Goal: Task Accomplishment & Management: Manage account settings

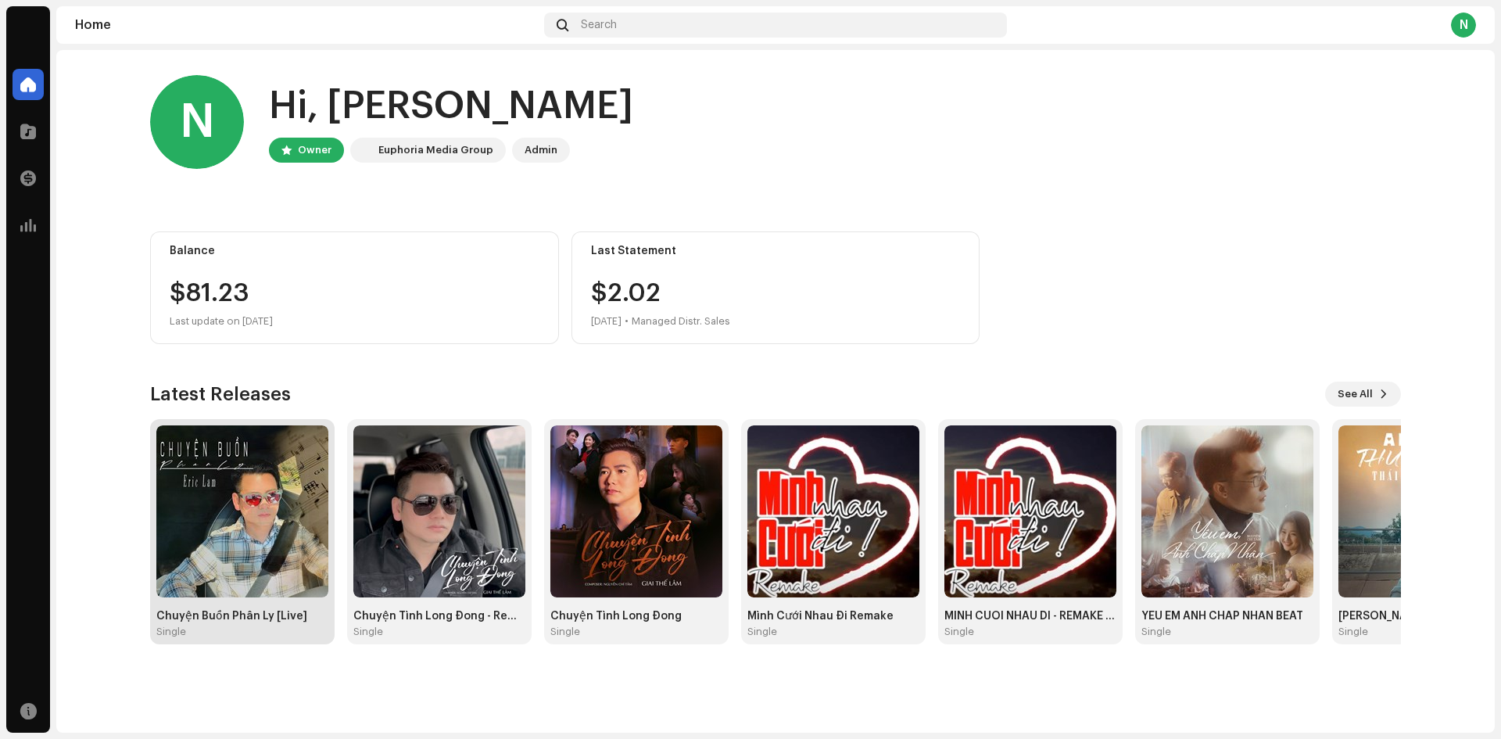
click at [209, 536] on img at bounding box center [242, 511] width 172 height 172
click at [253, 542] on img at bounding box center [242, 511] width 172 height 172
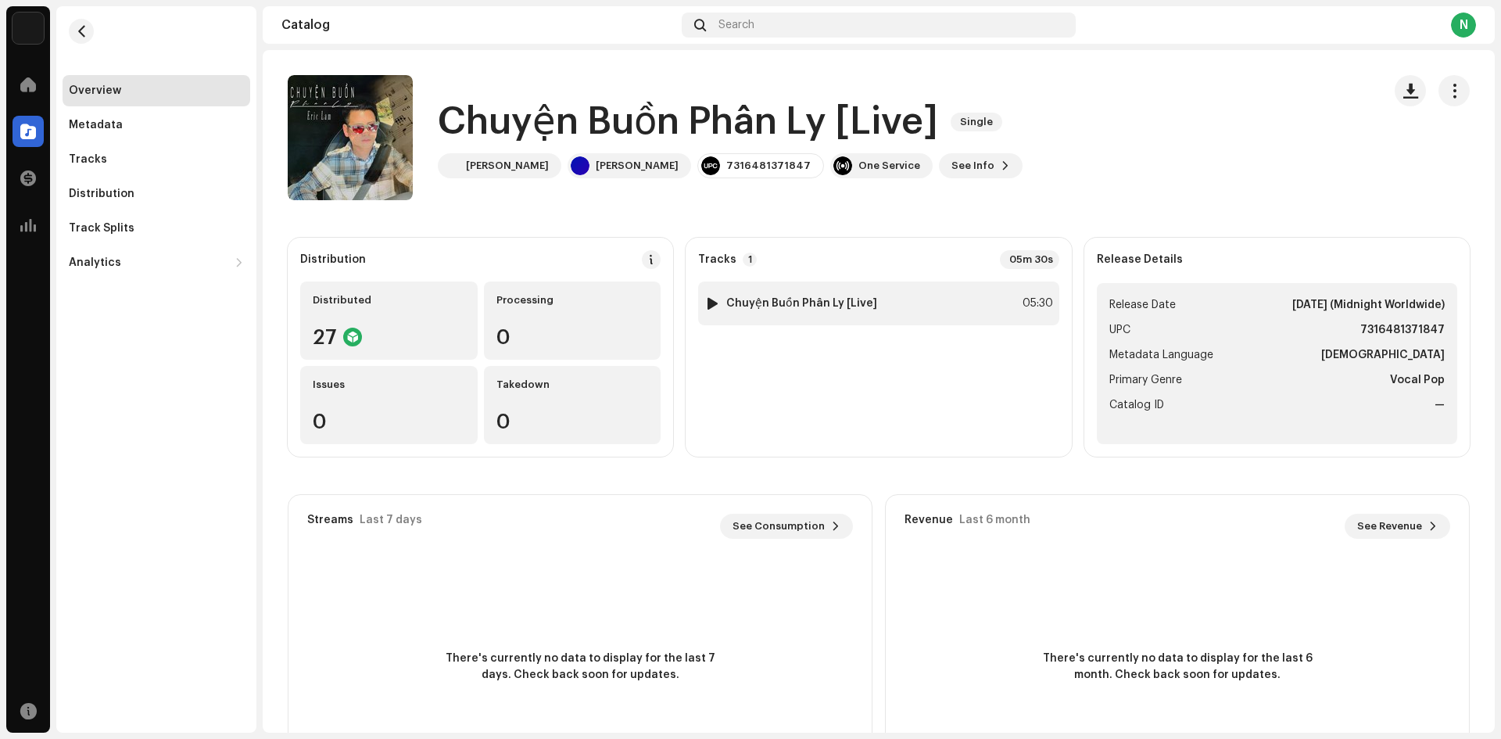
click at [836, 302] on strong "Chuyện Buồn Phân Ly [Live]" at bounding box center [801, 303] width 151 height 13
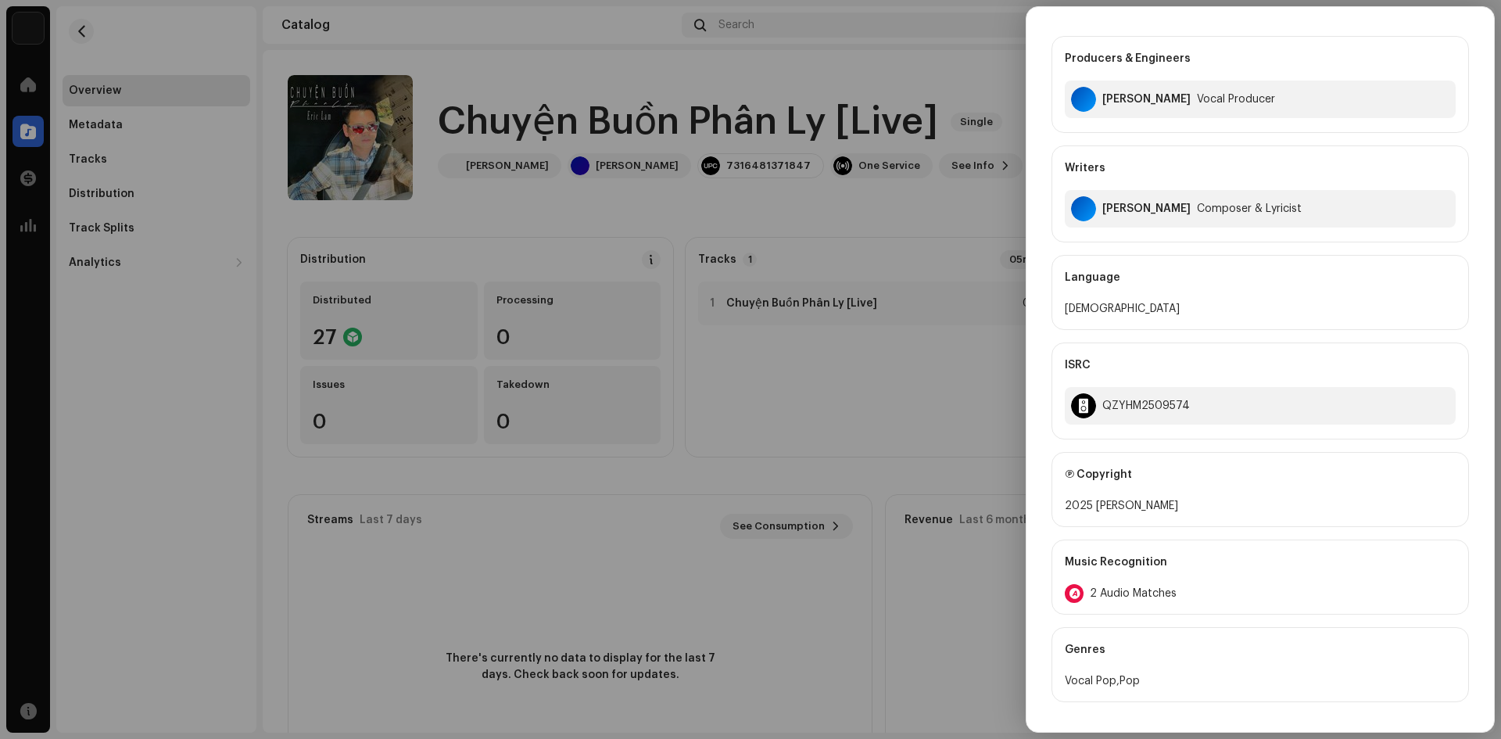
scroll to position [273, 0]
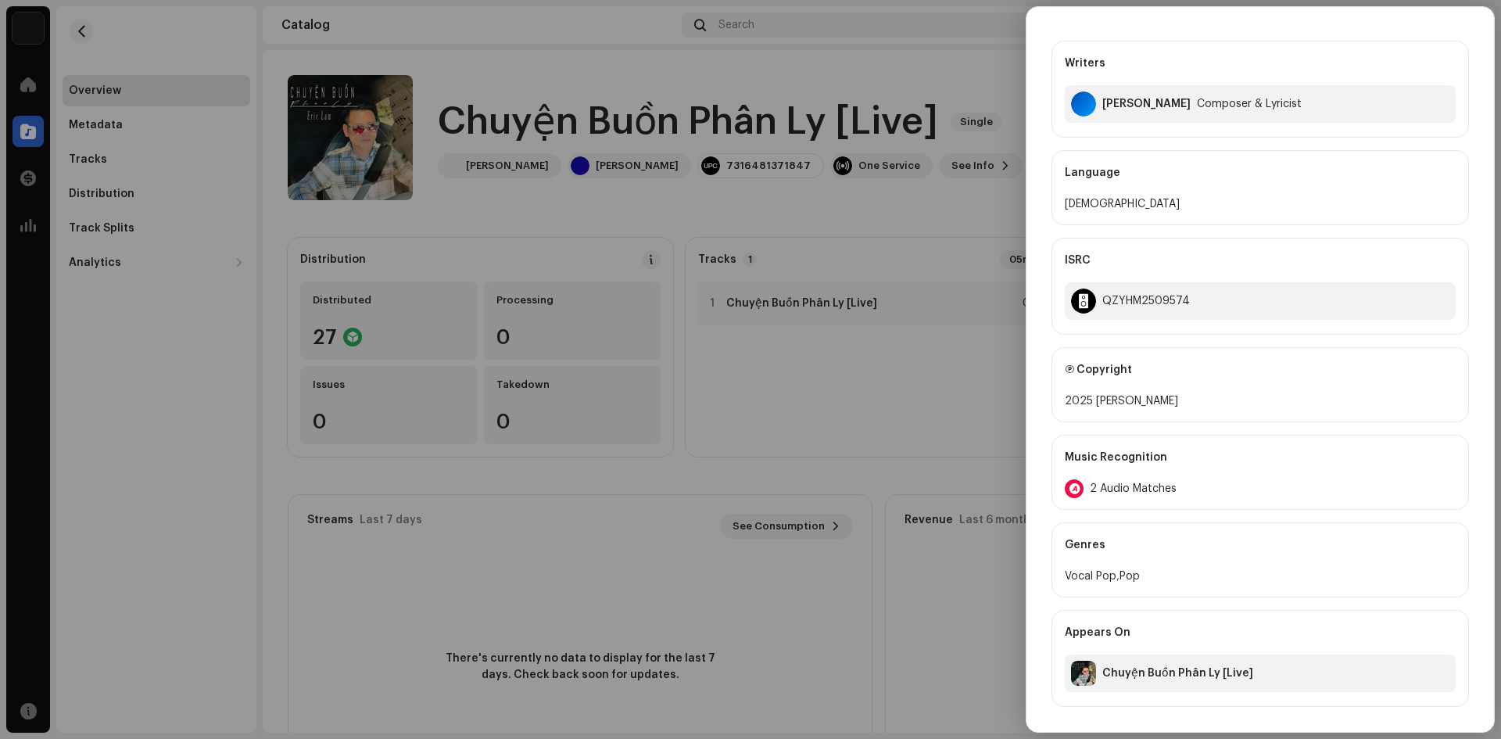
click at [1212, 670] on div "Chuyện Buồn Phân Ly [Live]" at bounding box center [1177, 673] width 151 height 13
click at [1241, 667] on div "Chuyện Buồn Phân Ly [Live]" at bounding box center [1177, 673] width 151 height 13
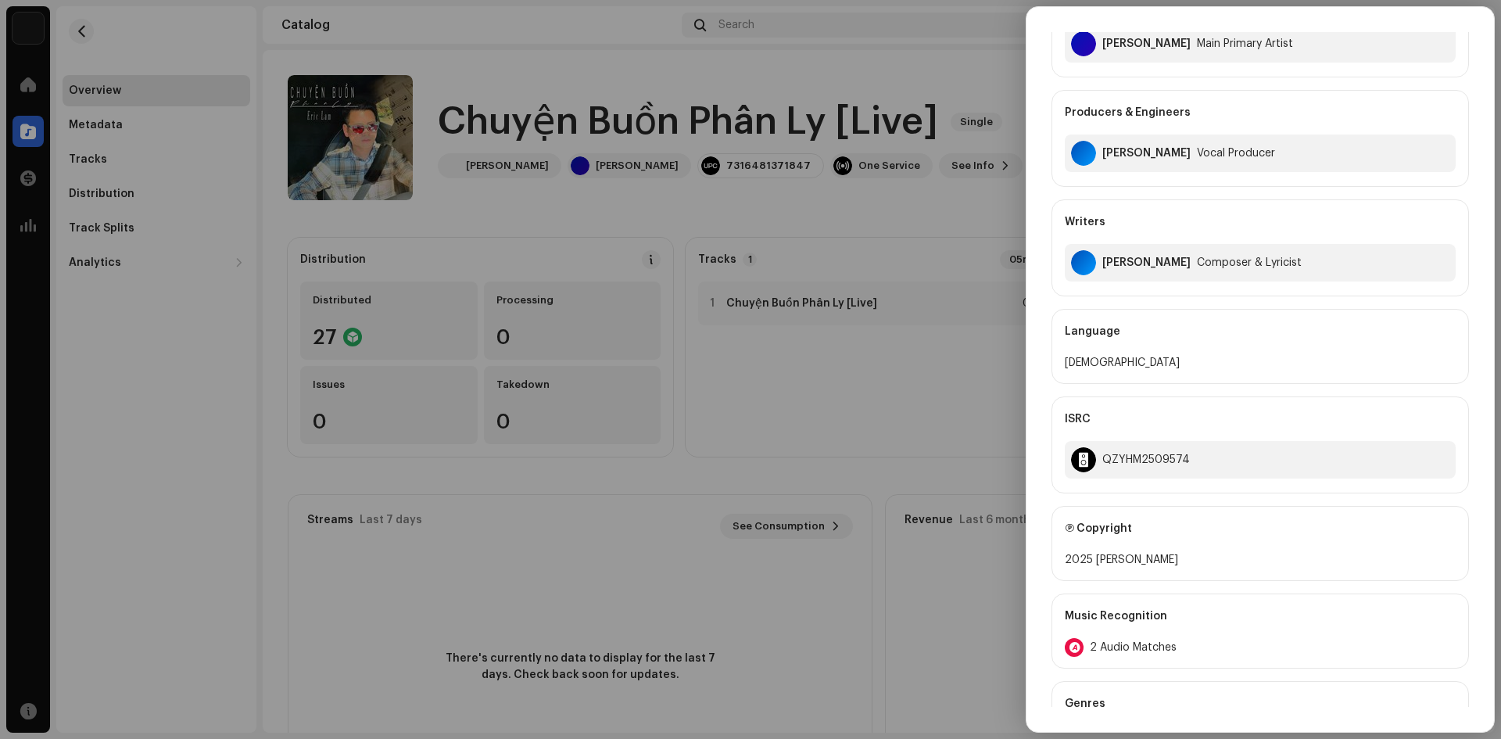
scroll to position [235, 0]
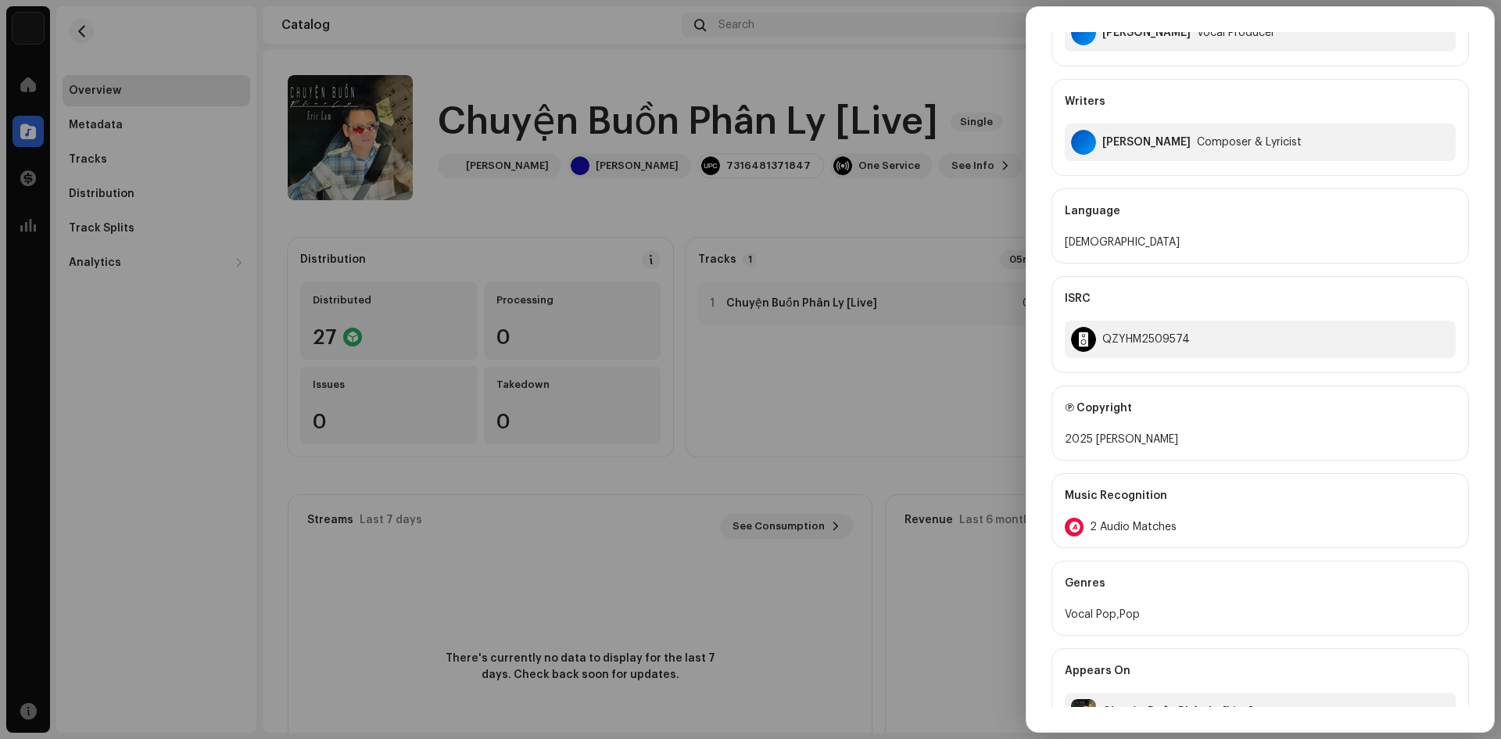
click at [1136, 525] on span "2 Audio Matches" at bounding box center [1133, 527] width 87 height 13
click at [1267, 459] on div "Audio Recognition by Remix/Sample 2 All results require review/listening to avo…" at bounding box center [750, 369] width 1501 height 739
click at [1126, 522] on font "2 Âm thanh phù hợp" at bounding box center [1143, 526] width 106 height 11
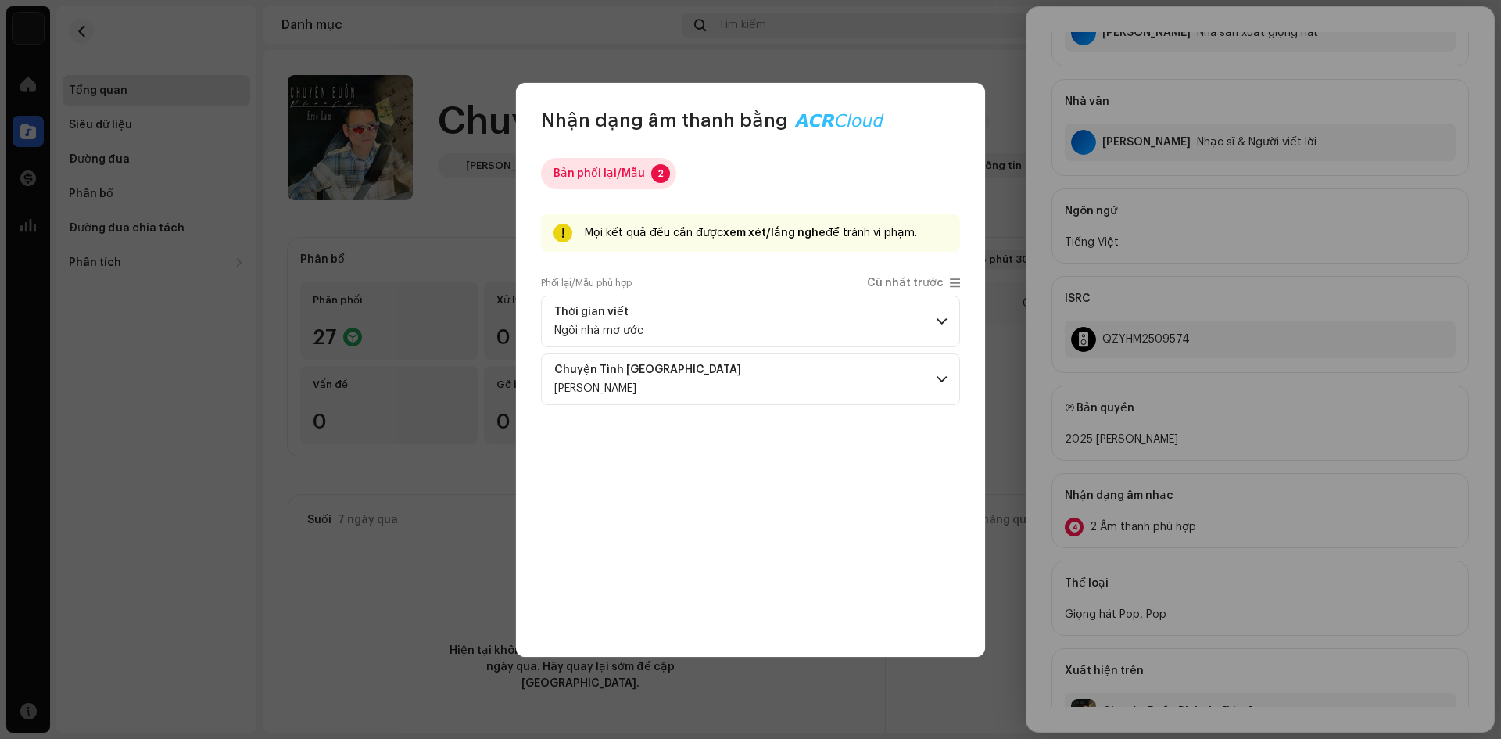
click at [651, 172] on p-badge "2" at bounding box center [660, 173] width 19 height 19
click at [934, 381] on p-accordion-header "Chuyện Tình Long Đông [PERSON_NAME]" at bounding box center [750, 379] width 419 height 52
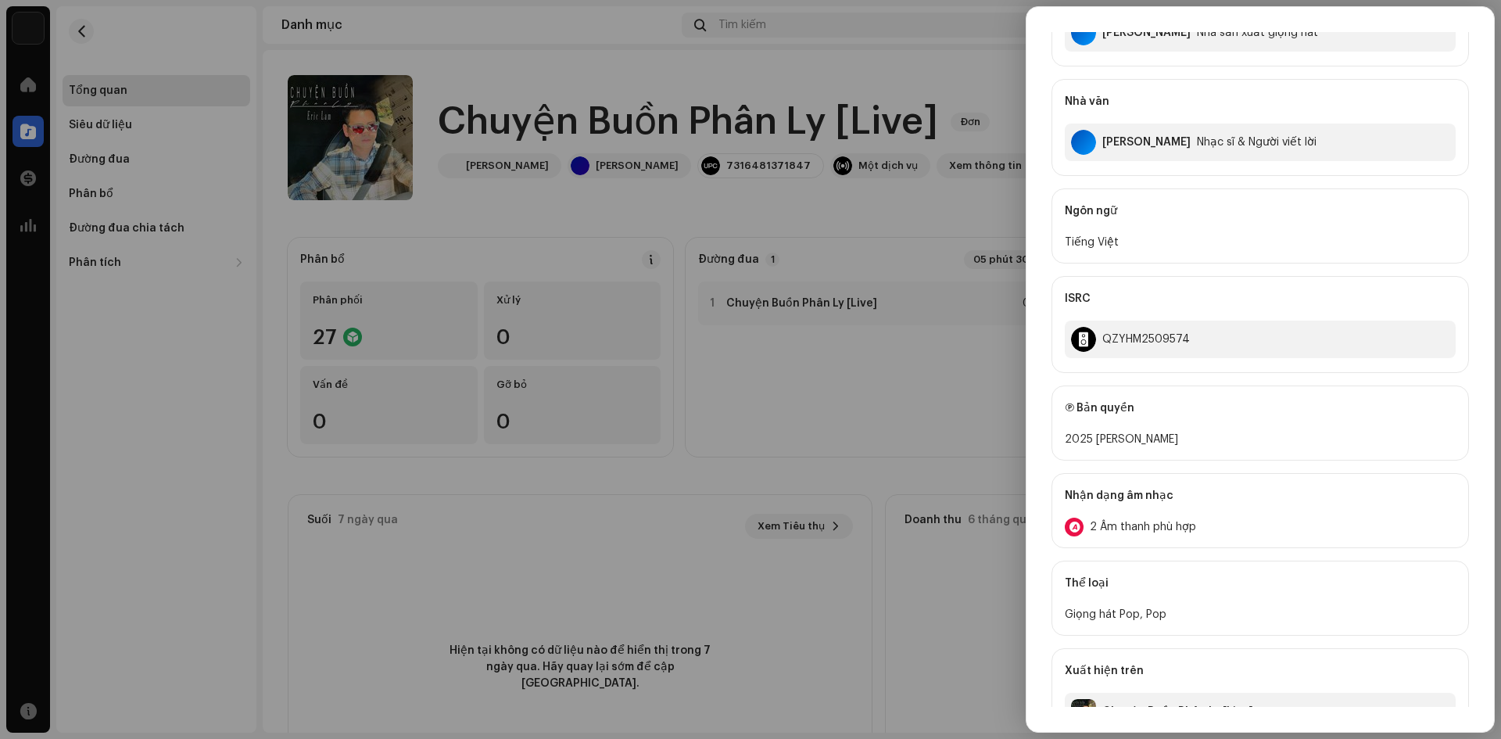
click at [1236, 496] on div "Nhận dạng âm thanh bằng Bản phối lại/Mẫu 2 Mọi kết quả đều cần được xem xét/lắn…" at bounding box center [750, 369] width 1501 height 739
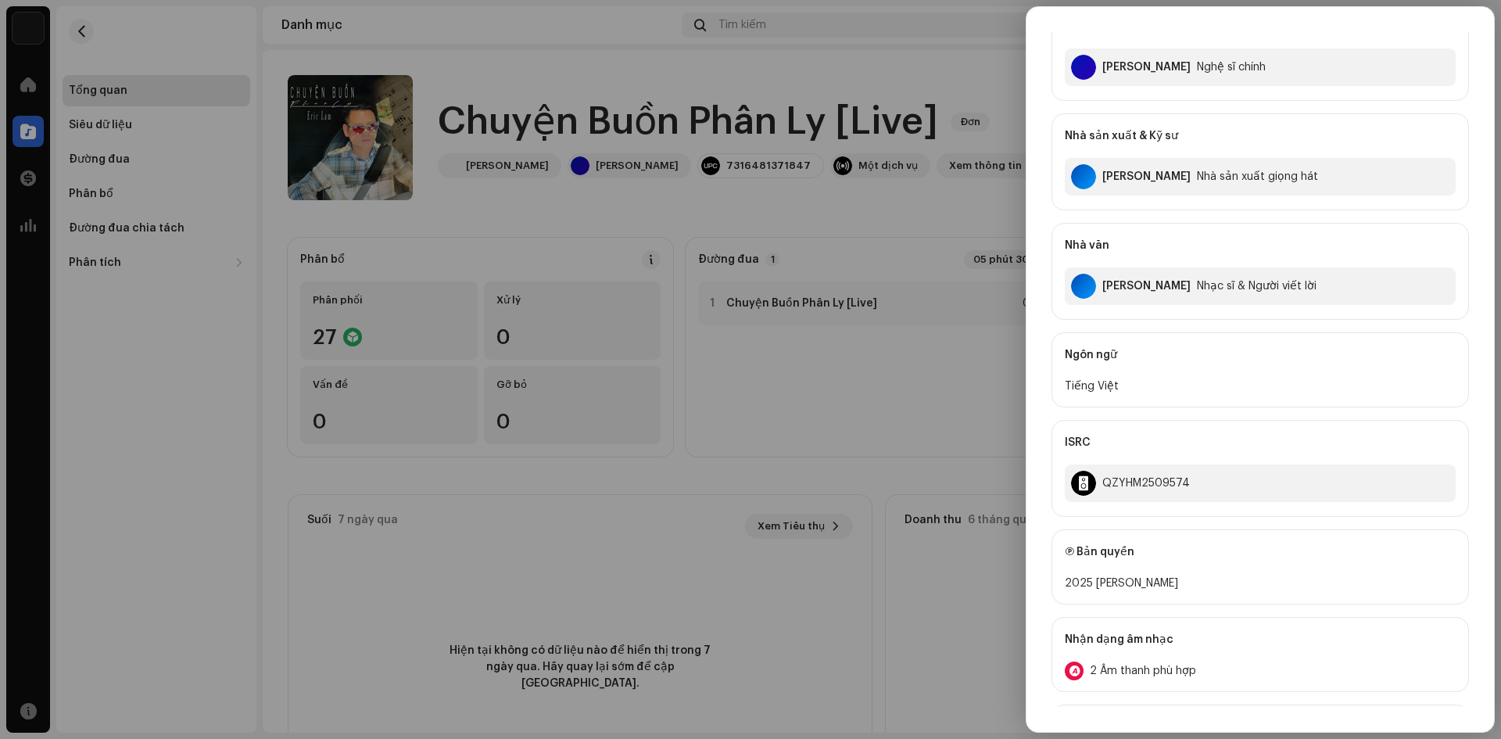
scroll to position [273, 0]
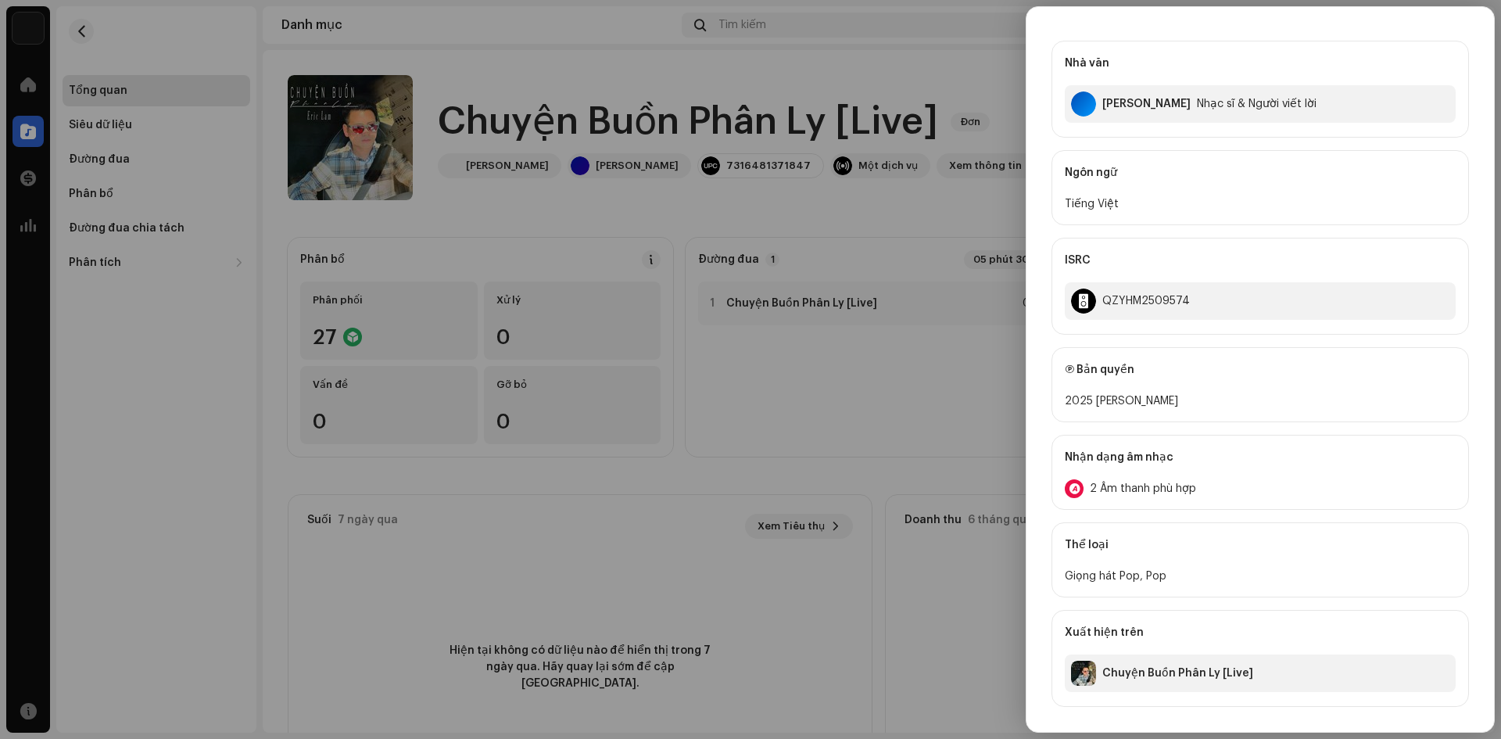
click at [715, 469] on div at bounding box center [750, 369] width 1501 height 739
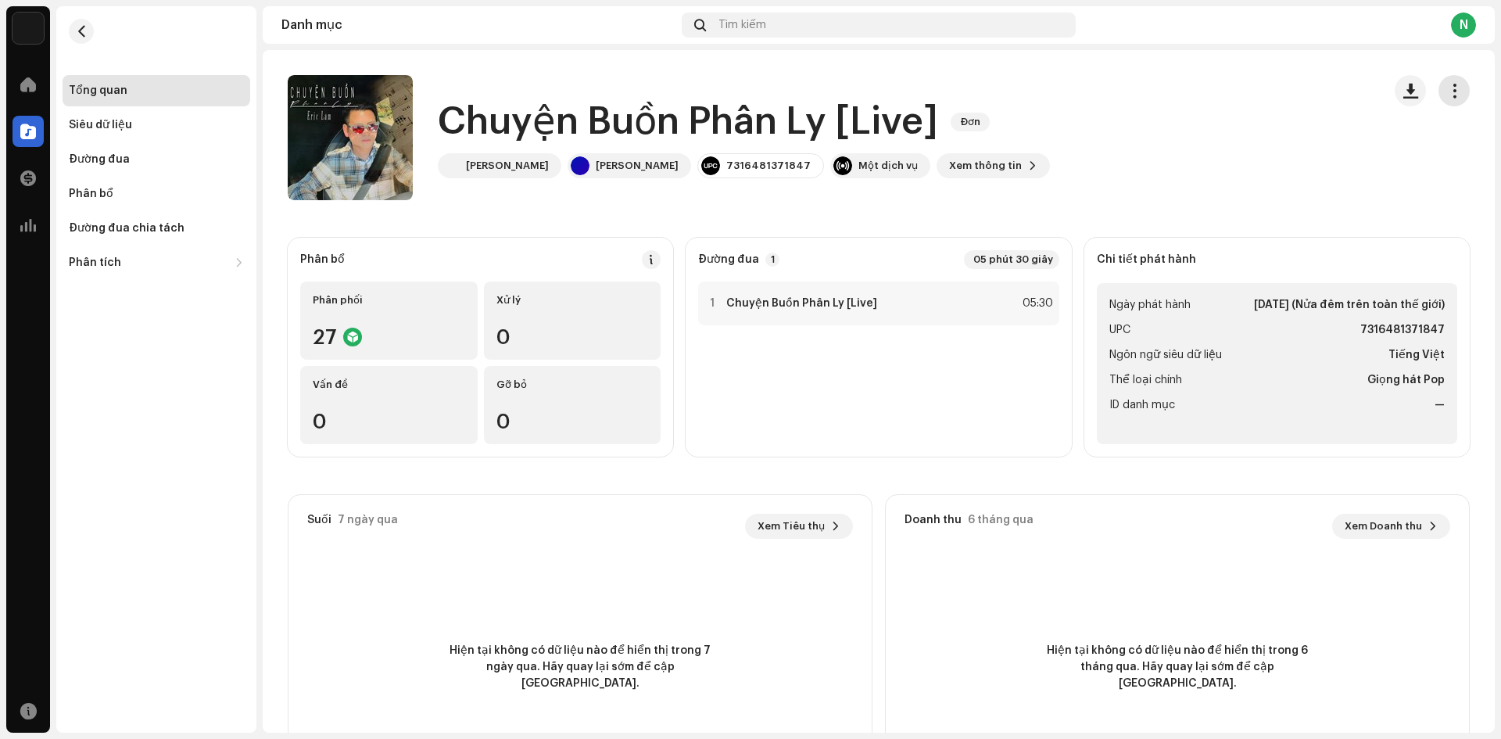
click at [1452, 88] on span "button" at bounding box center [1454, 90] width 15 height 13
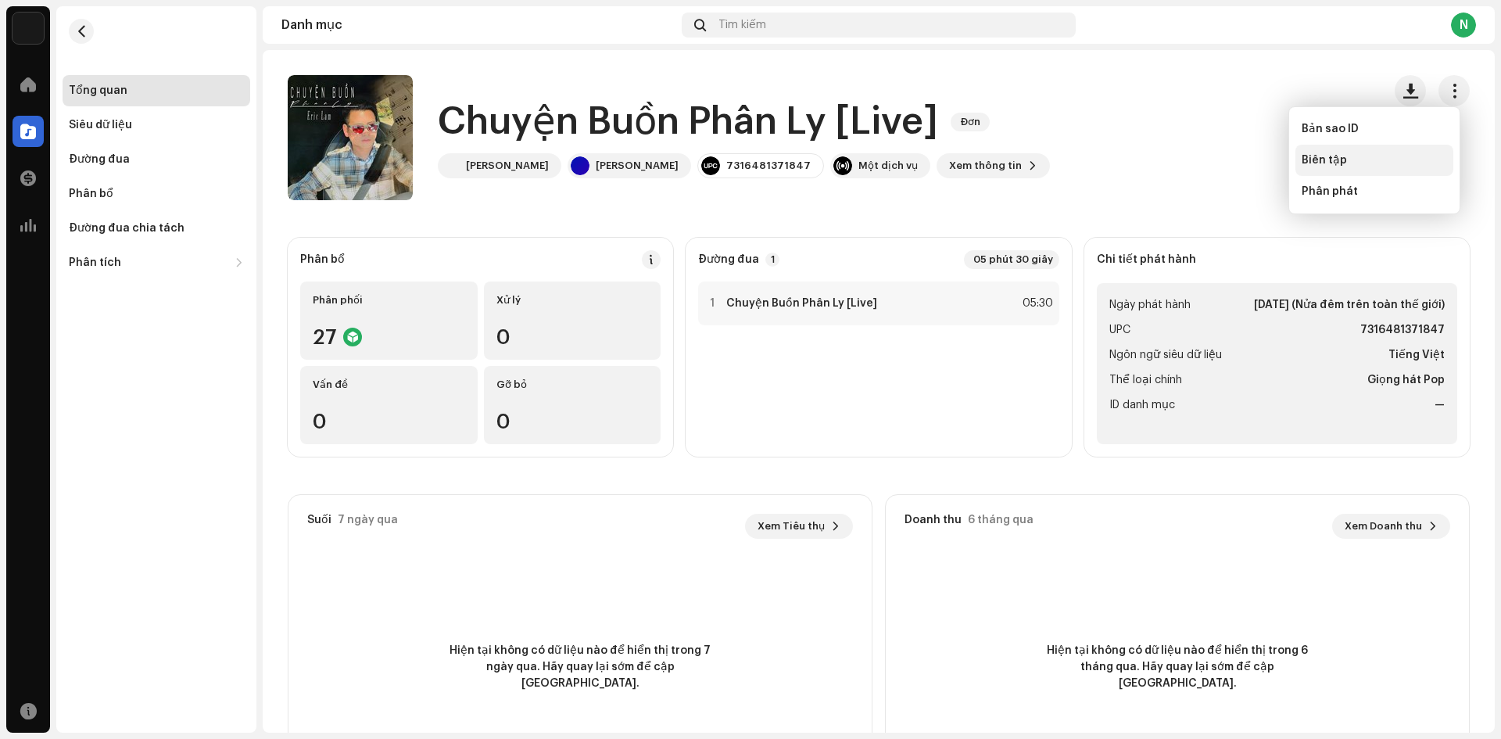
click at [1334, 162] on font "Biên tập" at bounding box center [1324, 160] width 45 height 11
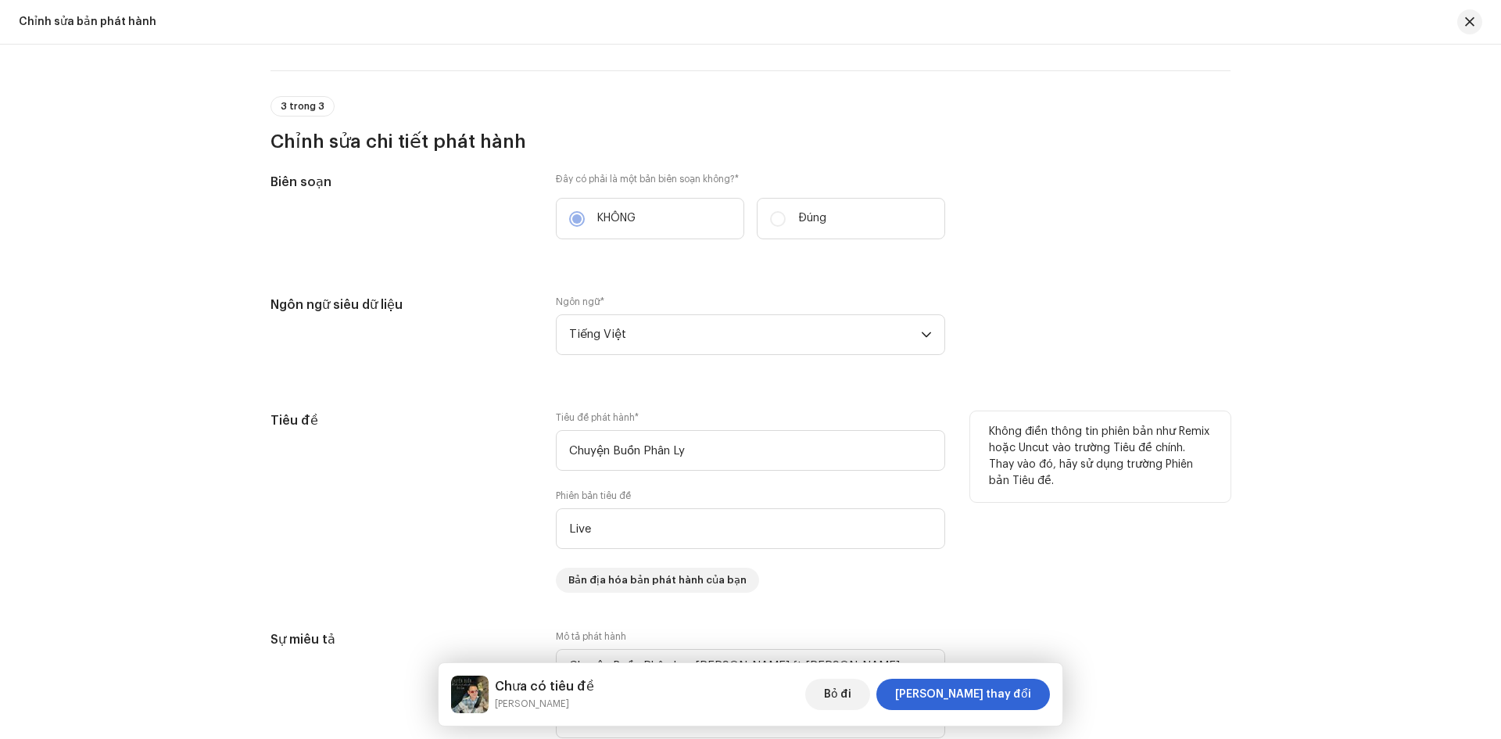
scroll to position [1016, 0]
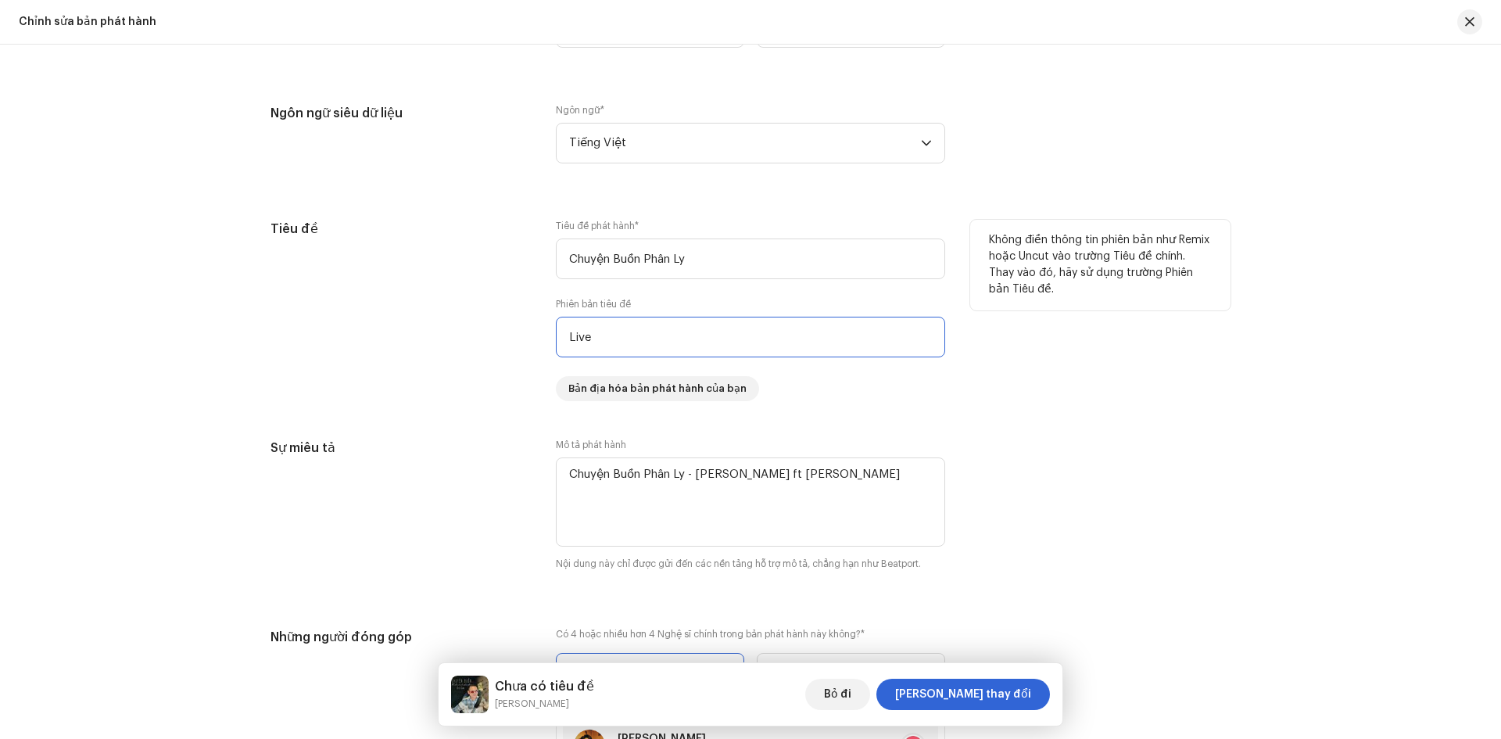
click at [621, 338] on input "Live" at bounding box center [750, 337] width 389 height 41
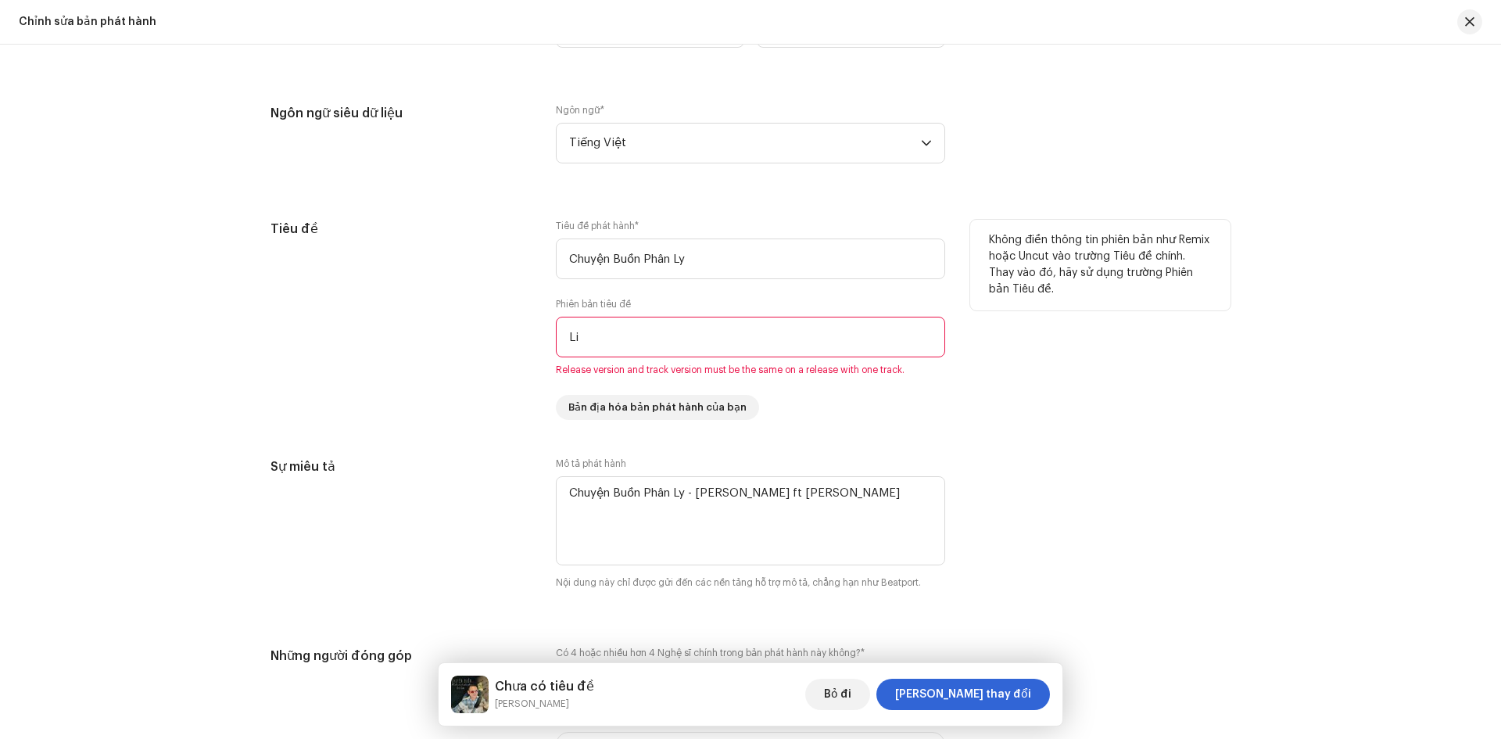
type input "L"
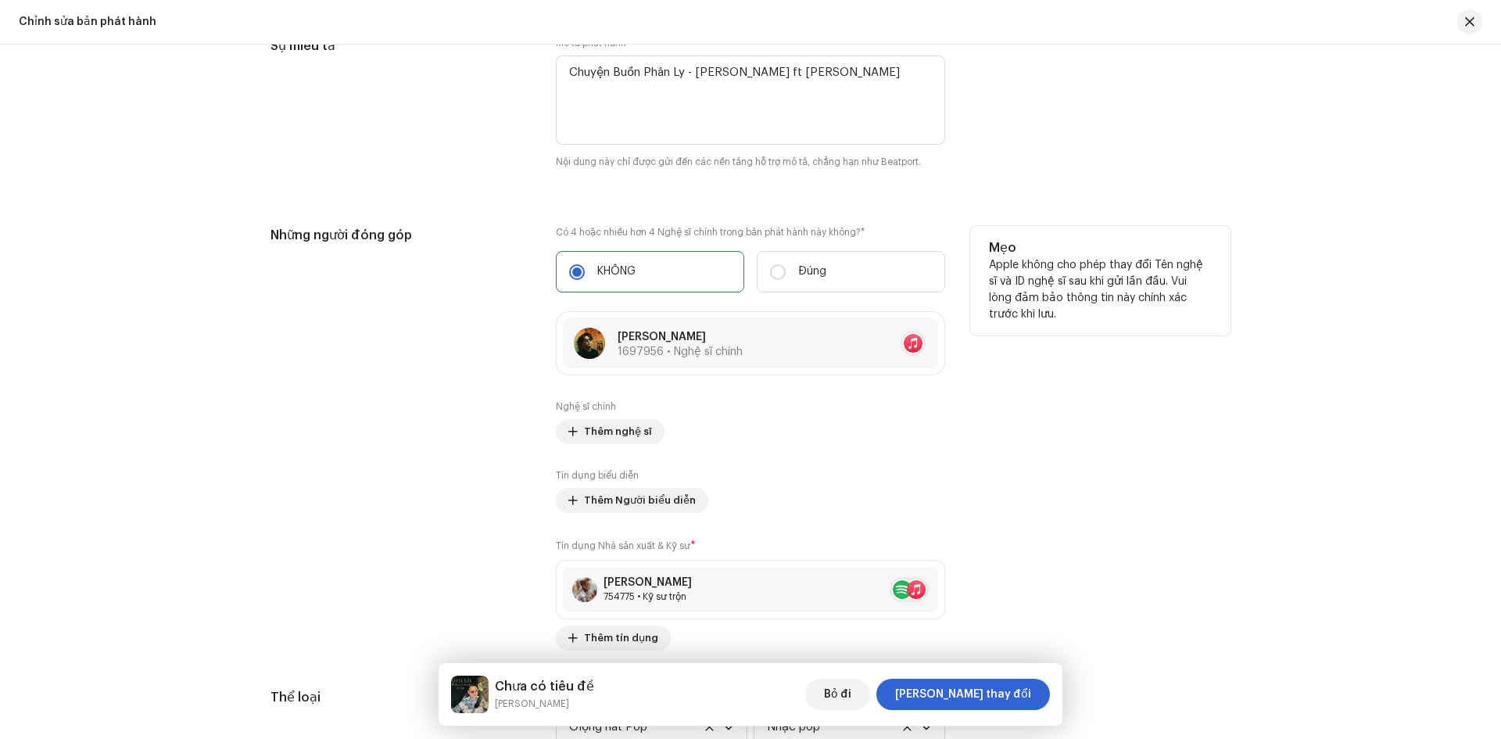
scroll to position [1485, 0]
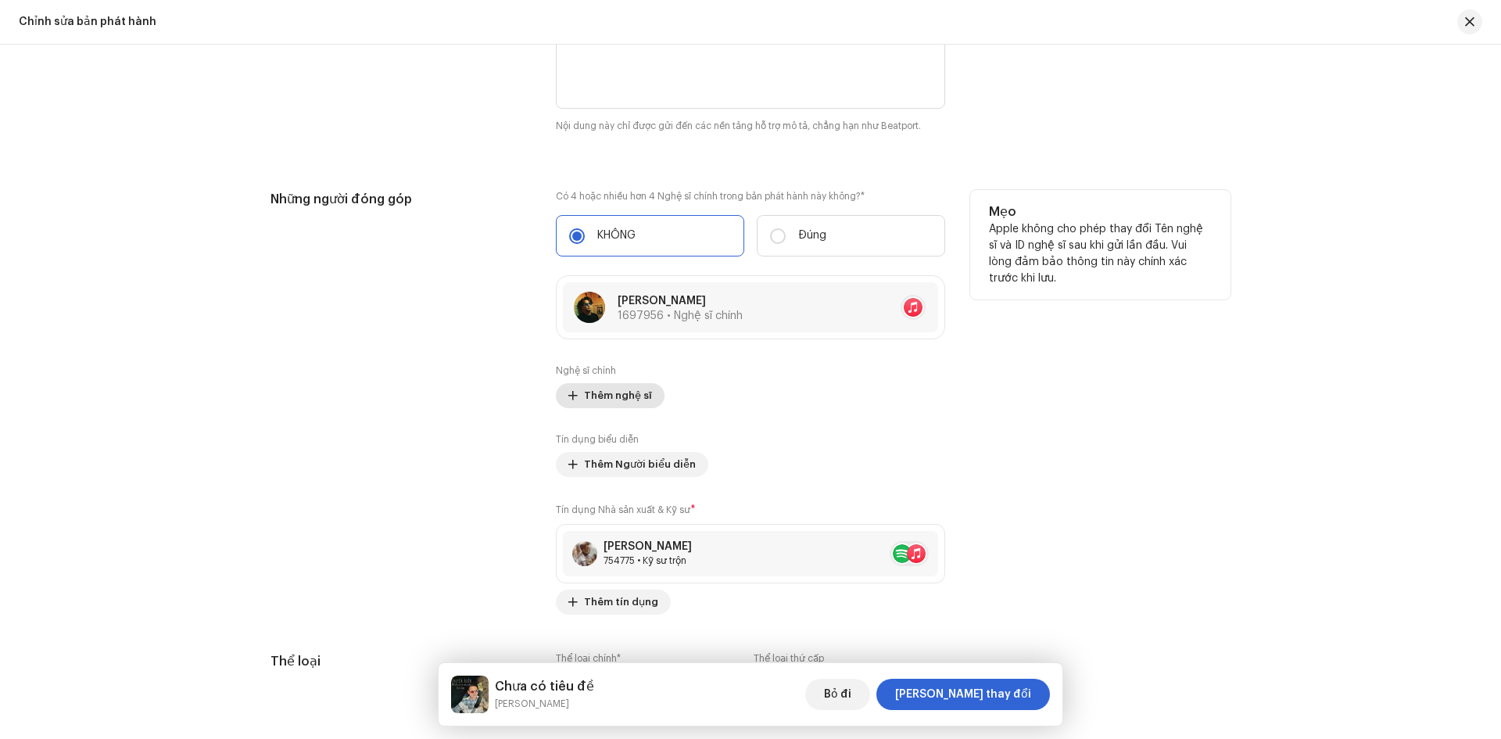
click at [621, 399] on font "Thêm nghệ sĩ" at bounding box center [618, 395] width 68 height 10
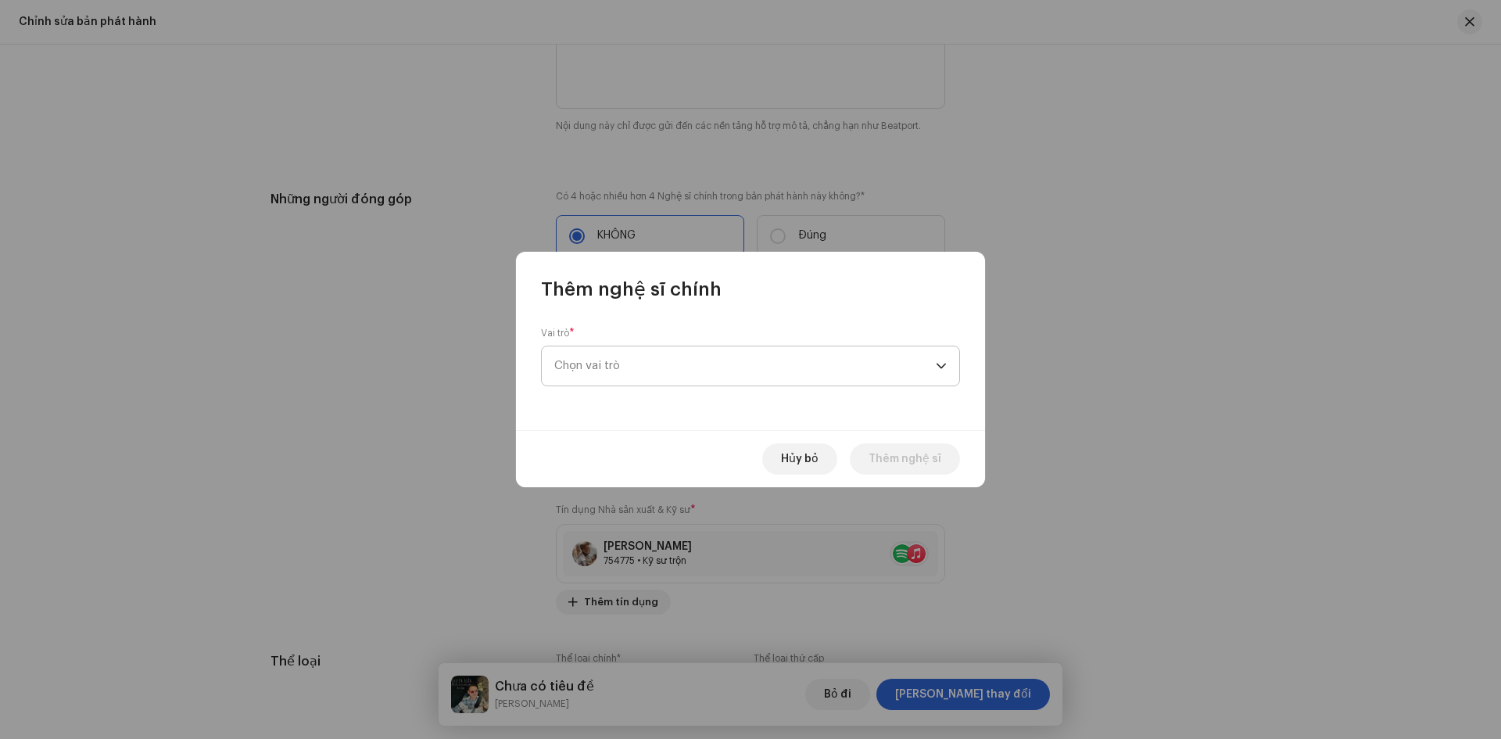
click at [725, 367] on span "Chọn vai trò" at bounding box center [744, 365] width 381 height 39
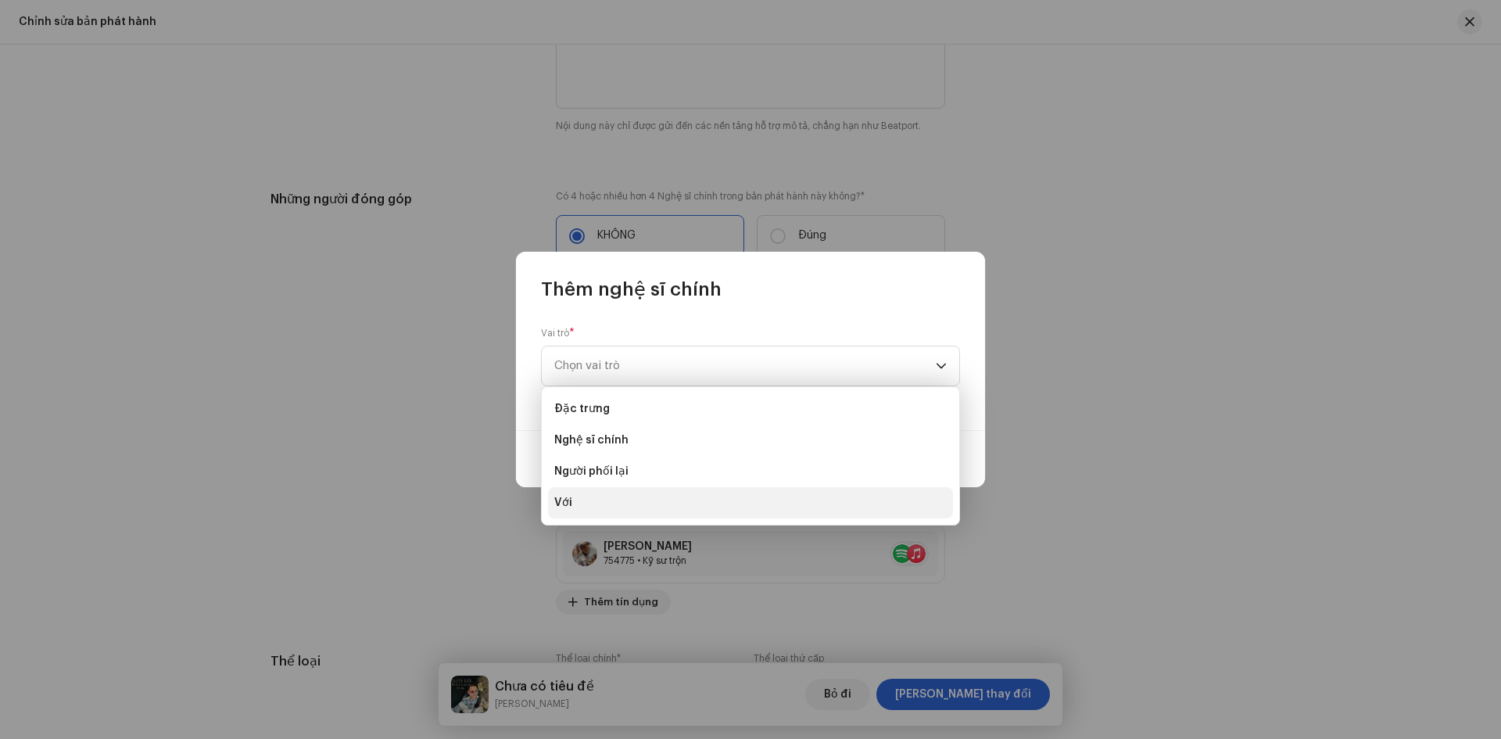
click at [568, 506] on font "Với" at bounding box center [563, 502] width 18 height 11
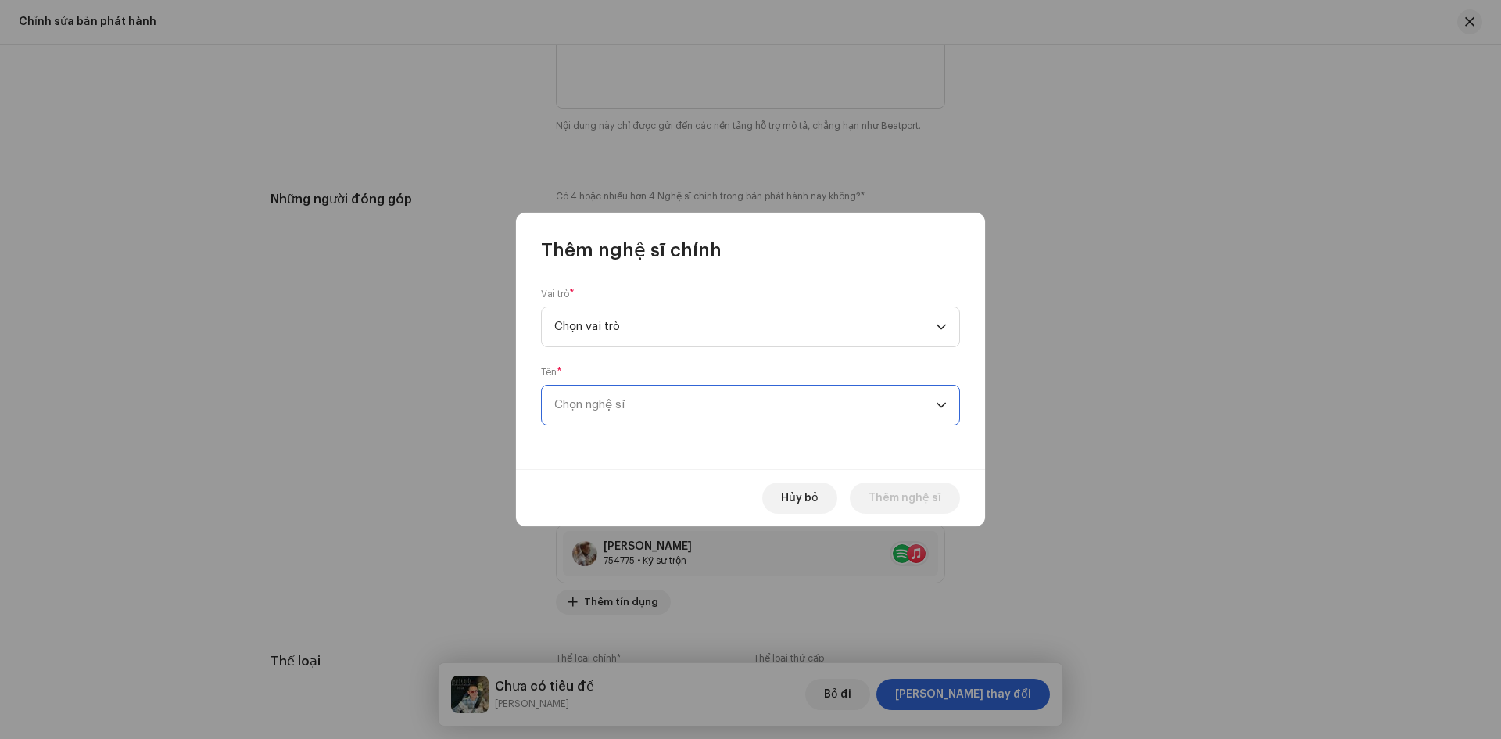
click at [651, 403] on span "Chọn nghệ sĩ" at bounding box center [744, 404] width 381 height 39
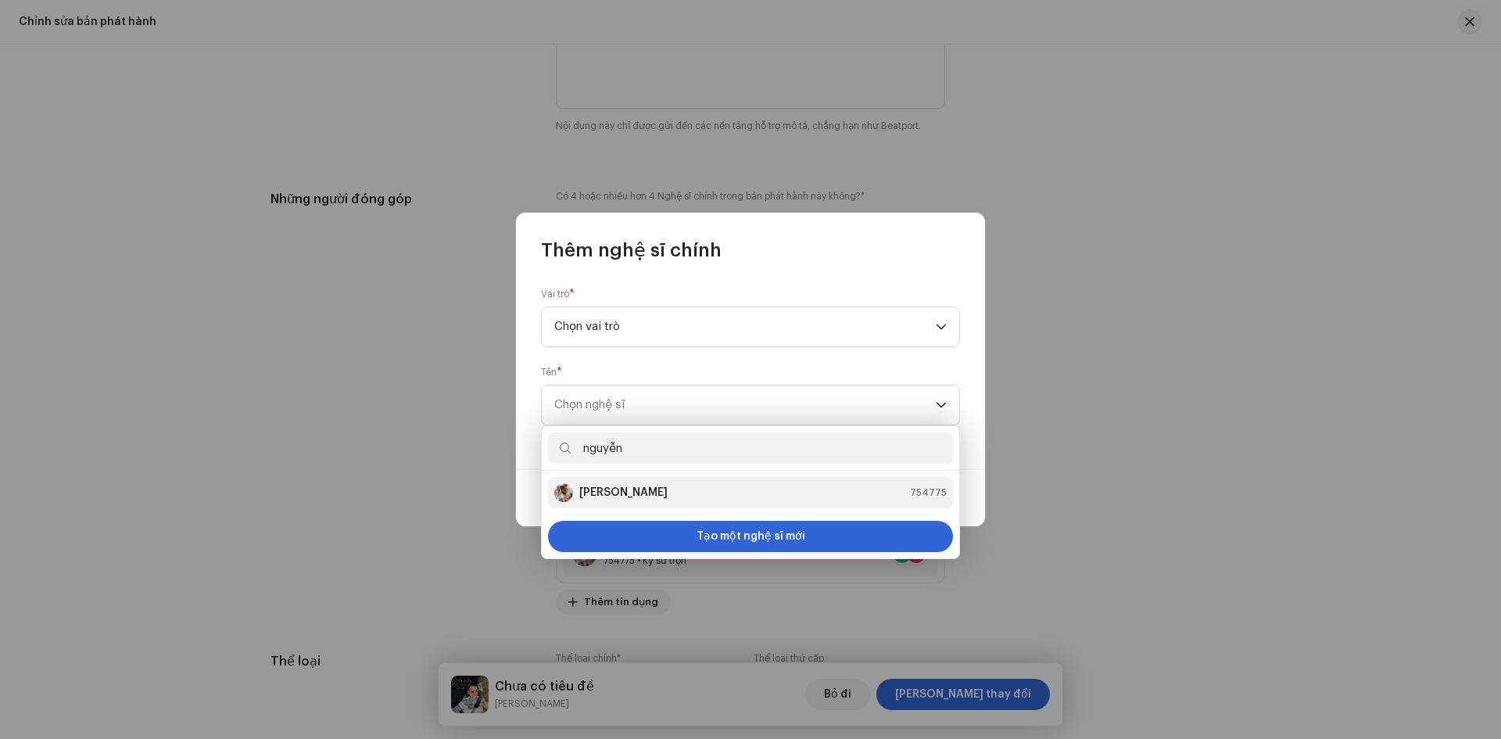
type input "nguyễn"
click at [663, 489] on strong "[PERSON_NAME]" at bounding box center [623, 493] width 88 height 16
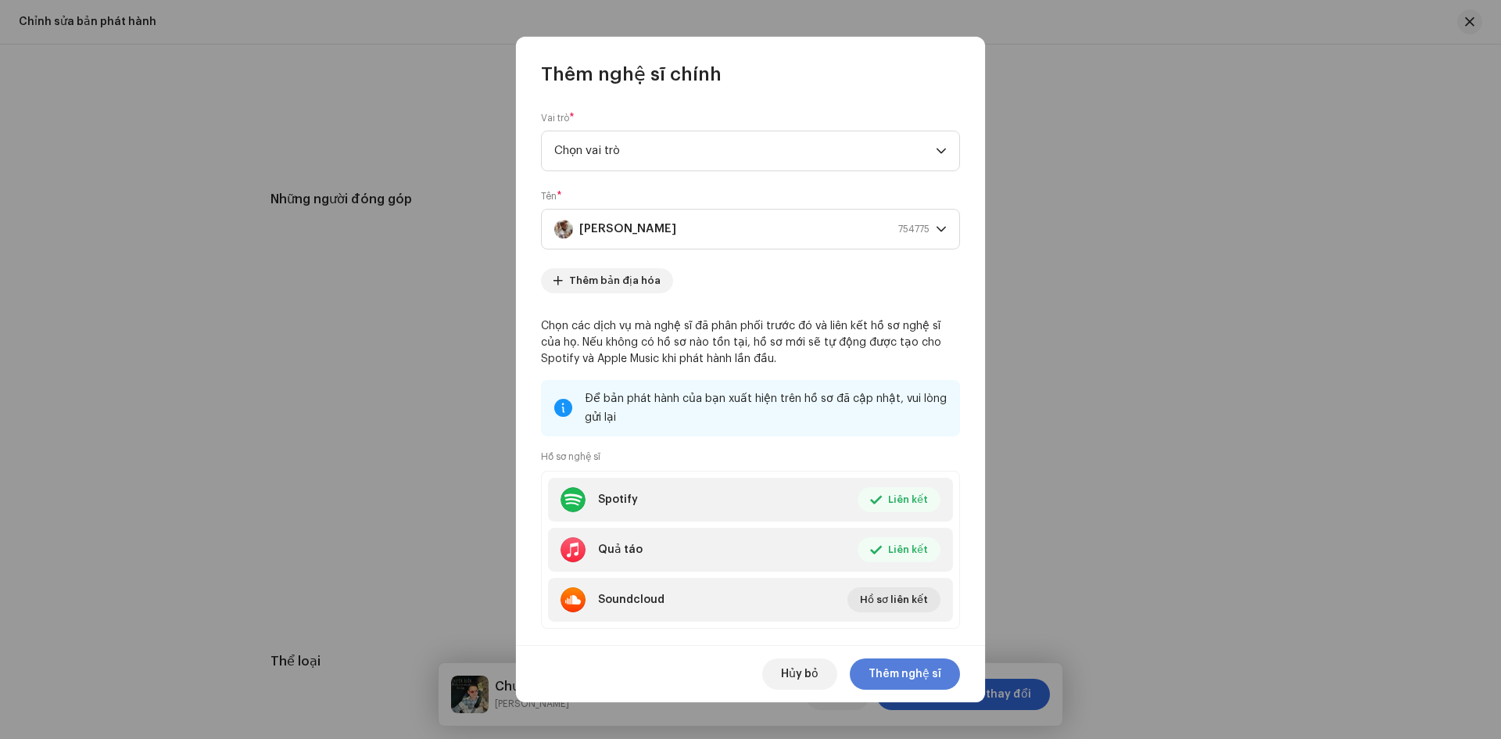
click at [918, 679] on font "Thêm nghệ sĩ" at bounding box center [904, 673] width 73 height 11
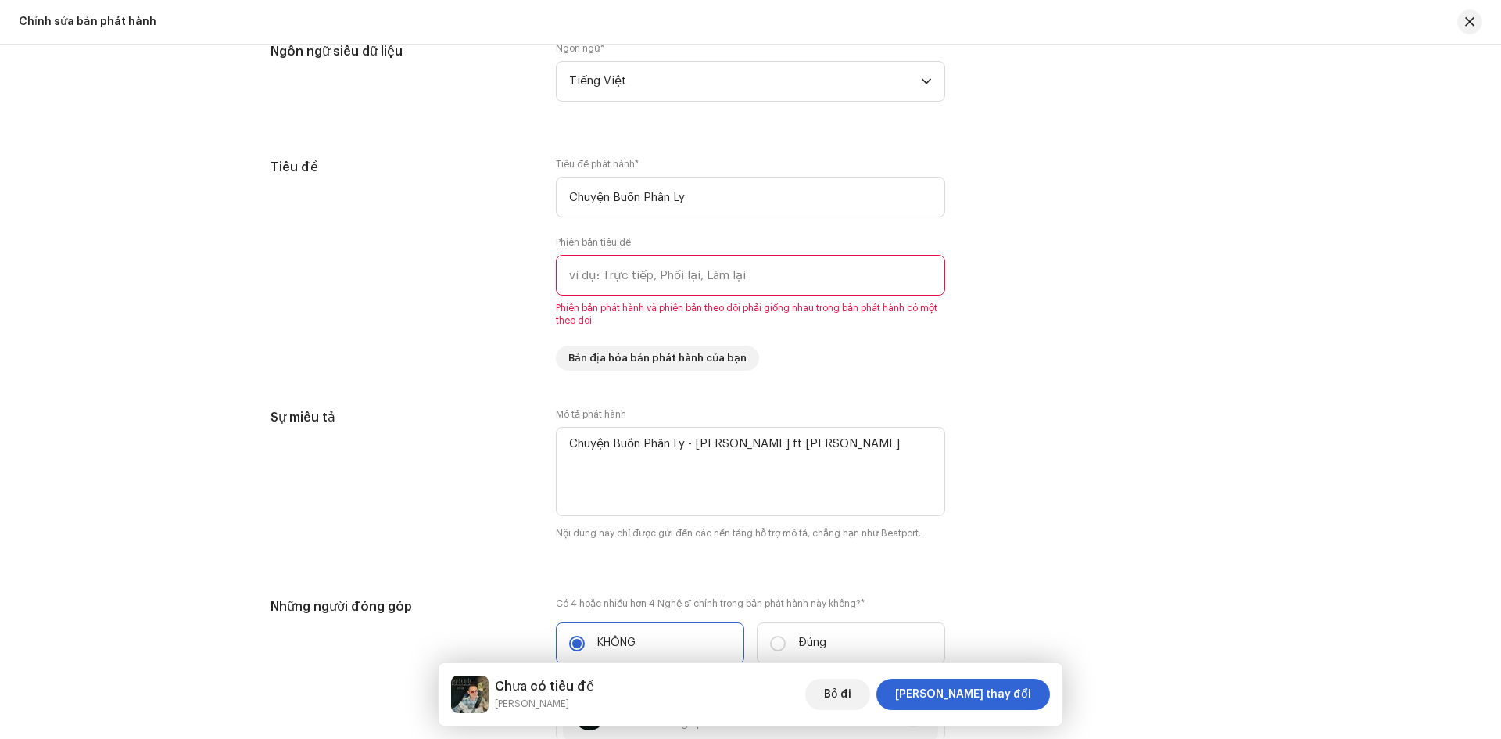
scroll to position [1094, 0]
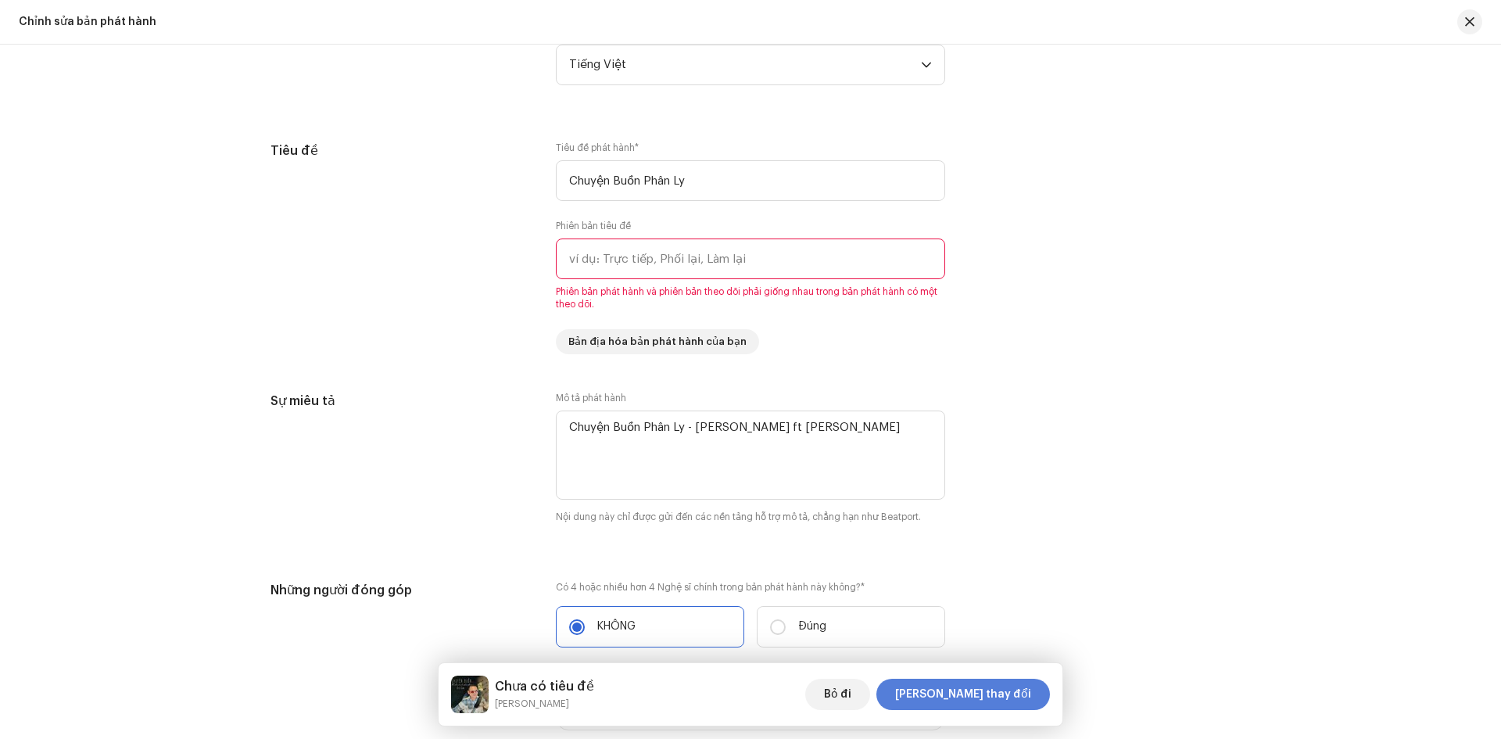
click at [983, 692] on font "[PERSON_NAME] thay đổi" at bounding box center [963, 694] width 136 height 11
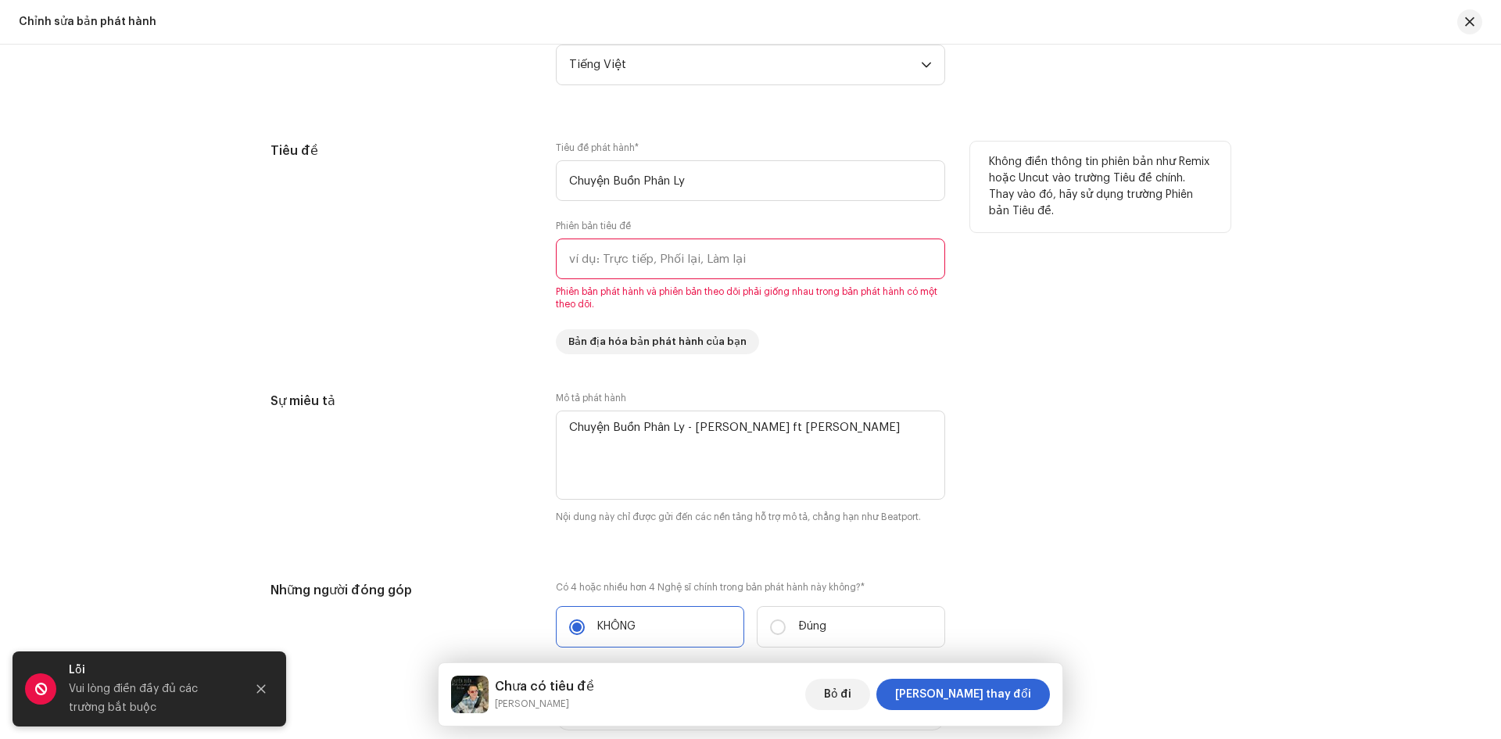
click at [735, 256] on input "text" at bounding box center [750, 258] width 389 height 41
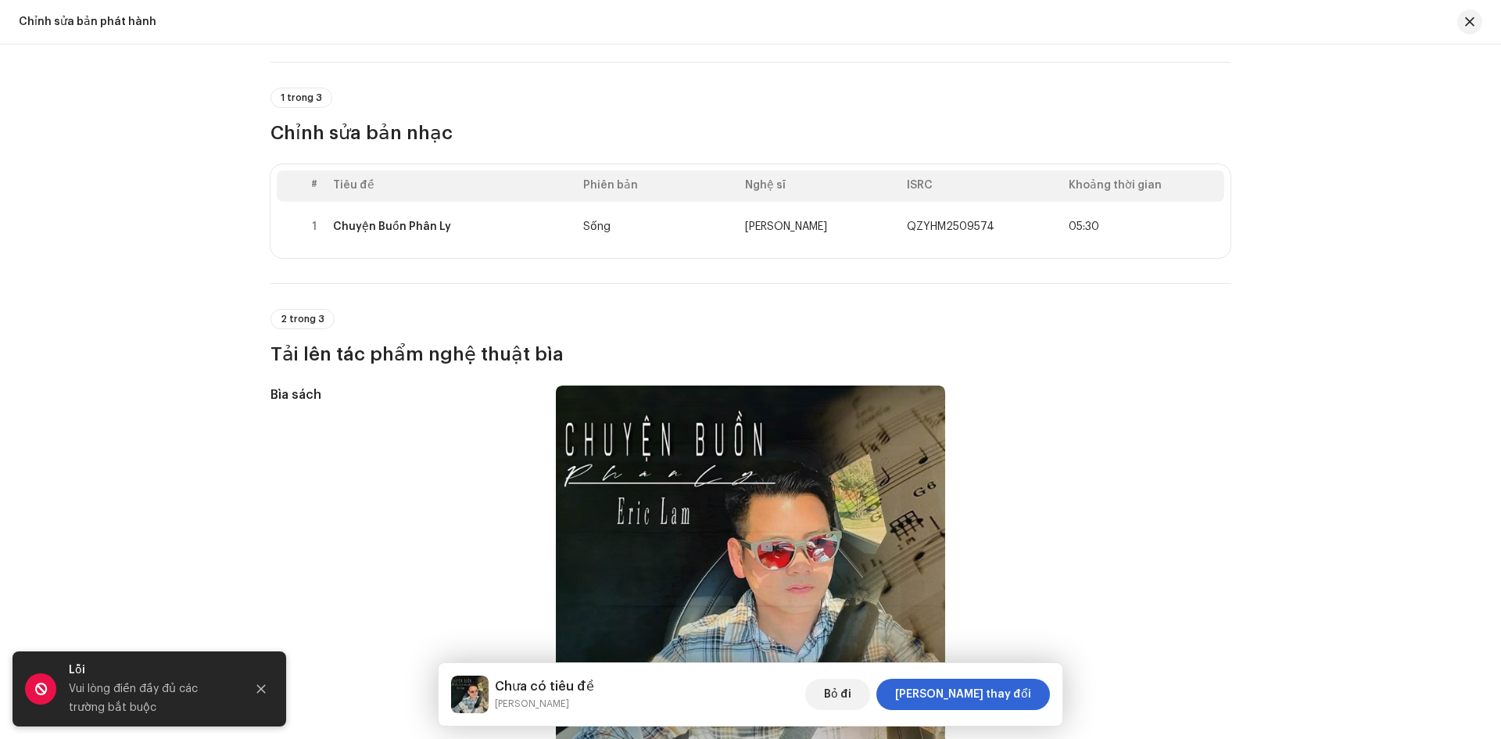
scroll to position [0, 0]
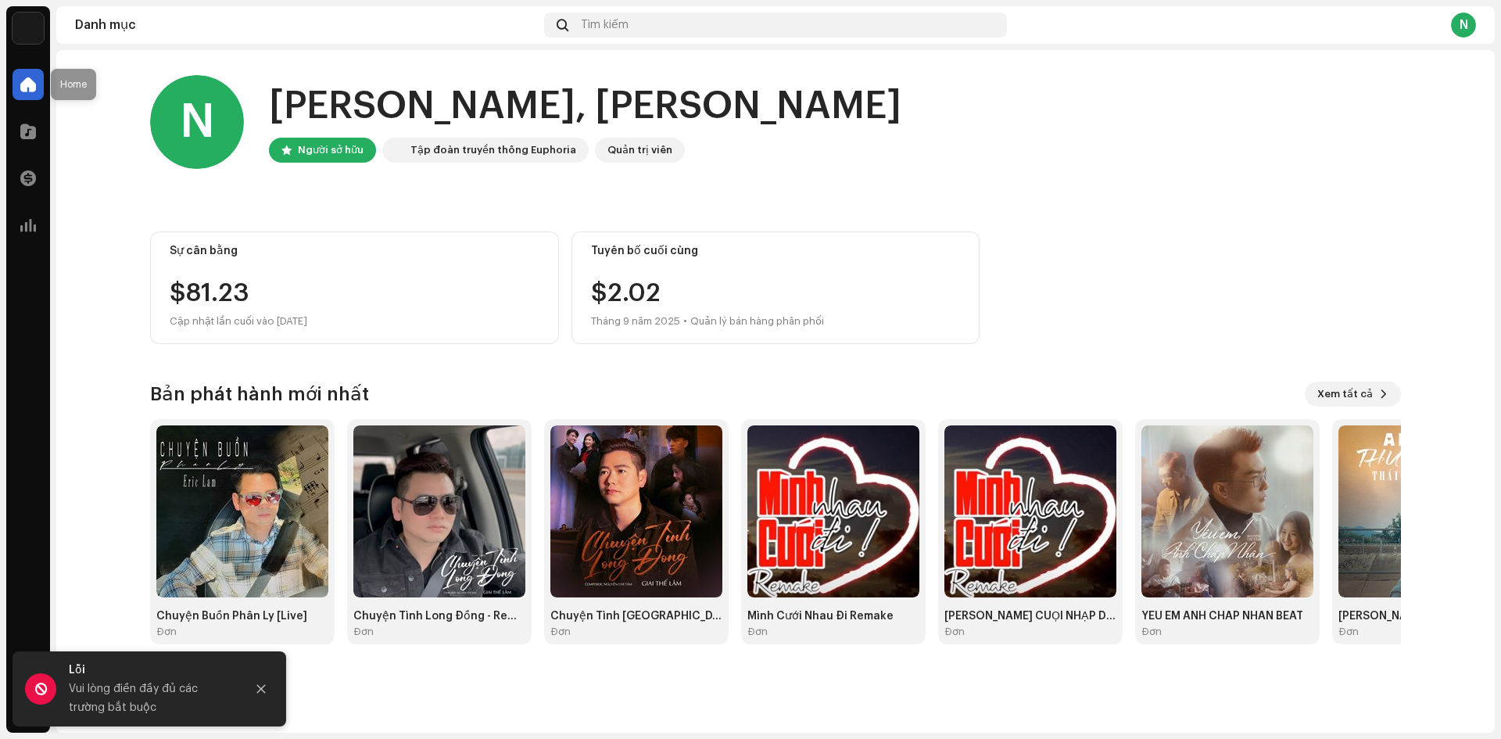
click at [19, 84] on div at bounding box center [28, 84] width 31 height 31
click at [23, 29] on img at bounding box center [28, 28] width 31 height 31
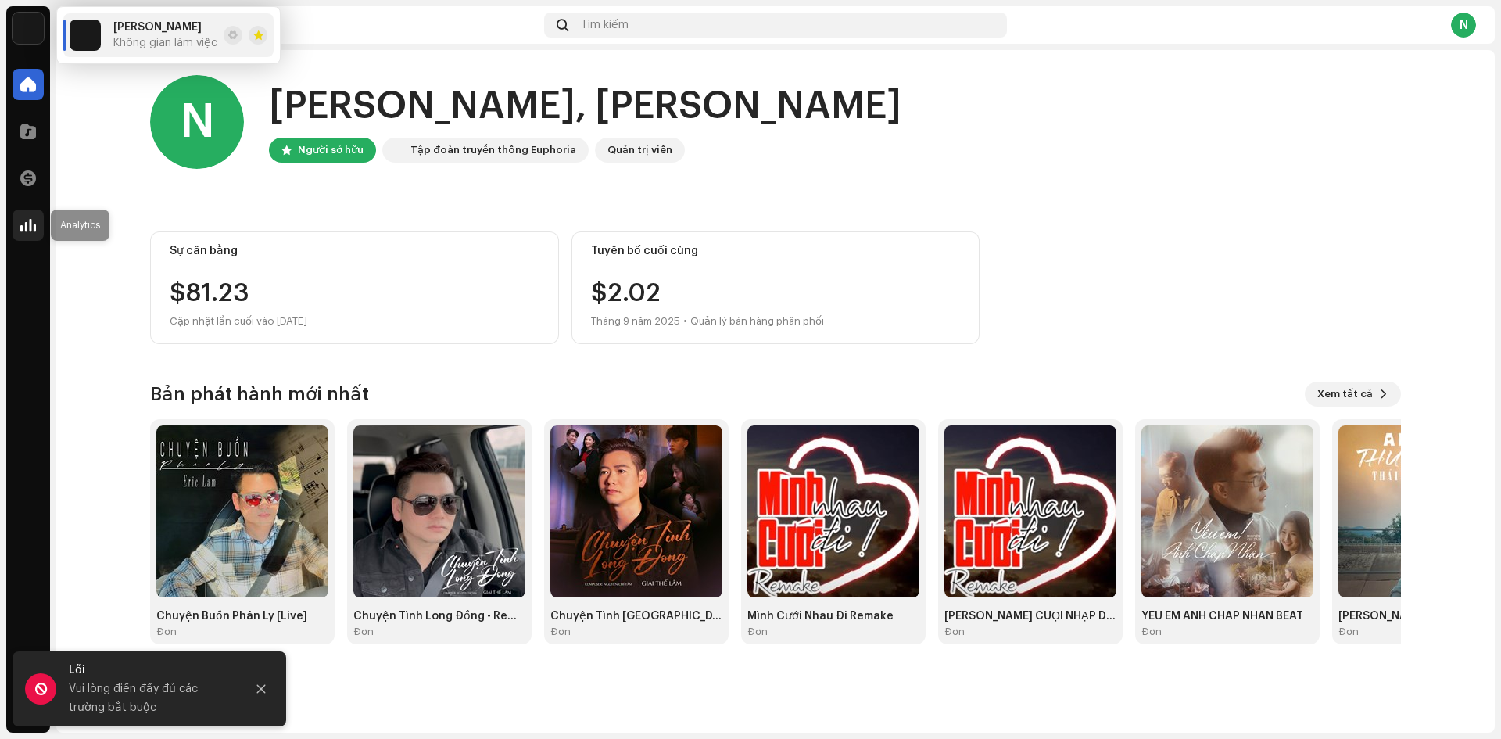
click at [34, 222] on span at bounding box center [28, 225] width 16 height 13
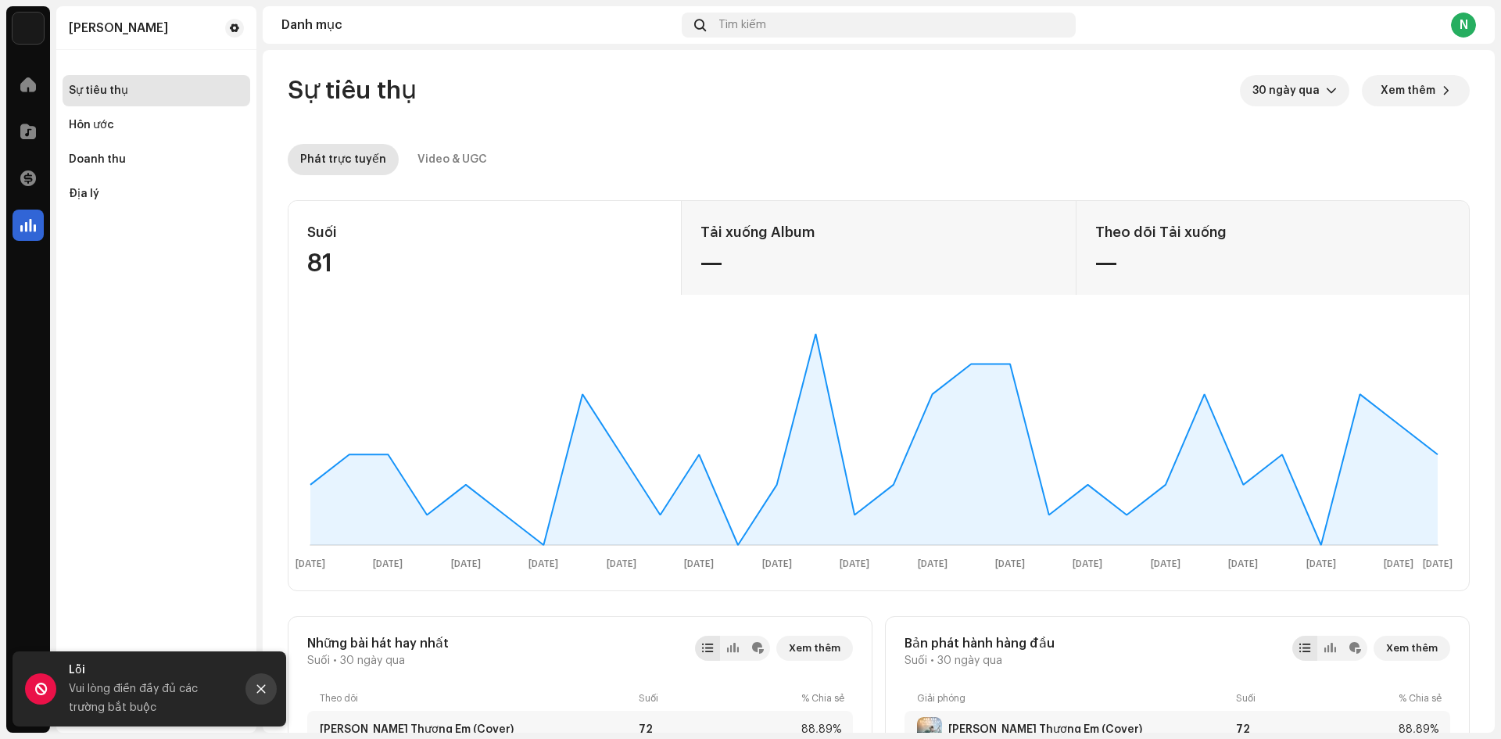
click at [263, 689] on icon "Đóng" at bounding box center [261, 688] width 11 height 11
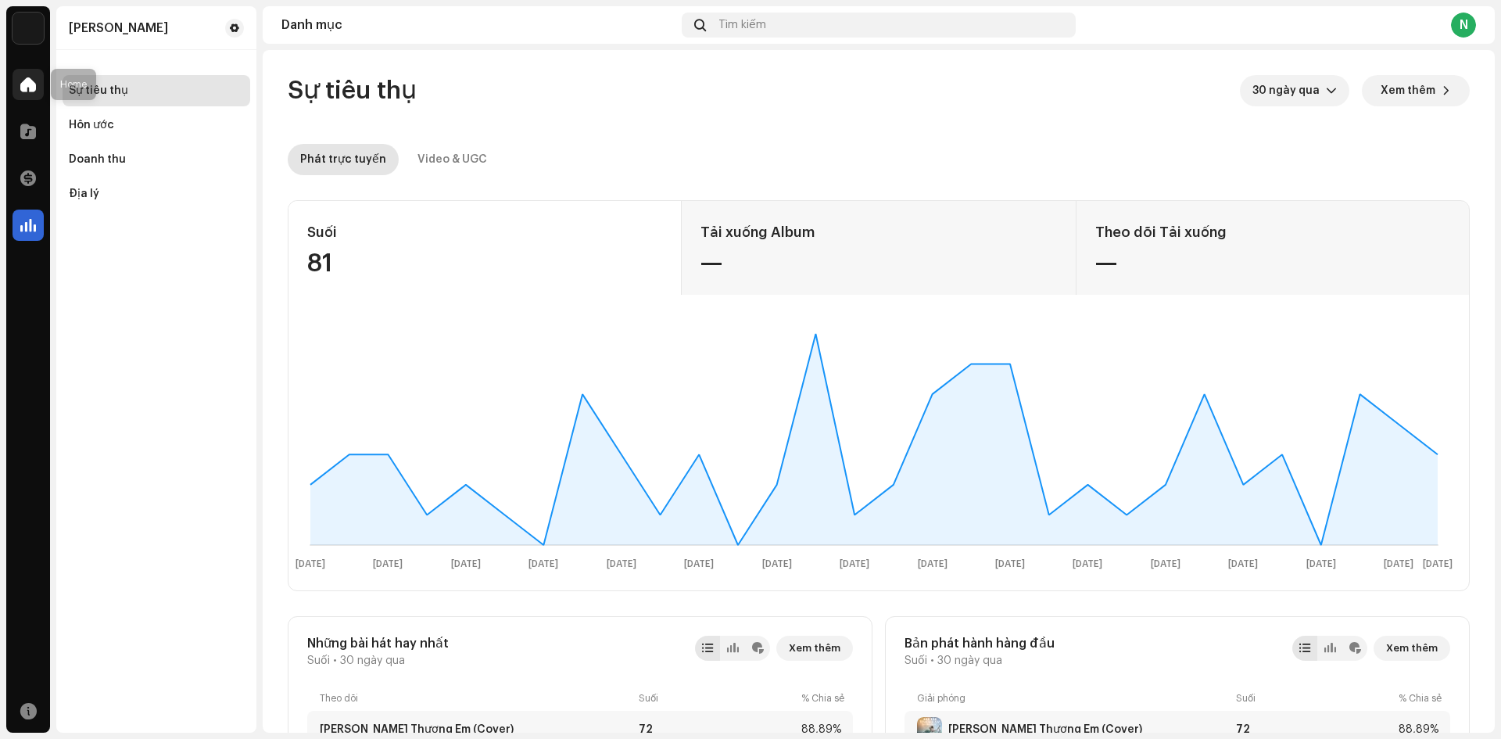
click at [30, 69] on div at bounding box center [28, 84] width 31 height 31
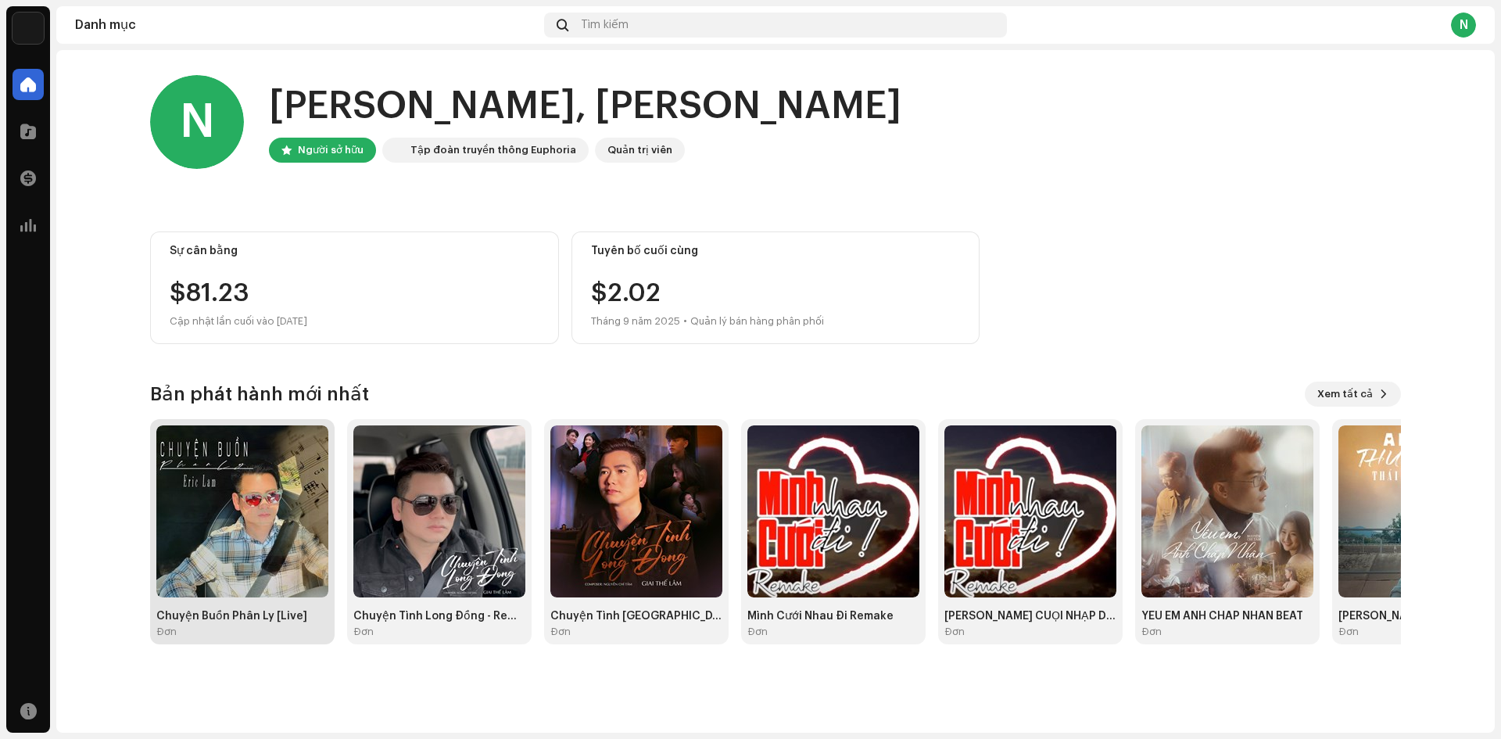
click at [251, 507] on img at bounding box center [242, 511] width 172 height 172
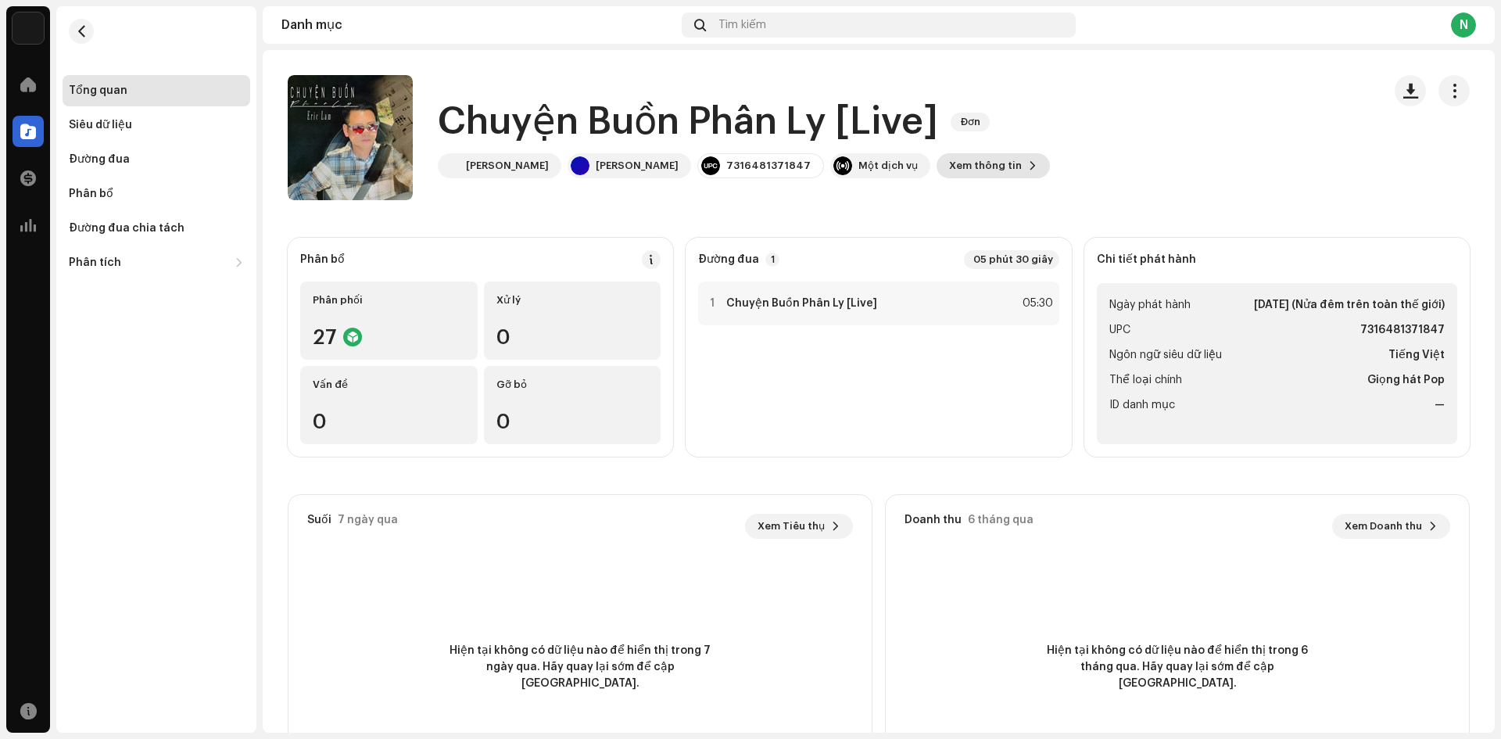
click at [936, 157] on button "Xem thông tin" at bounding box center [992, 165] width 113 height 25
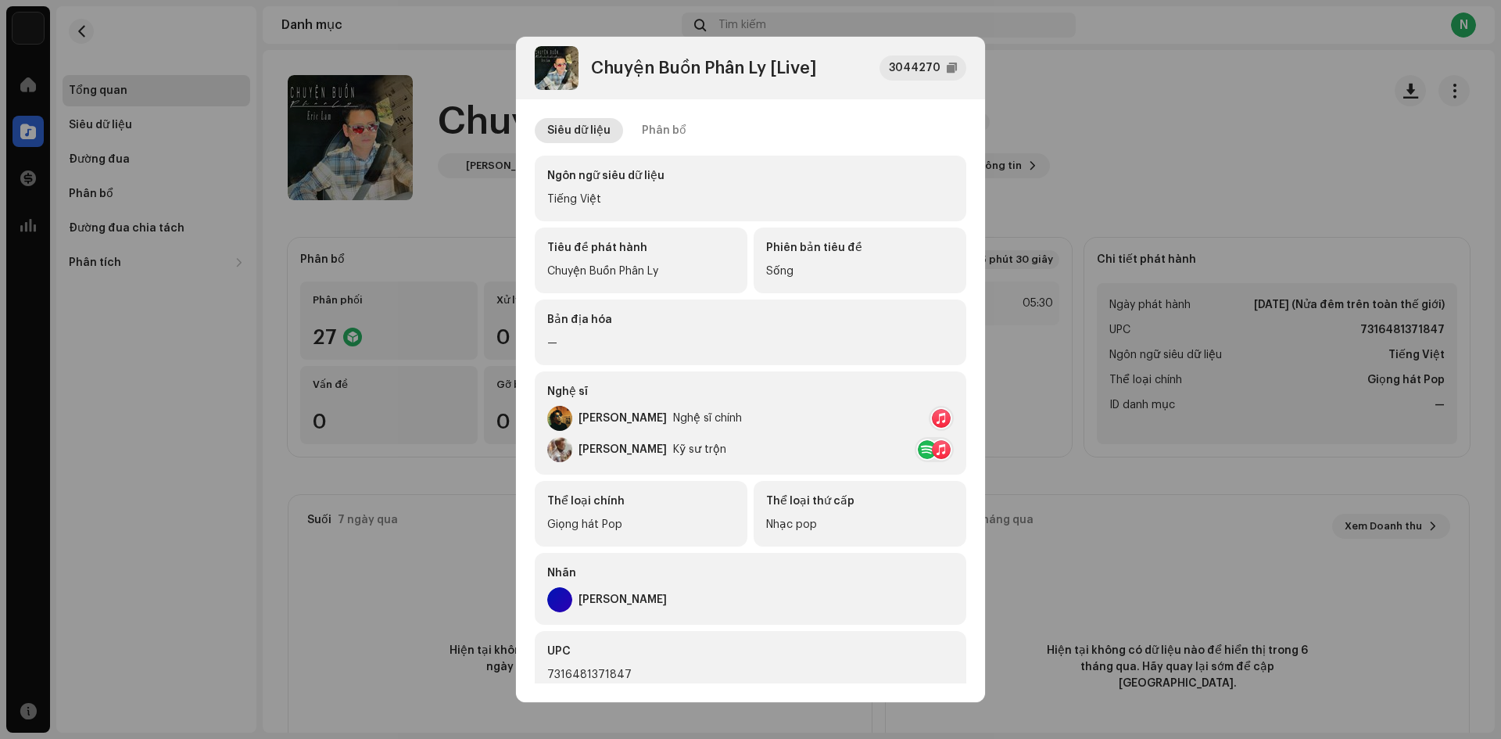
click at [792, 274] on div "Sống" at bounding box center [860, 271] width 188 height 19
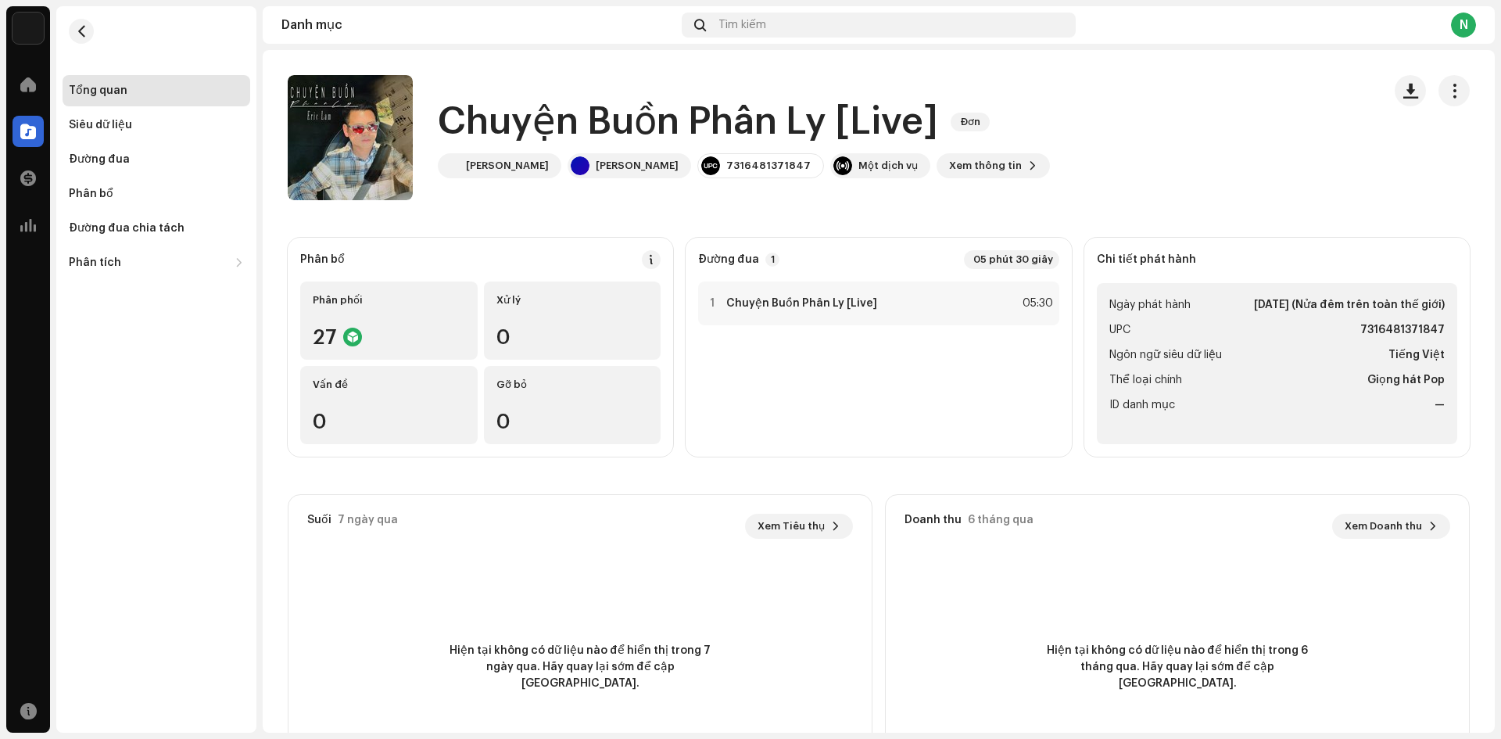
click at [1075, 139] on div "Chuyện Buồn Phân Ly [Live] 3044270 Siêu dữ liệu Phân bổ Ngôn ngữ siêu dữ liệu T…" at bounding box center [750, 369] width 1501 height 739
click at [30, 468] on div "Trang chủ Danh mục Giao dịch Phân tích Tài nguyên" at bounding box center [28, 398] width 44 height 670
click at [27, 32] on img at bounding box center [28, 28] width 31 height 31
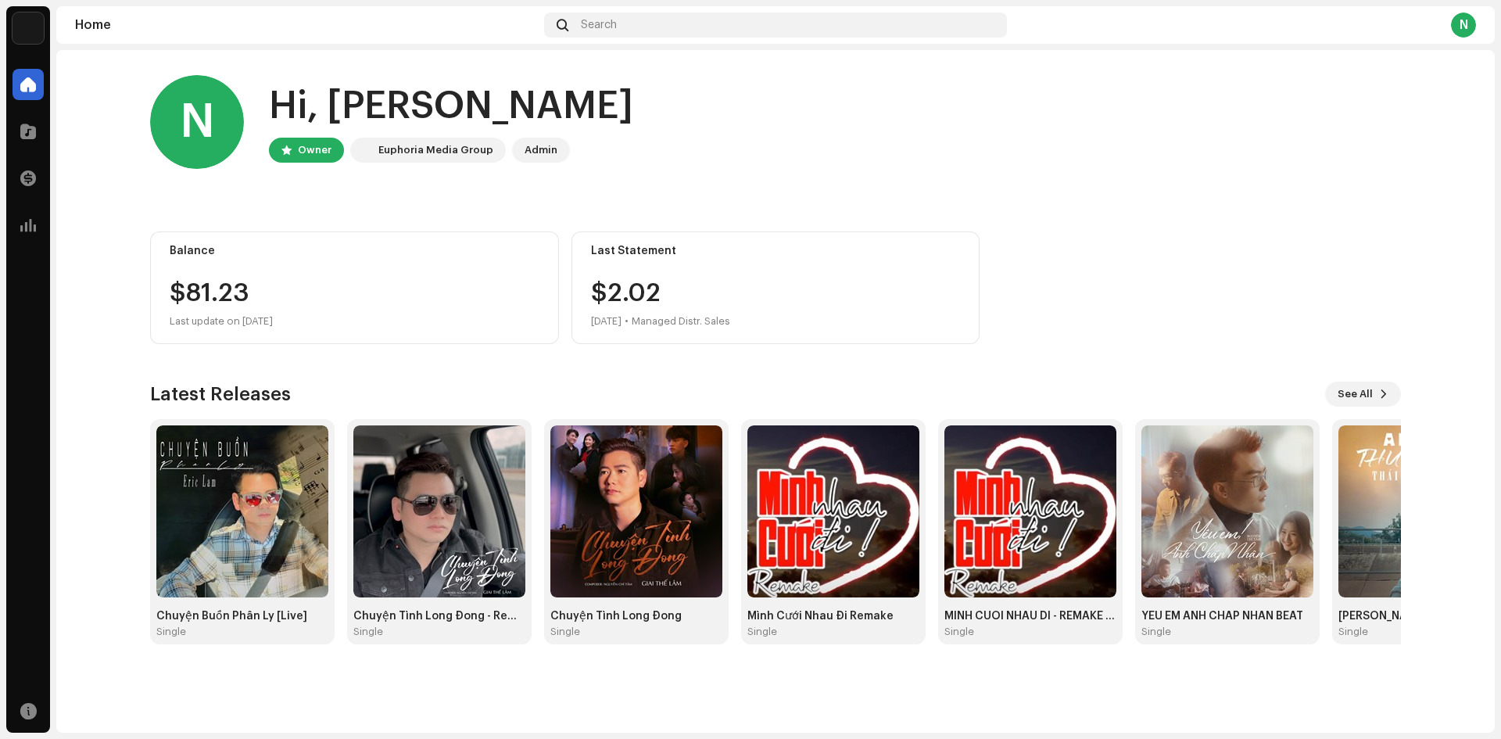
click at [1323, 162] on div "N Hi, Nguyen Owner Euphoria Media Group Admin" at bounding box center [775, 122] width 1251 height 94
click at [206, 127] on div "N" at bounding box center [197, 122] width 94 height 94
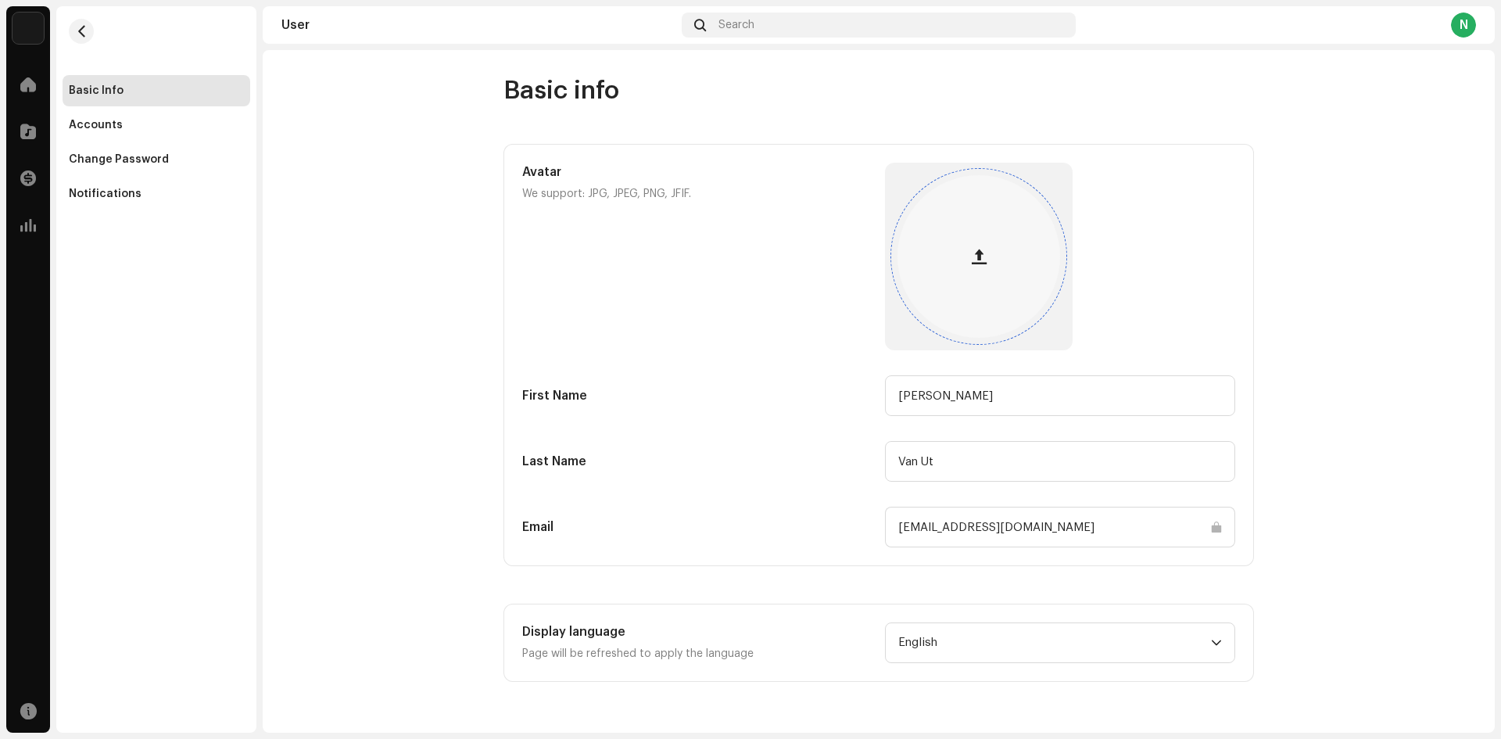
click at [984, 260] on span "button" at bounding box center [979, 256] width 15 height 13
click at [86, 120] on font "Tài khoản" at bounding box center [95, 125] width 53 height 11
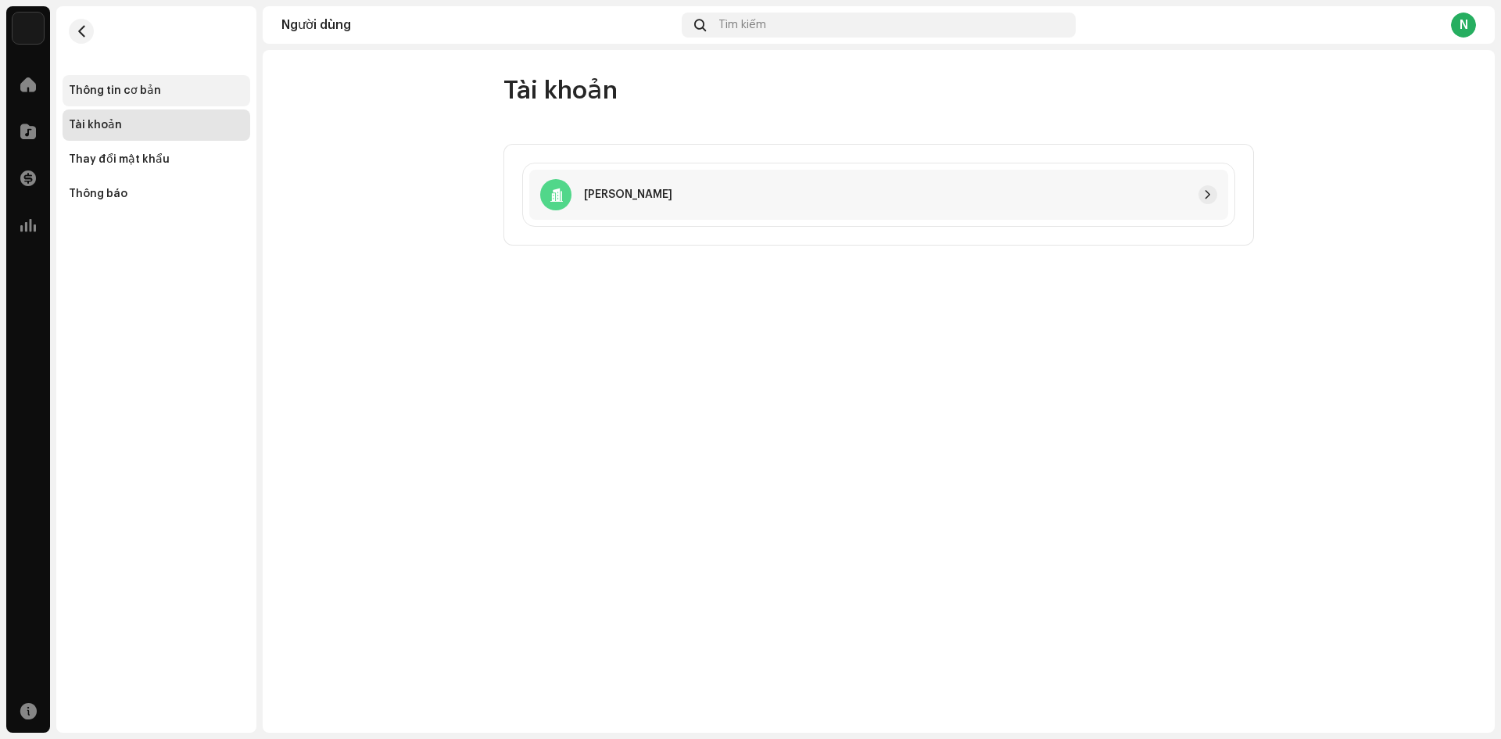
click at [106, 89] on font "Thông tin cơ bản" at bounding box center [115, 90] width 92 height 11
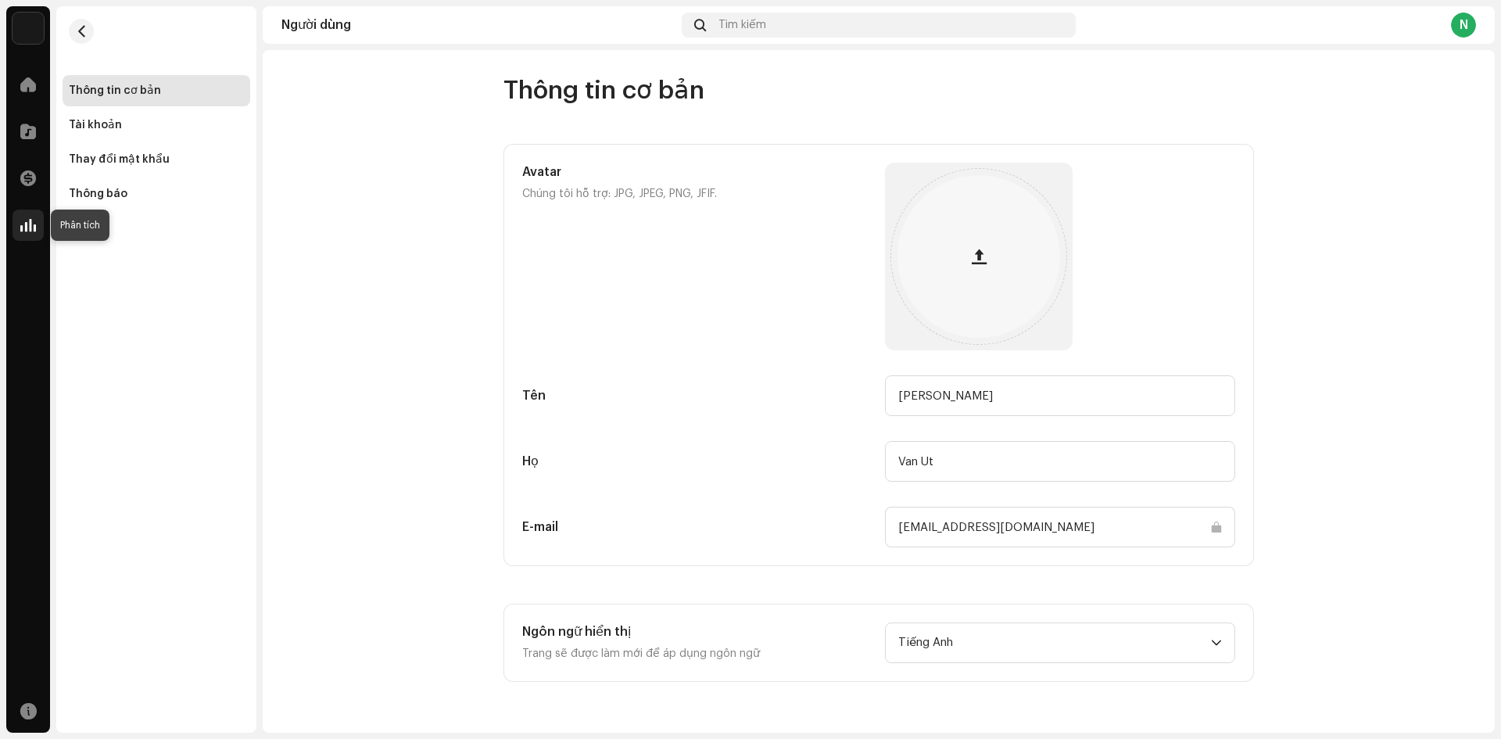
click at [24, 233] on div at bounding box center [28, 224] width 31 height 31
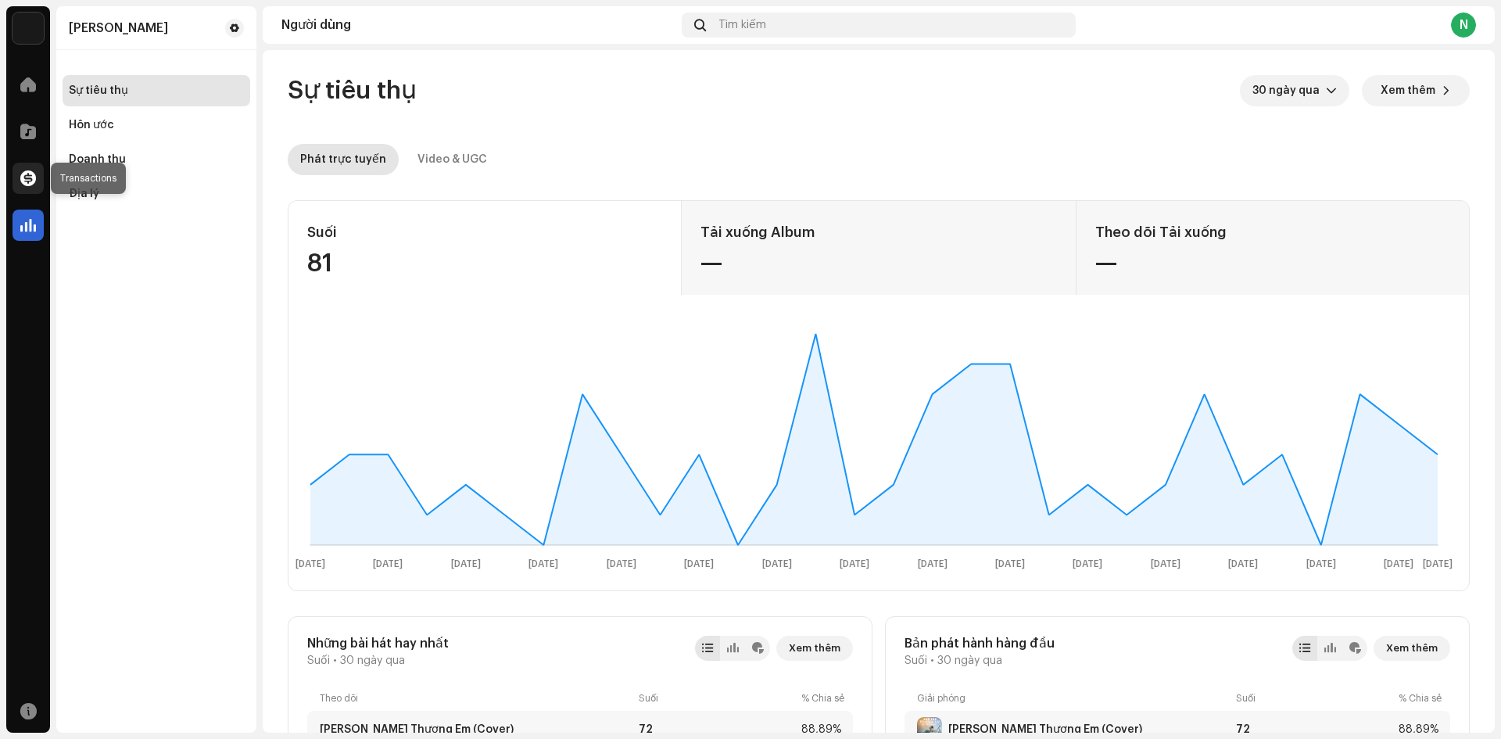
click at [19, 186] on div at bounding box center [28, 178] width 31 height 31
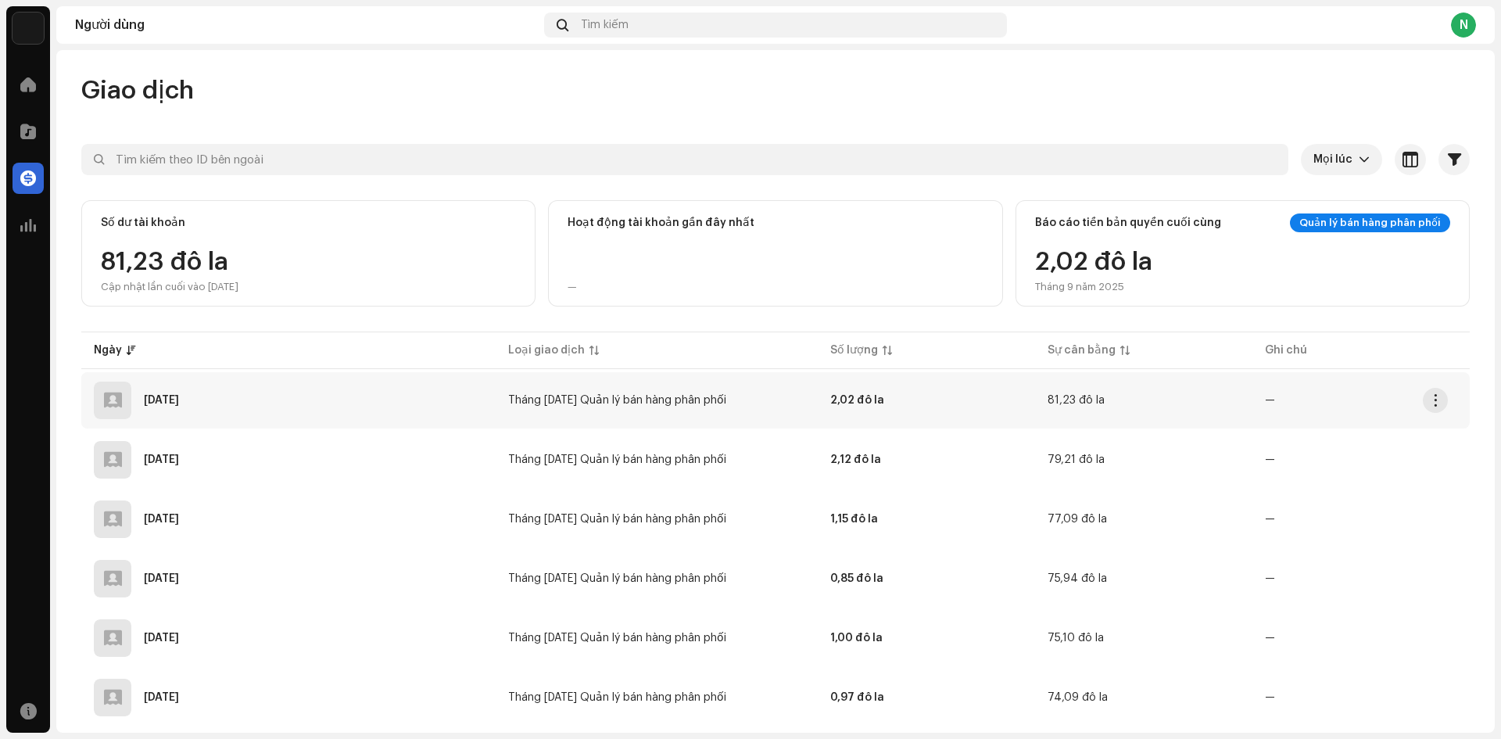
click at [757, 392] on td "Tháng 9 năm 2025 Quản lý bán hàng phân phối" at bounding box center [657, 400] width 322 height 56
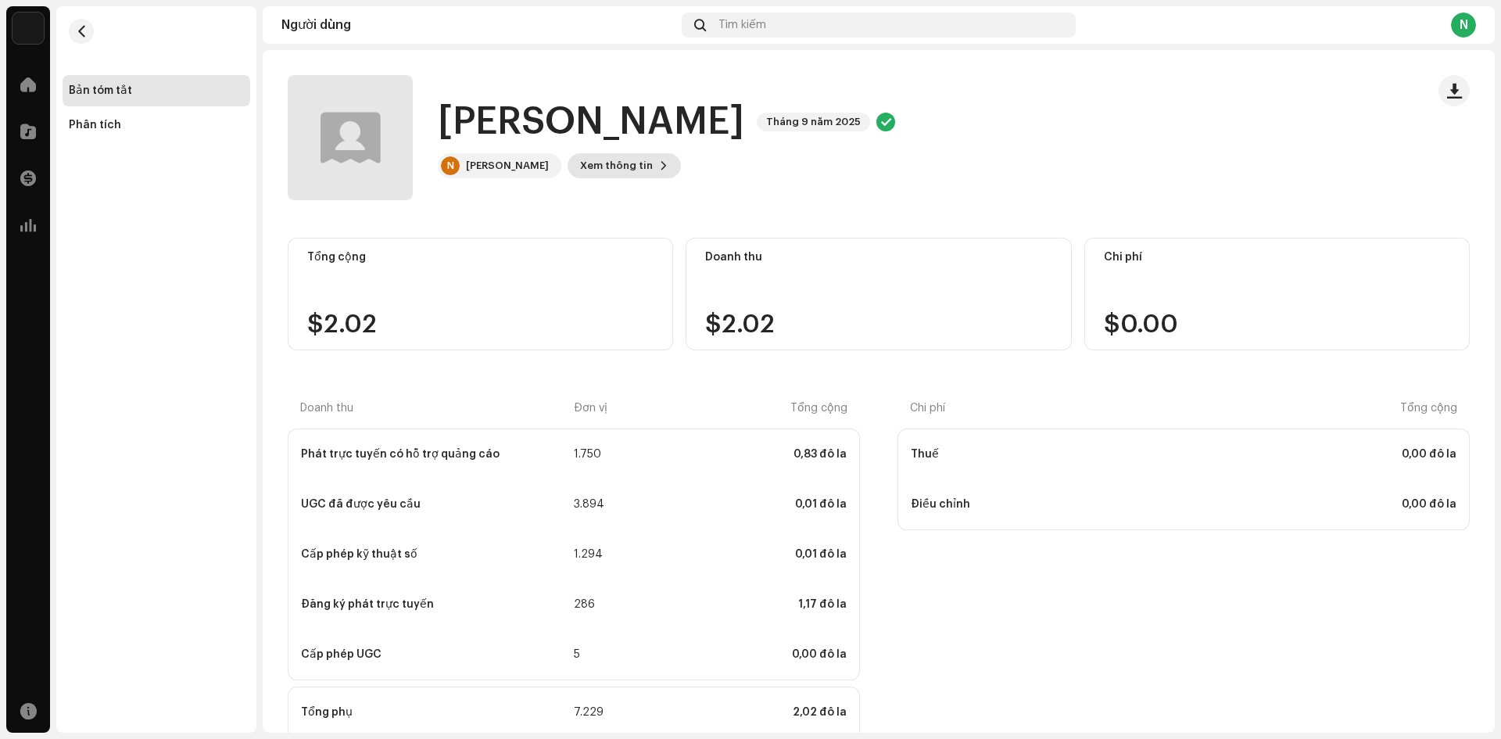
click at [639, 166] on font "Xem thông tin" at bounding box center [616, 165] width 73 height 10
drag, startPoint x: 120, startPoint y: 279, endPoint x: 158, endPoint y: 302, distance: 43.8
click at [120, 279] on div "Nguyễn Chí Tâm 5696192 ID người nhận thanh toán 338832 Tháng báo cáo Tháng 9 nă…" at bounding box center [750, 369] width 1501 height 739
click at [27, 34] on img at bounding box center [28, 28] width 31 height 31
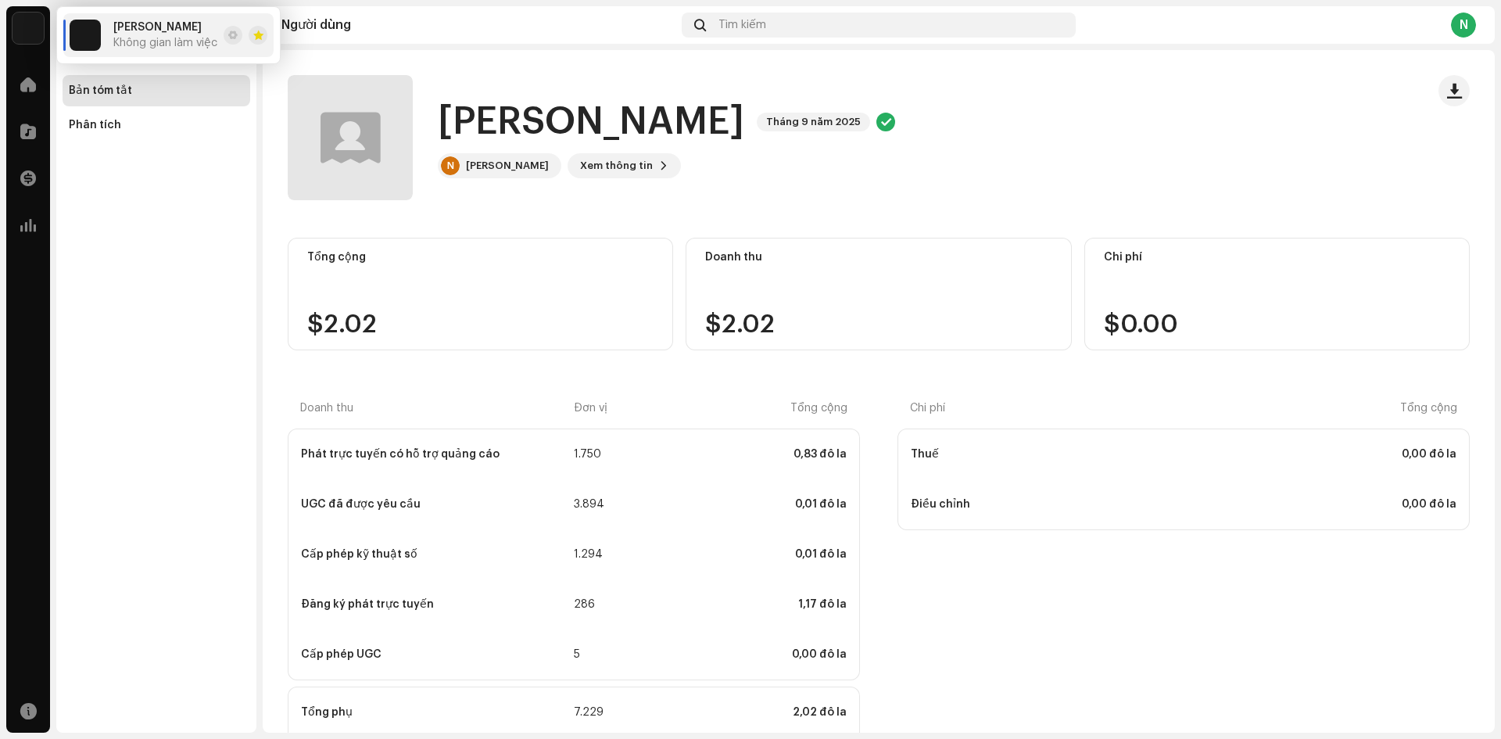
click at [153, 26] on font "[PERSON_NAME]" at bounding box center [157, 27] width 88 height 11
click at [85, 31] on img at bounding box center [85, 35] width 31 height 31
click at [228, 34] on span at bounding box center [232, 35] width 9 height 13
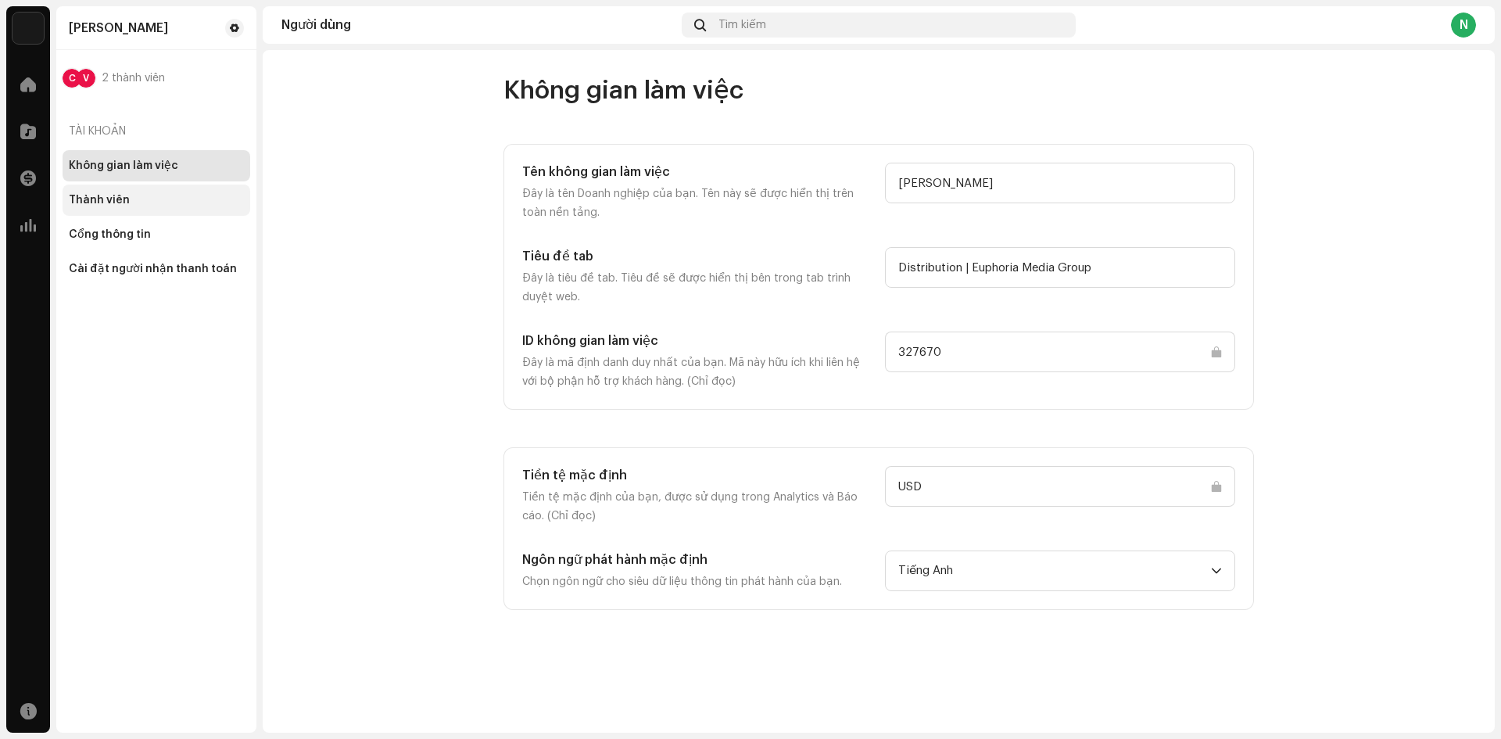
click at [100, 198] on font "Thành viên" at bounding box center [99, 200] width 61 height 11
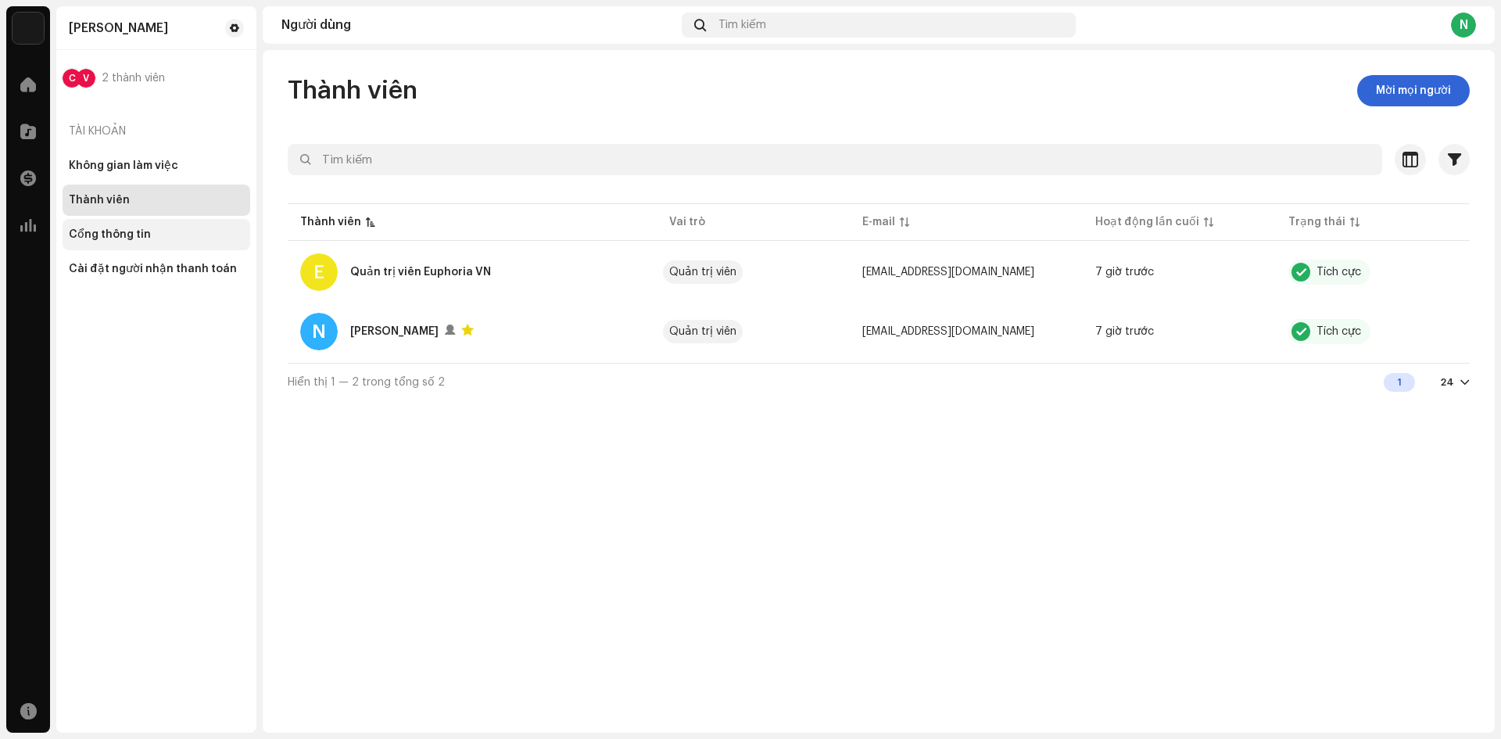
click at [105, 239] on font "Cổng thông tin" at bounding box center [110, 234] width 82 height 11
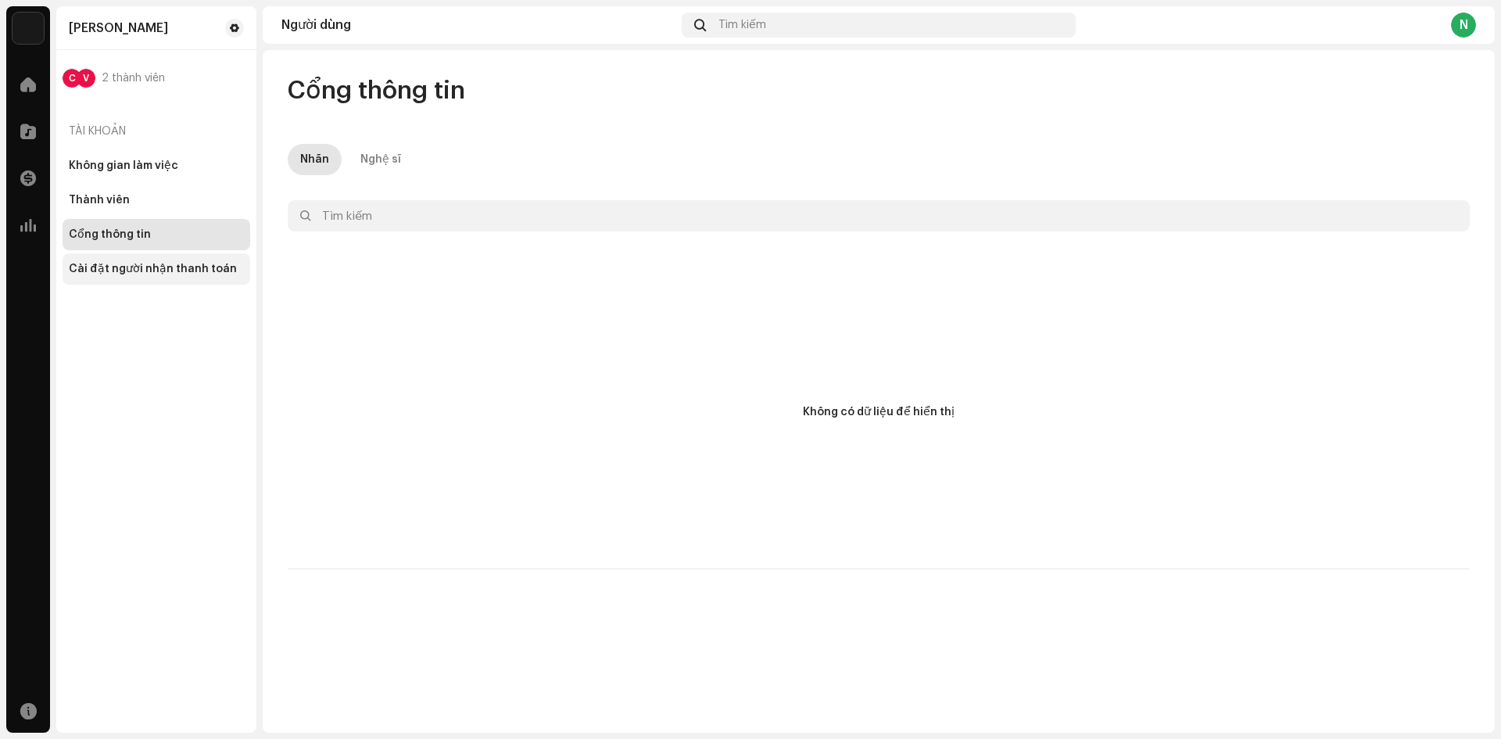
click at [103, 272] on font "Cài đặt người nhận thanh toán" at bounding box center [153, 268] width 168 height 11
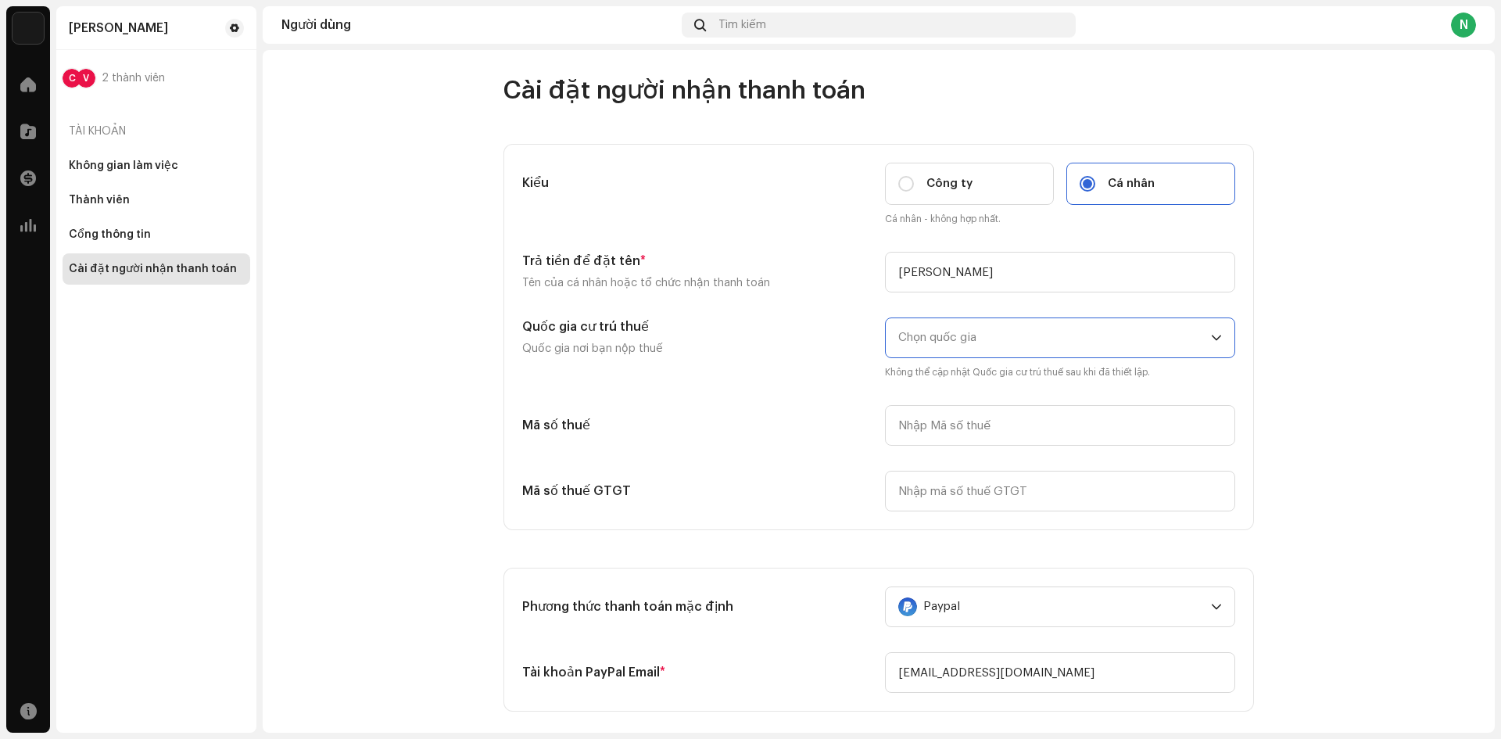
click at [1027, 337] on span "Chọn quốc gia" at bounding box center [1054, 337] width 313 height 39
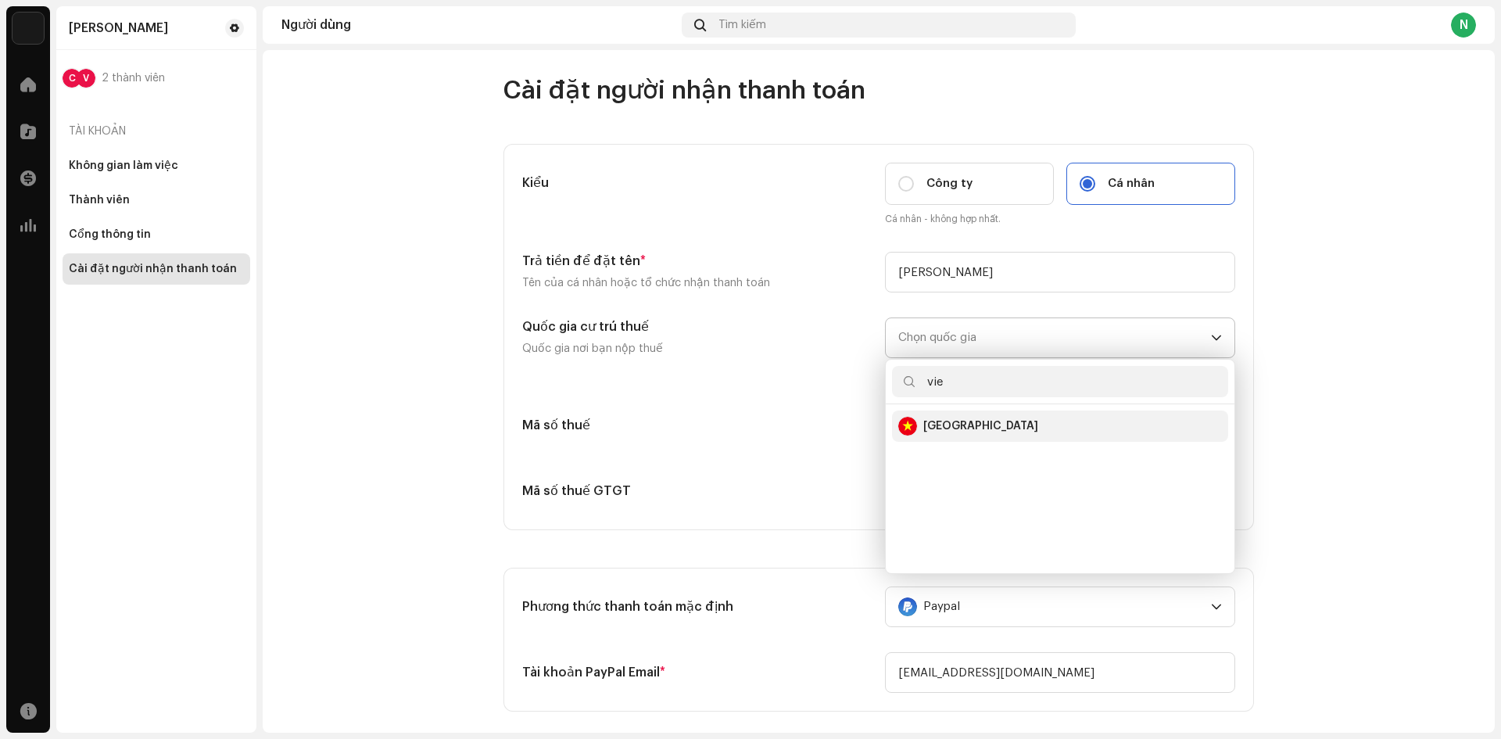
type input "vie"
click at [965, 431] on div "[GEOGRAPHIC_DATA]" at bounding box center [1060, 426] width 324 height 19
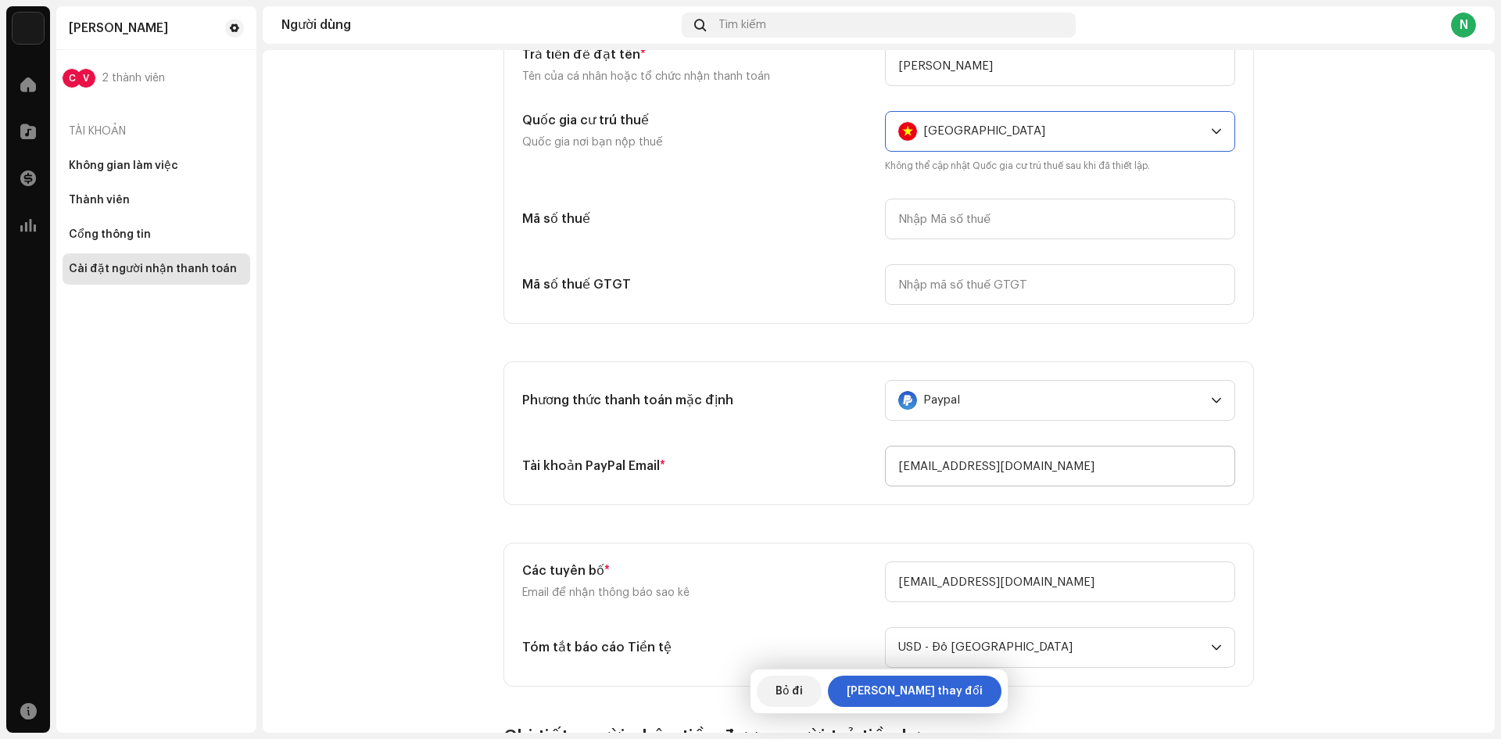
scroll to position [235, 0]
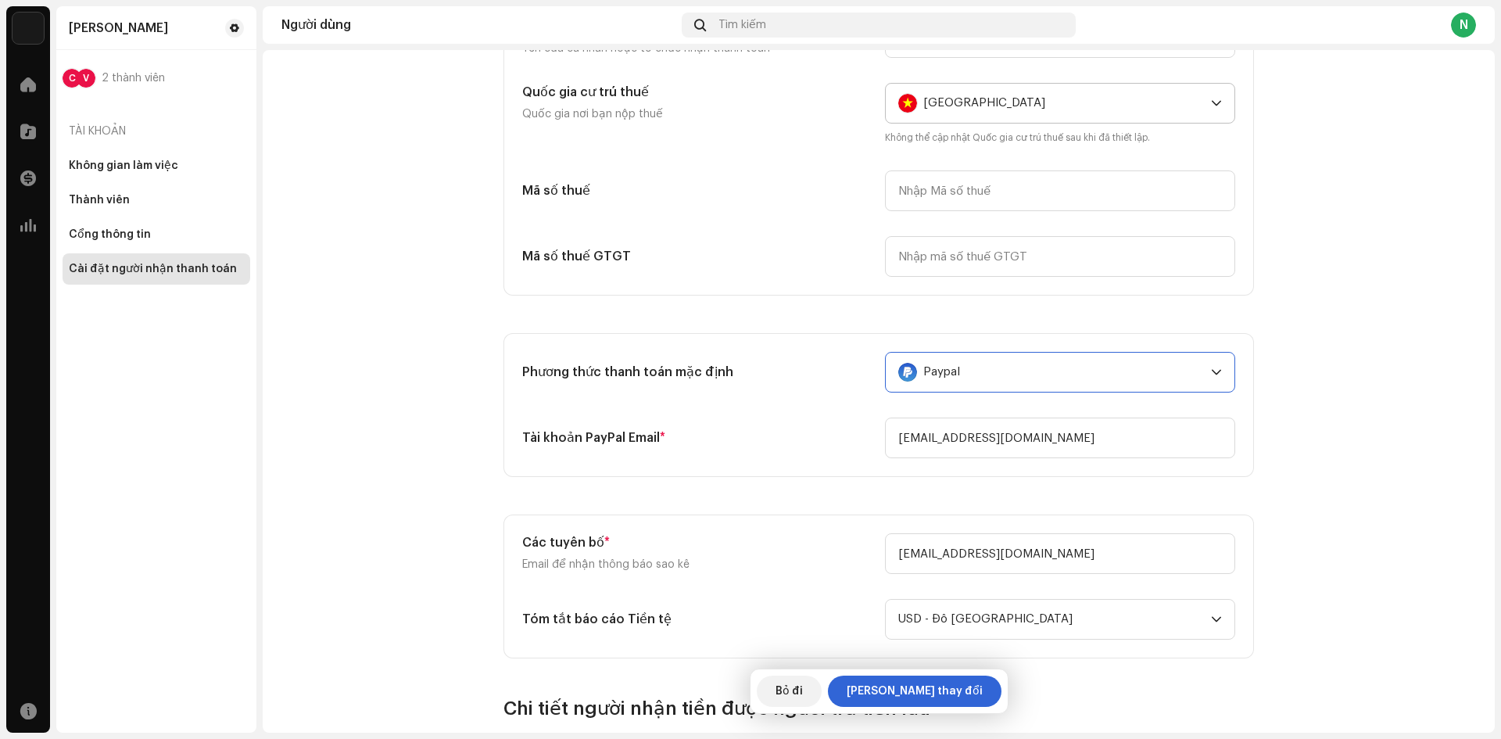
click at [1064, 376] on div "Paypal" at bounding box center [1051, 372] width 306 height 39
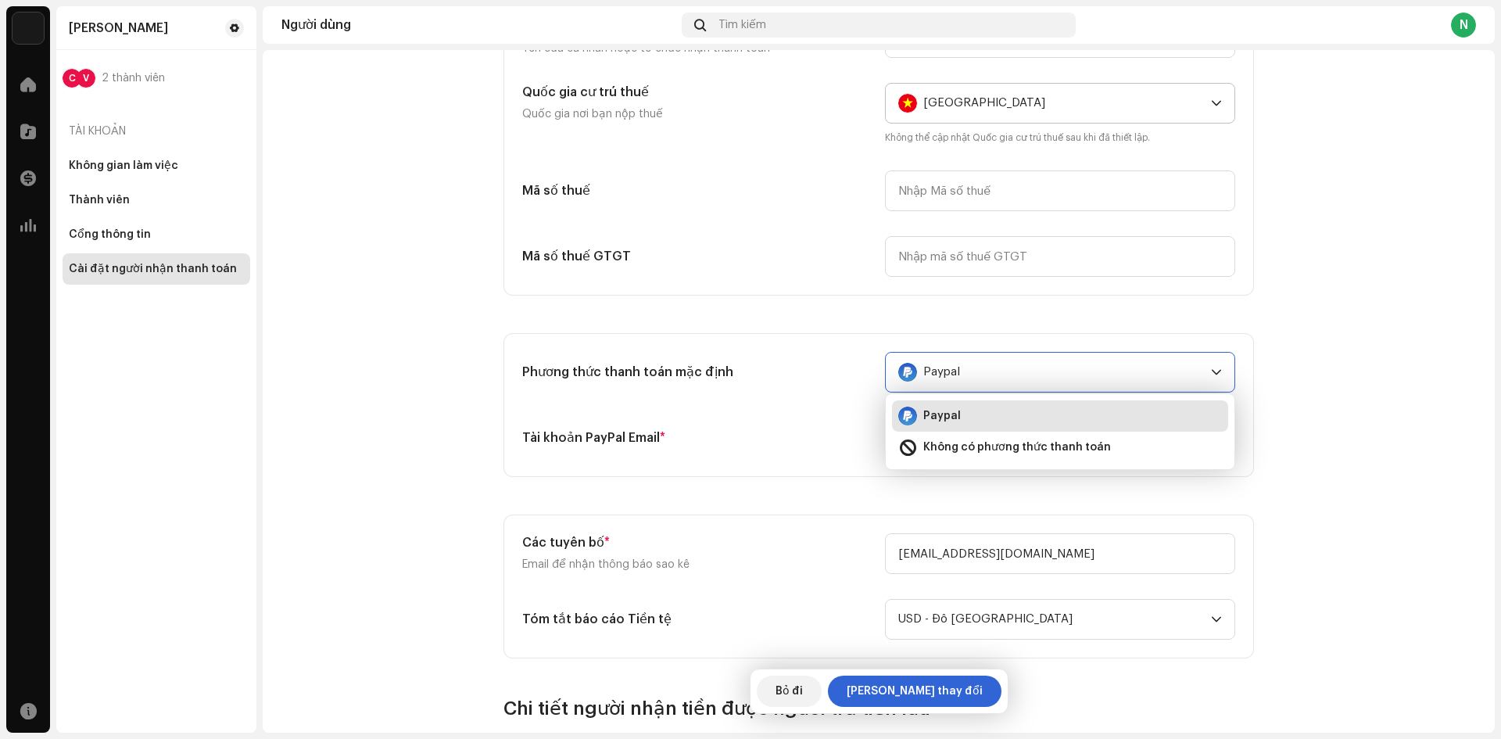
click at [1064, 376] on div "Paypal" at bounding box center [1051, 372] width 306 height 39
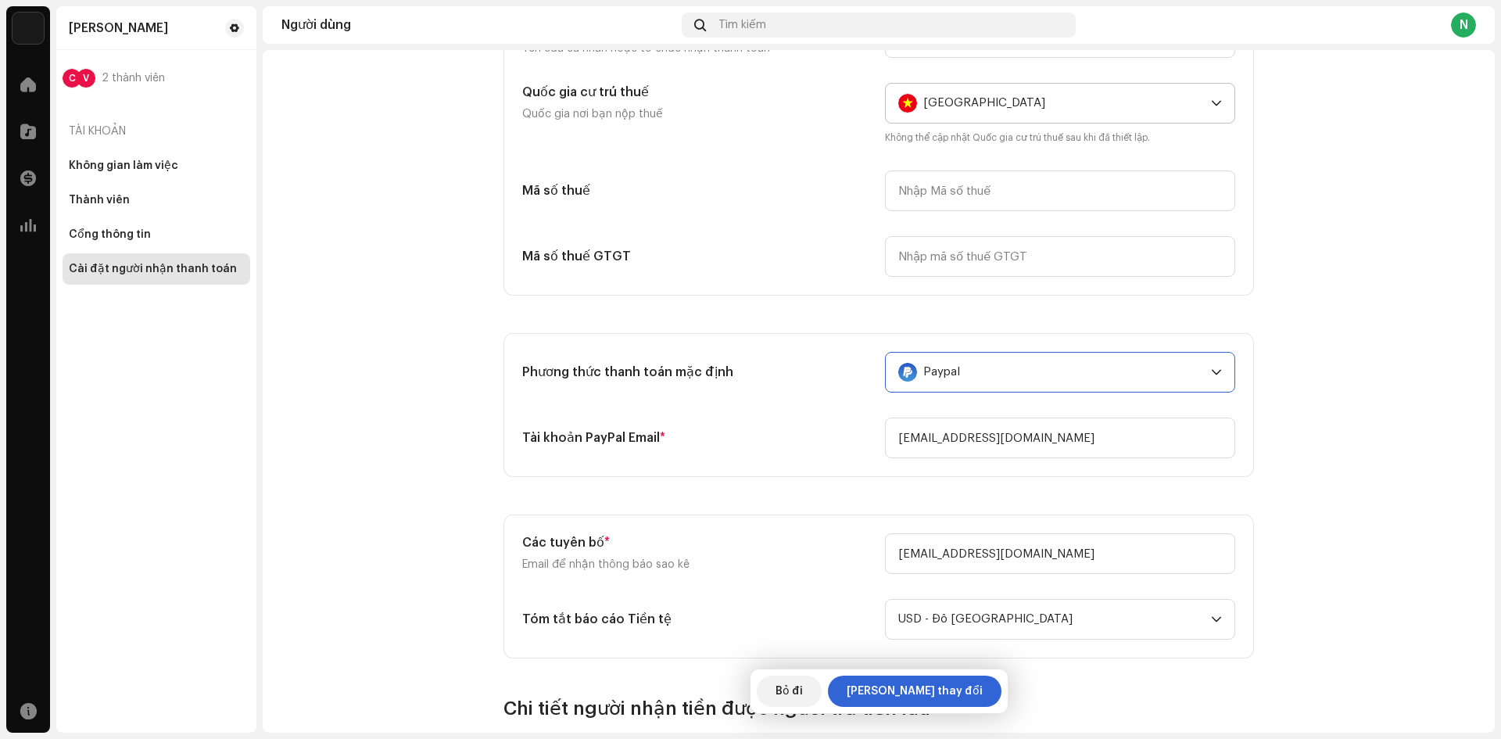
click at [1064, 376] on div "Paypal" at bounding box center [1051, 372] width 306 height 39
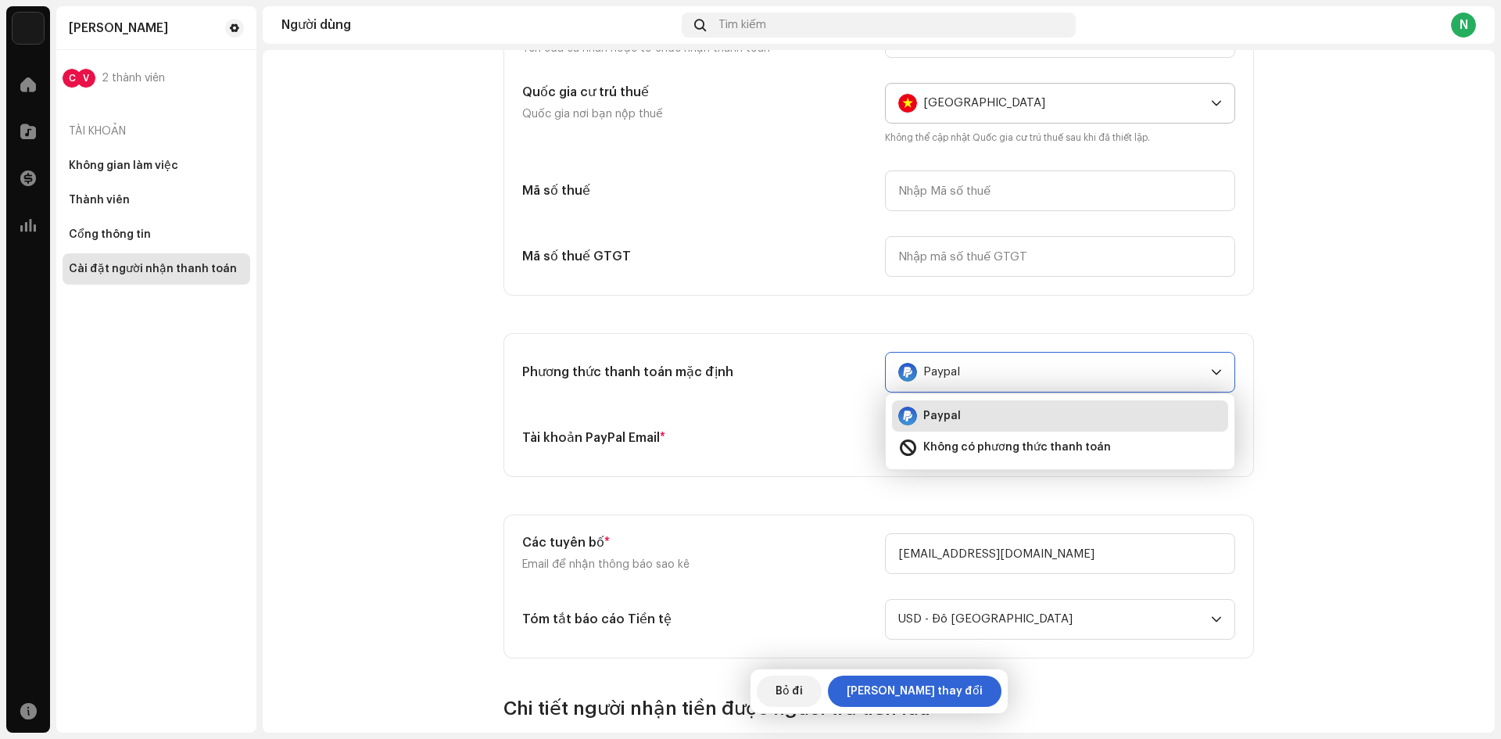
click at [1029, 363] on div "Paypal" at bounding box center [1051, 372] width 306 height 39
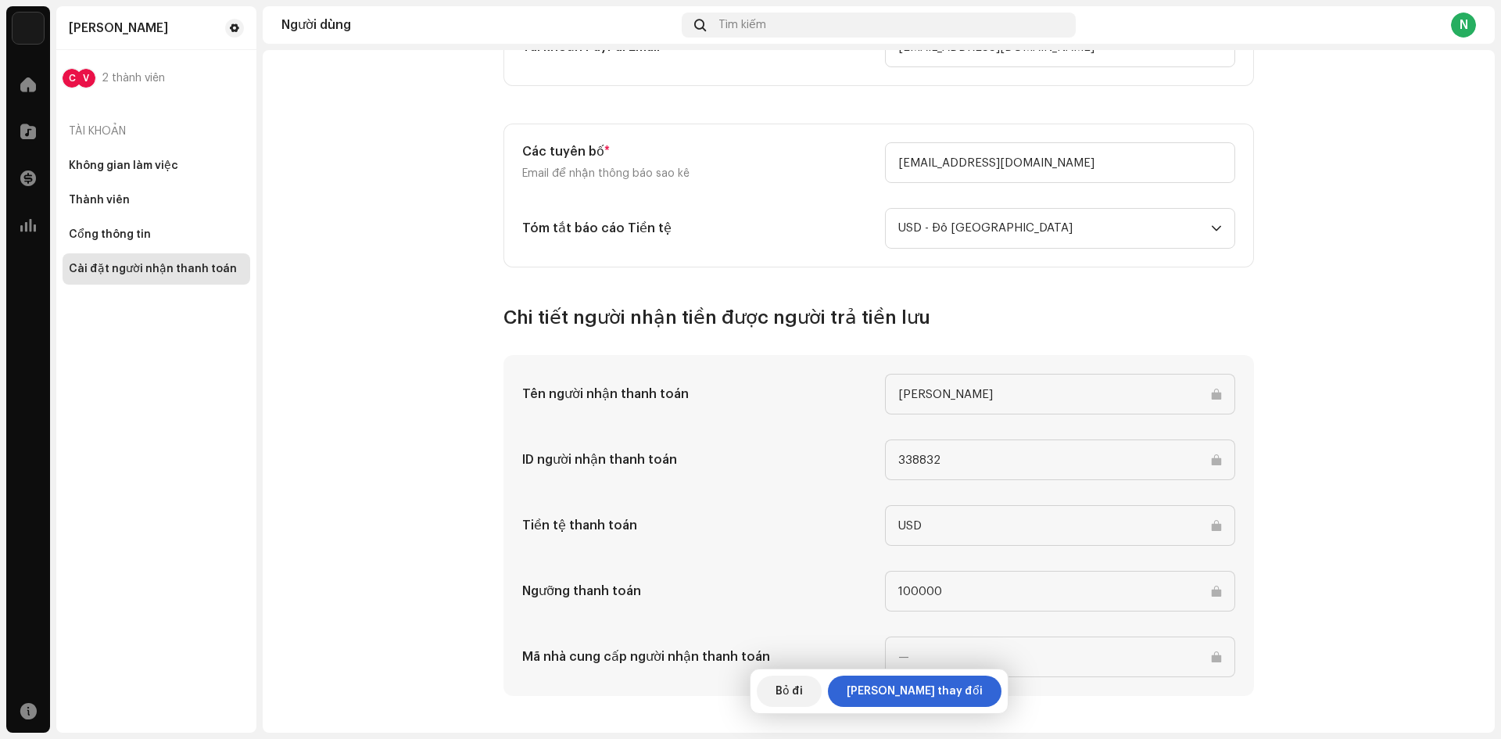
scroll to position [626, 0]
click at [972, 589] on input "100000" at bounding box center [1060, 590] width 350 height 41
click at [1211, 592] on input "100000" at bounding box center [1060, 590] width 350 height 41
click at [972, 392] on input "[PERSON_NAME]" at bounding box center [1060, 393] width 350 height 41
click at [1102, 661] on input at bounding box center [1060, 656] width 350 height 41
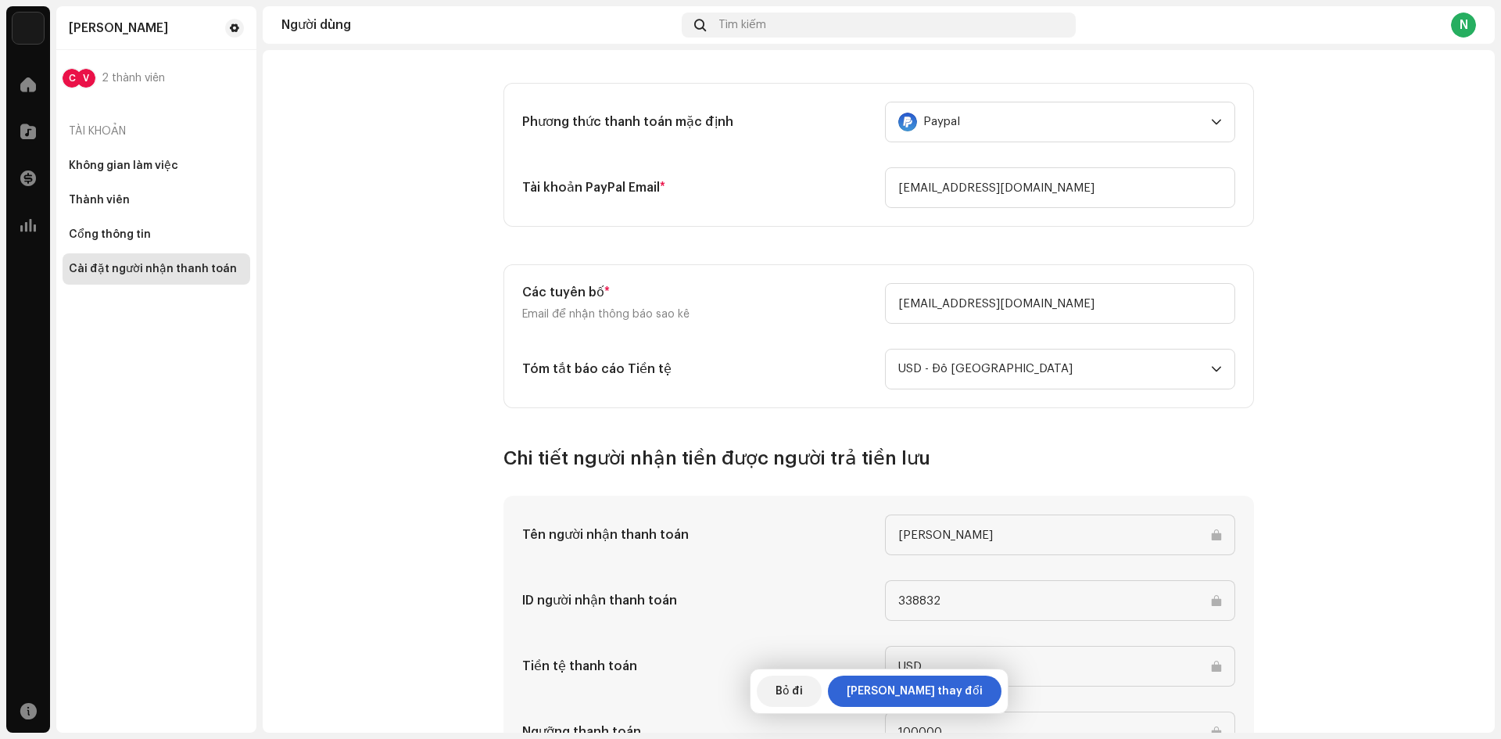
scroll to position [313, 0]
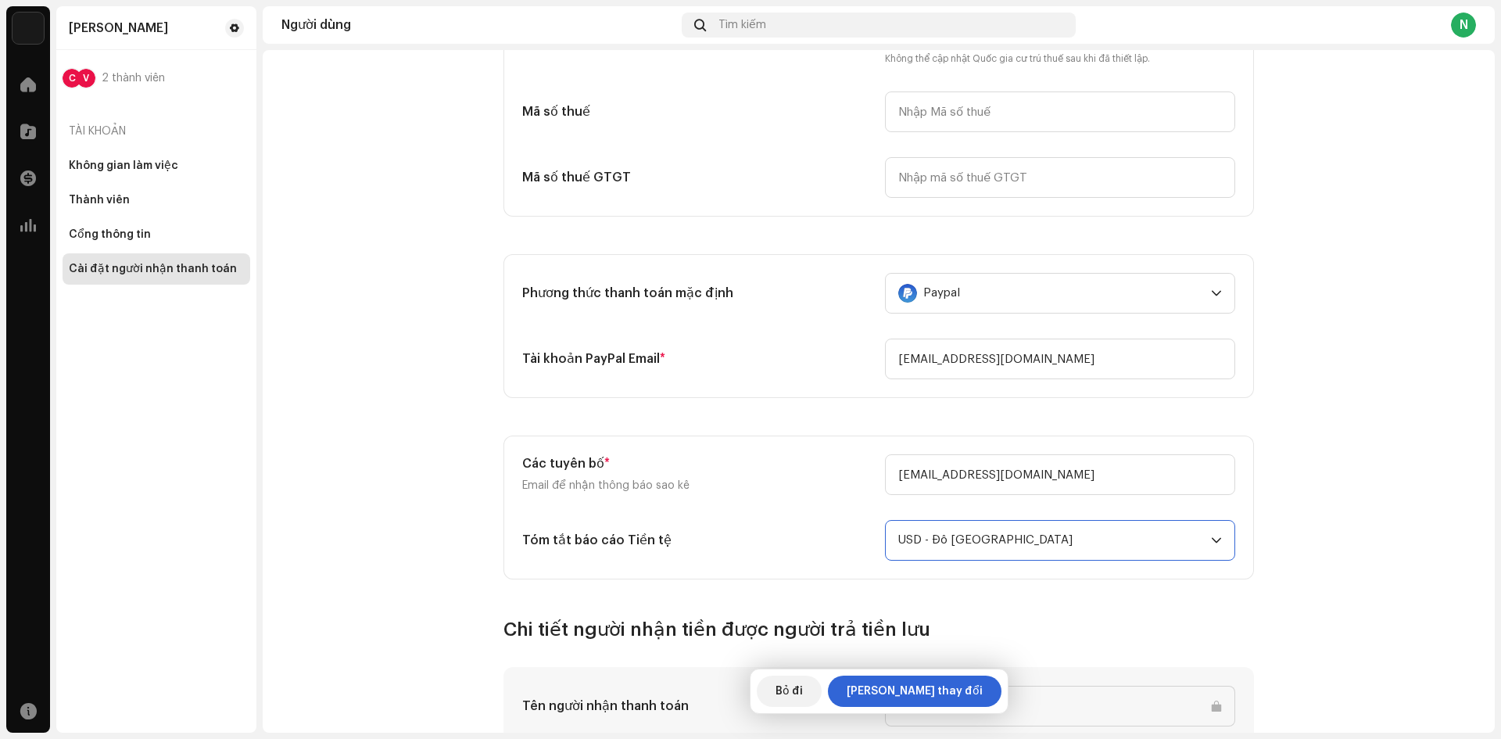
click at [1041, 531] on span "USD - Đô la Mỹ" at bounding box center [1054, 540] width 313 height 39
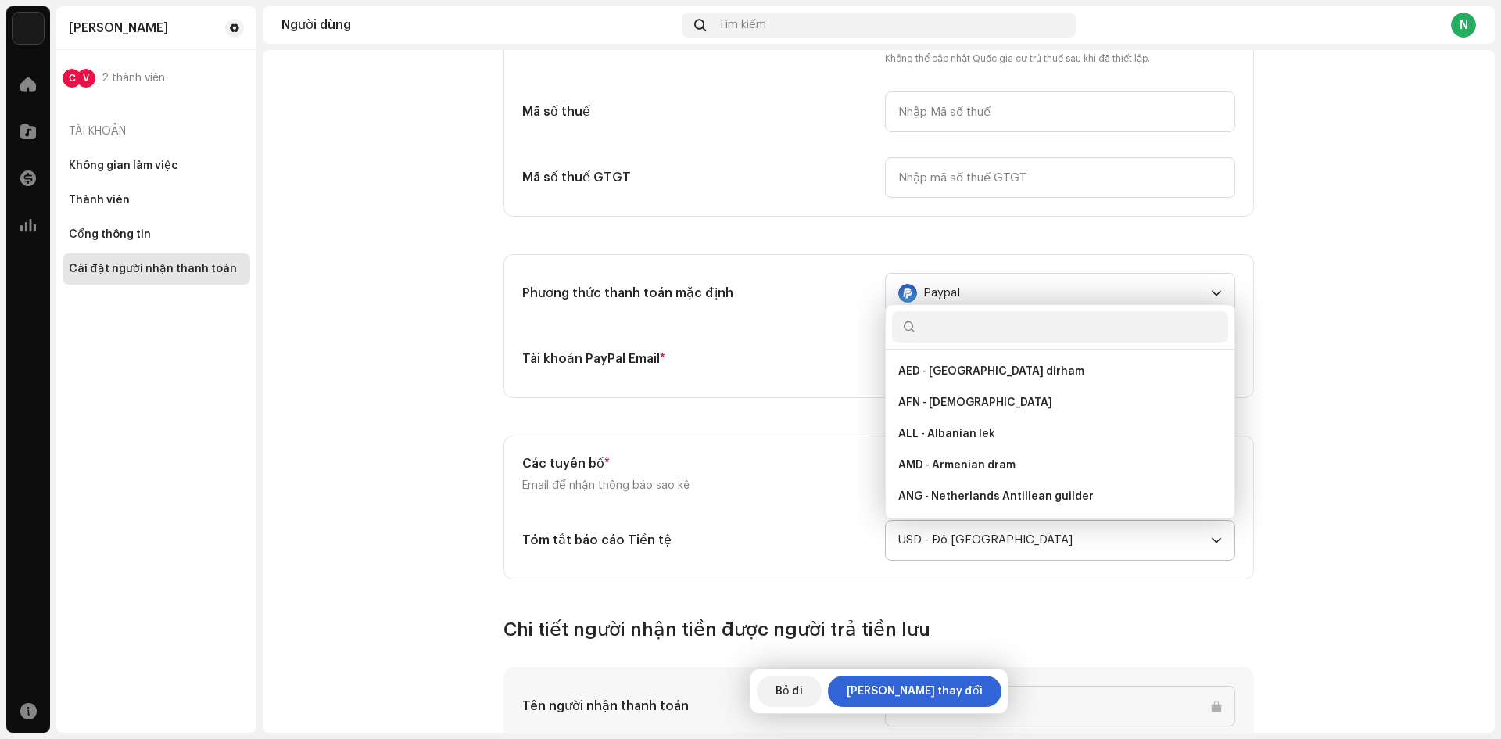
scroll to position [3371, 0]
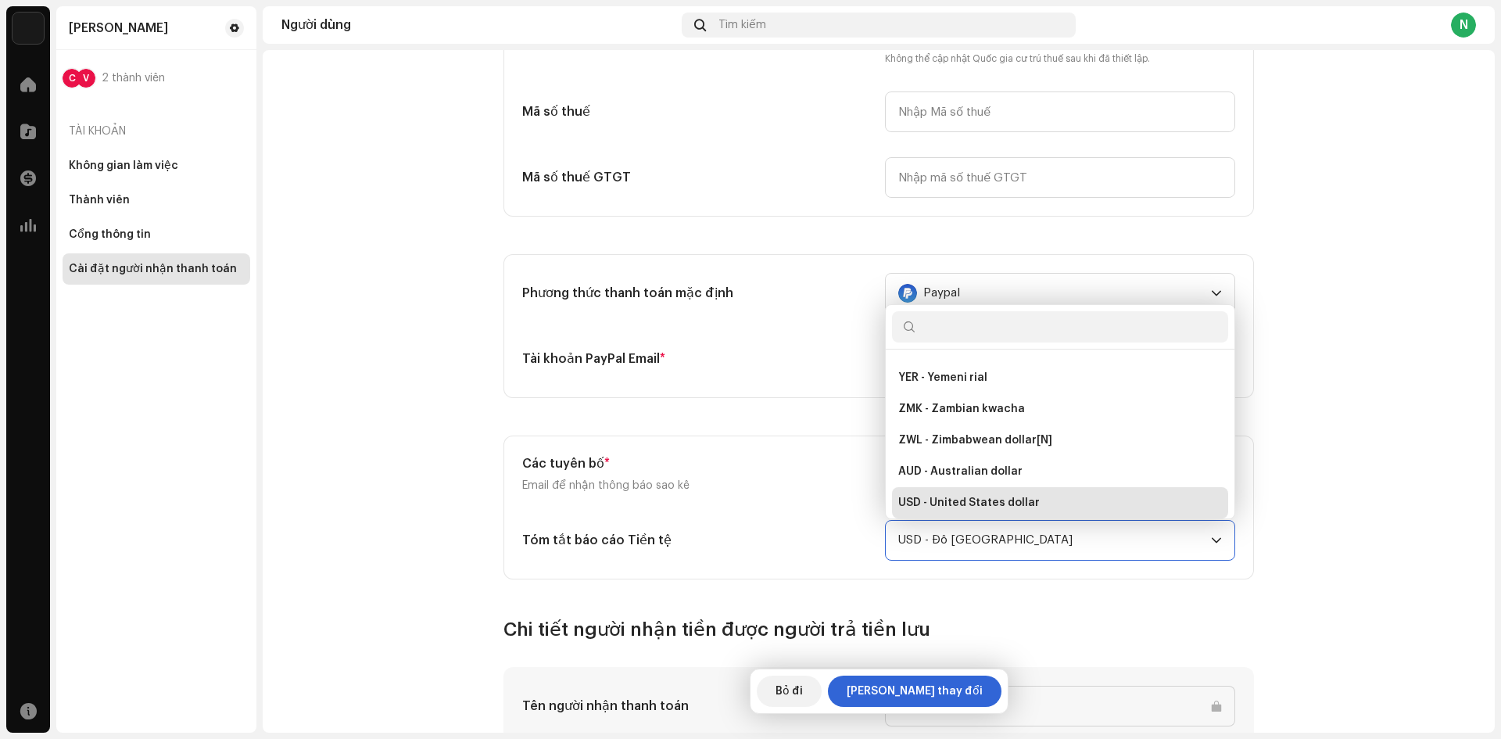
click at [1044, 536] on span "USD - Đô la Mỹ" at bounding box center [1054, 540] width 313 height 39
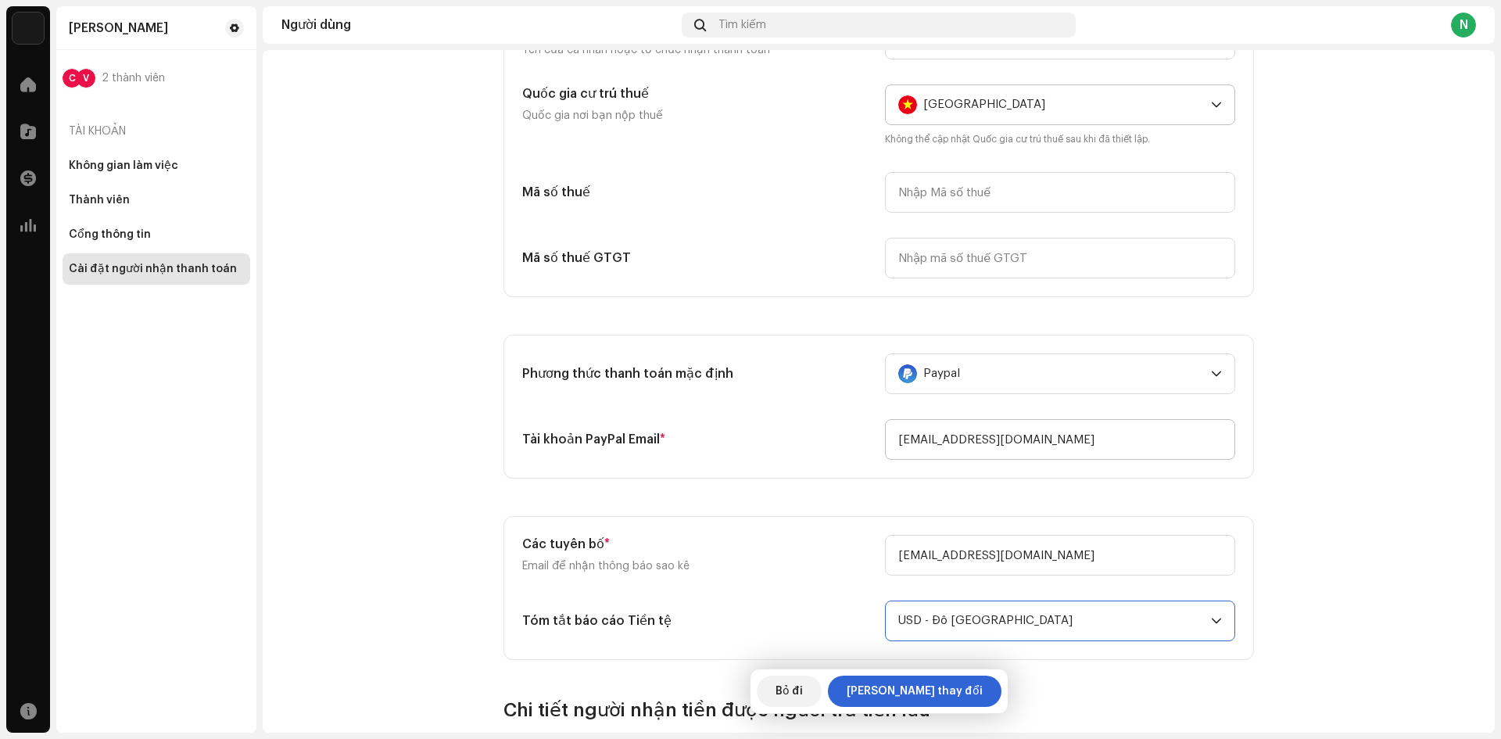
scroll to position [235, 0]
click at [1201, 375] on span "Paypal" at bounding box center [1054, 371] width 313 height 39
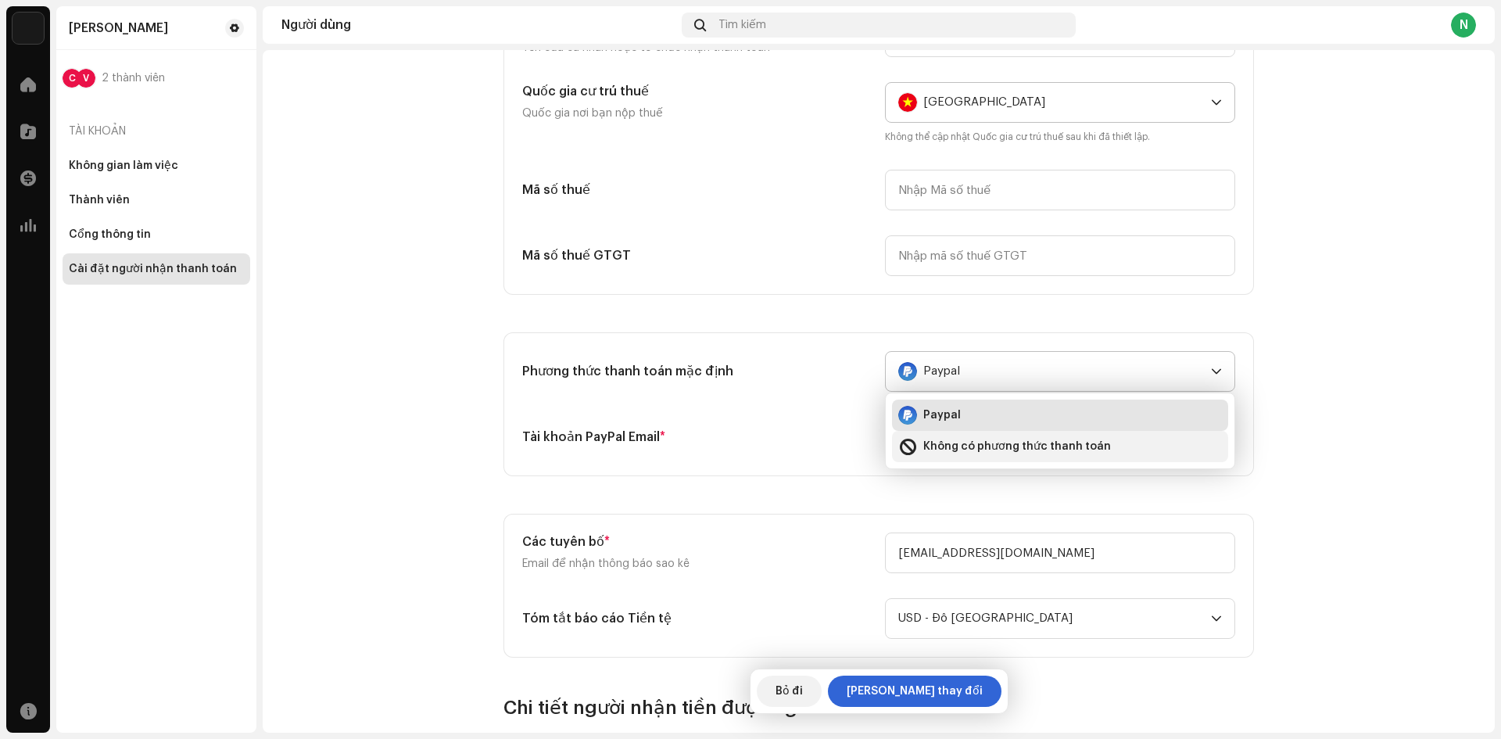
click at [989, 444] on font "Không có phương thức thanh toán" at bounding box center [1017, 446] width 188 height 11
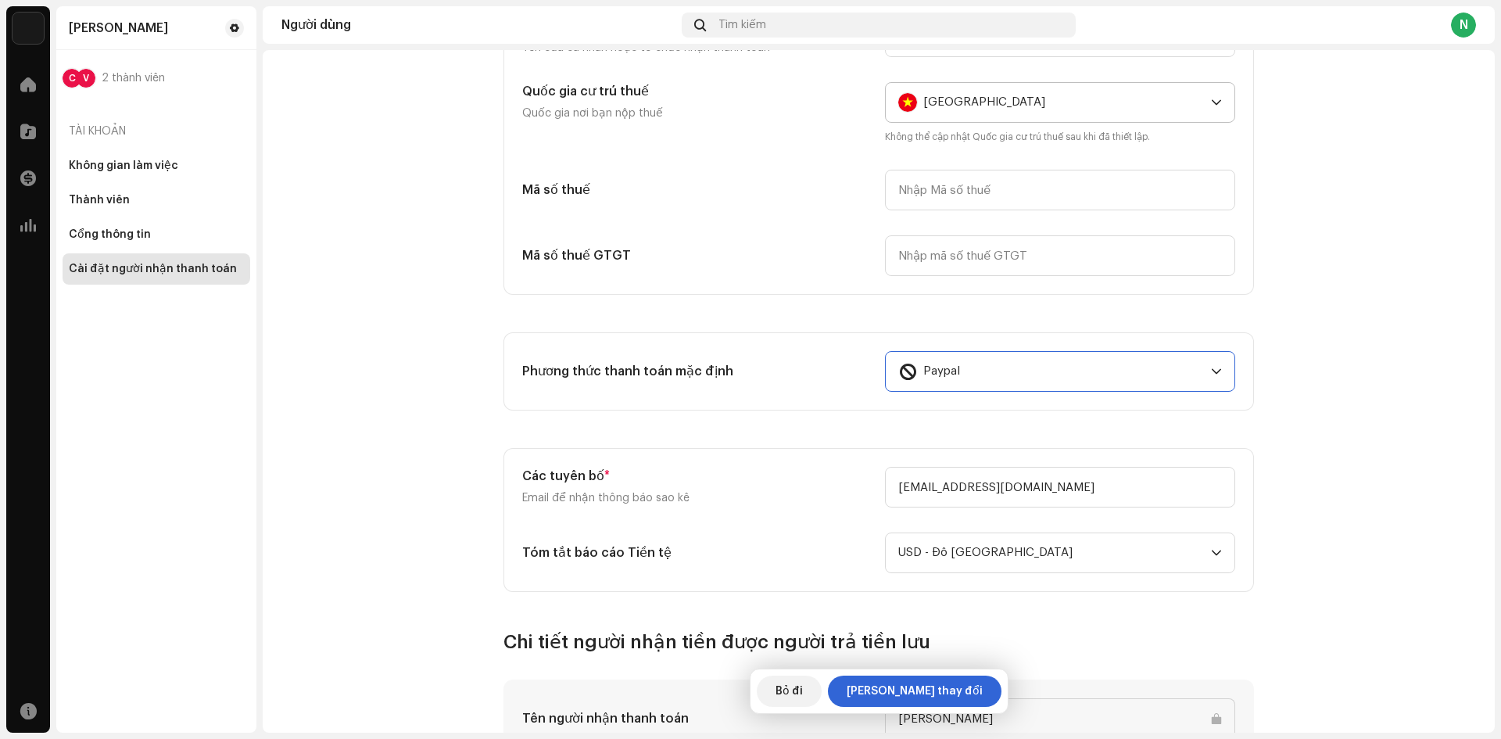
click at [1077, 377] on div "Paypal" at bounding box center [1051, 371] width 306 height 39
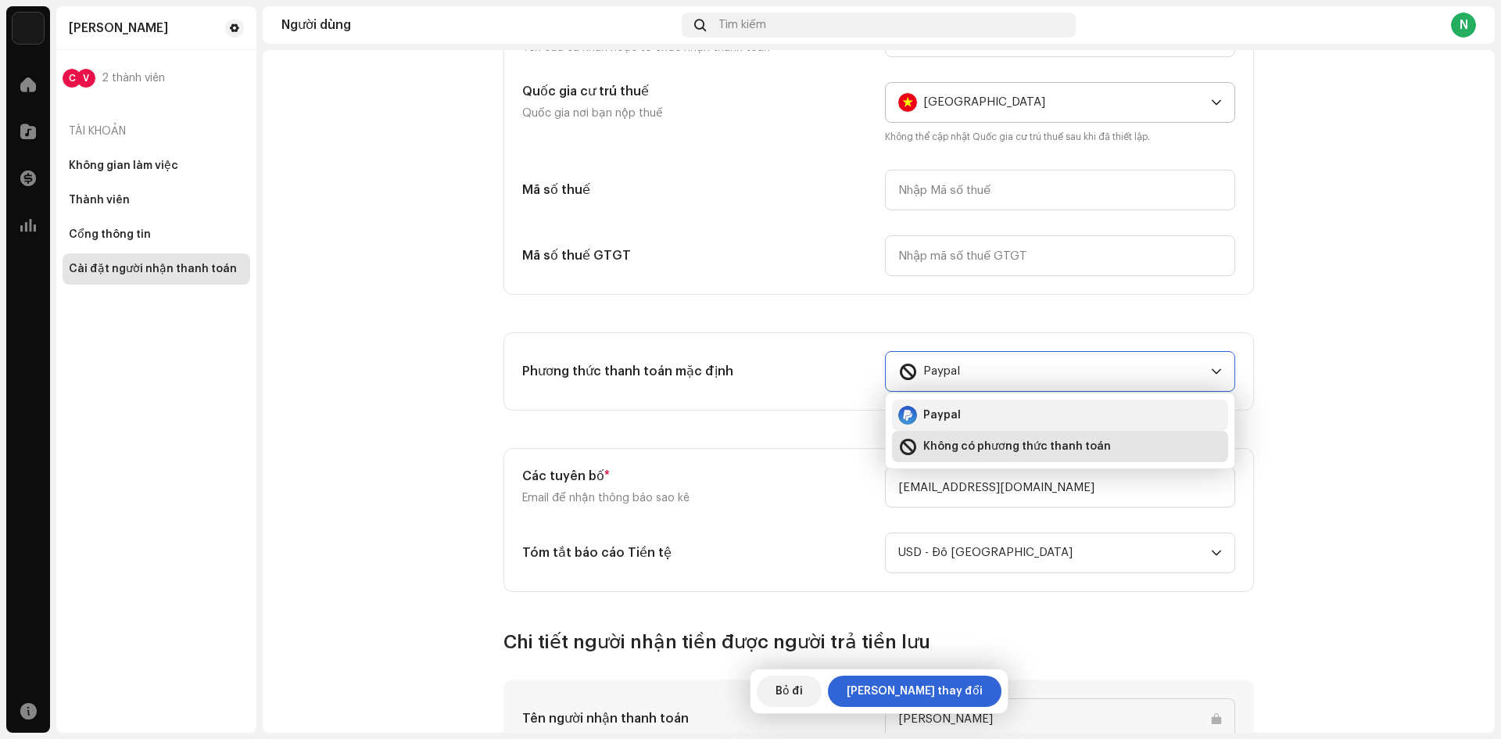
click at [985, 417] on div "Paypal" at bounding box center [1060, 415] width 324 height 19
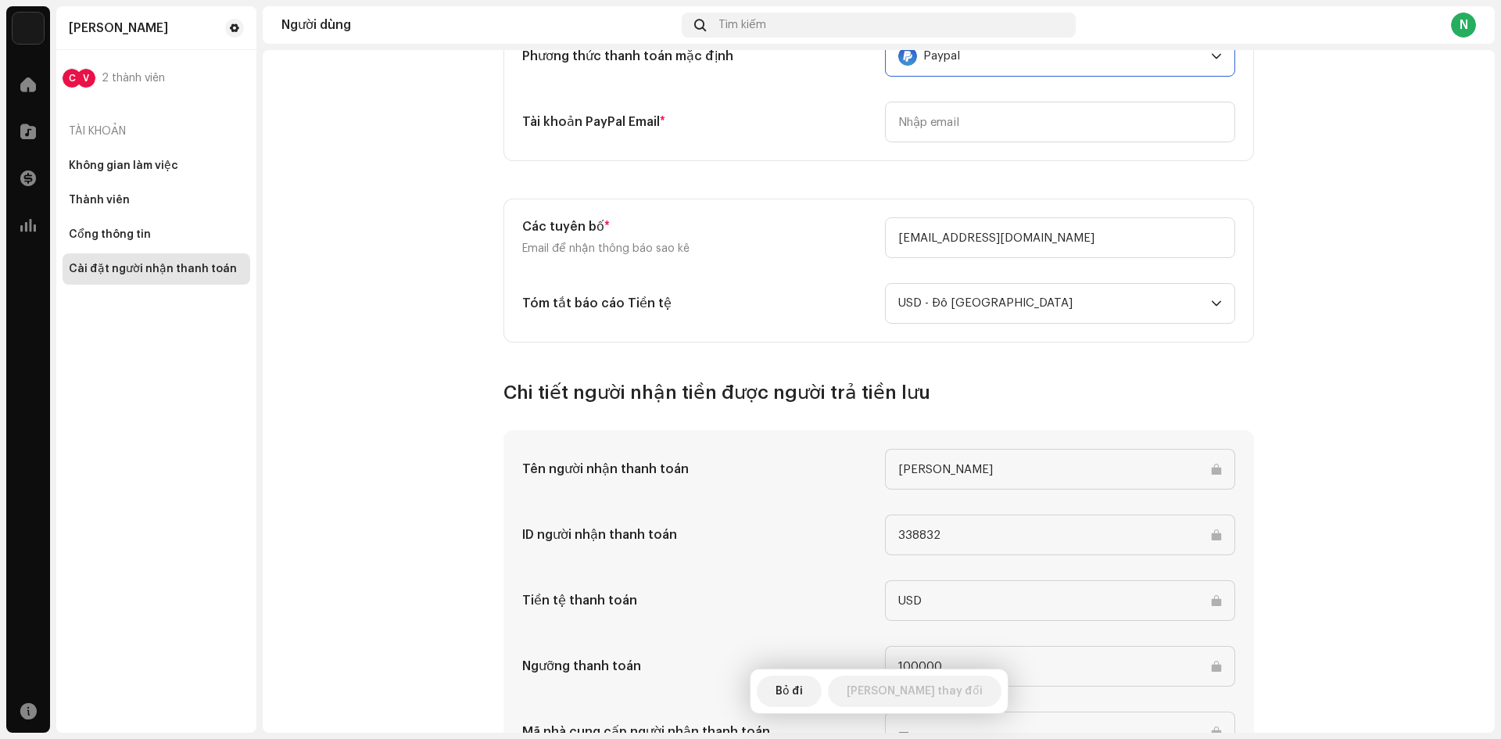
scroll to position [626, 0]
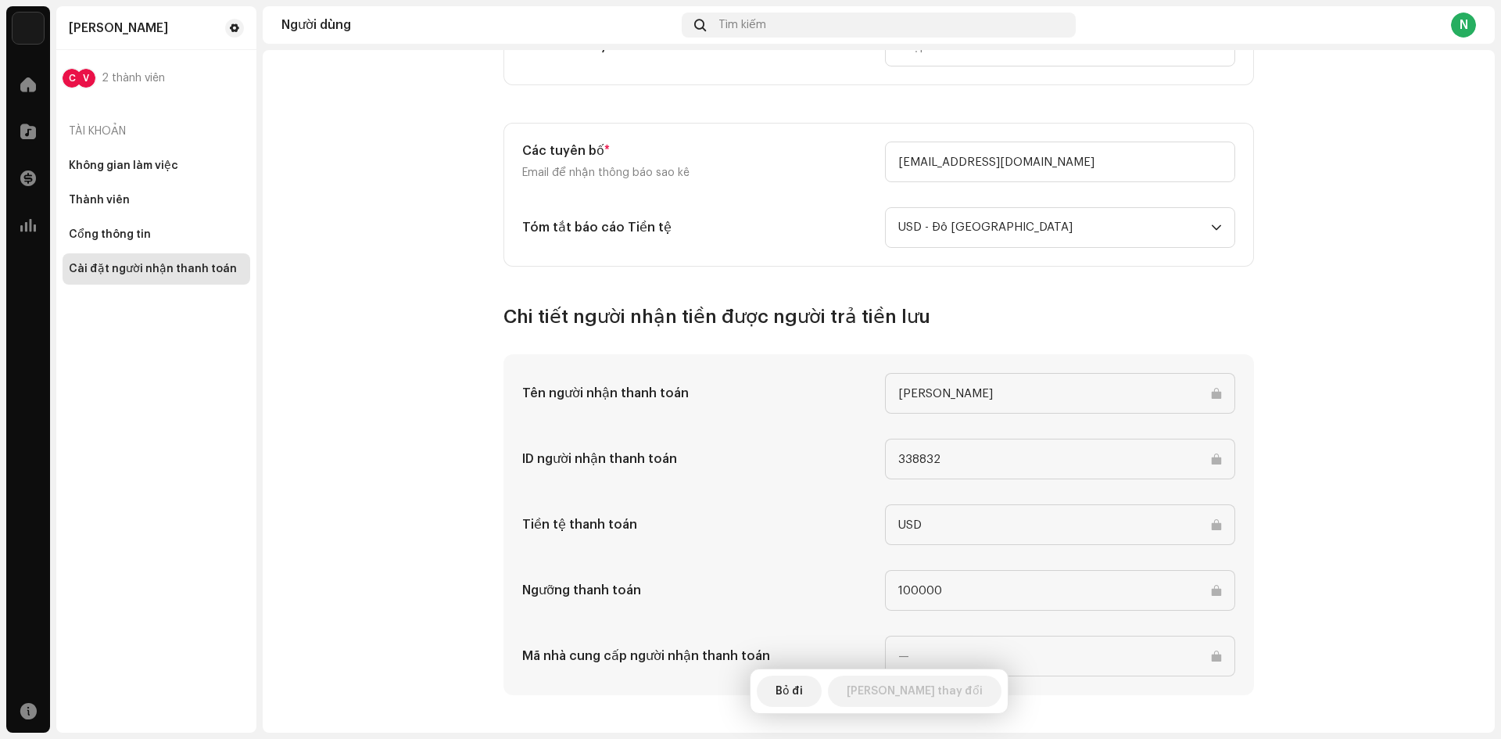
click at [979, 600] on input "100000" at bounding box center [1060, 590] width 350 height 41
click at [156, 439] on div "Nguyễn Chí Tâm C V 2 thành viên Tài khoản Không gian làm việc Thành viên Cổng t…" at bounding box center [156, 369] width 200 height 726
click at [40, 710] on div at bounding box center [28, 710] width 31 height 31
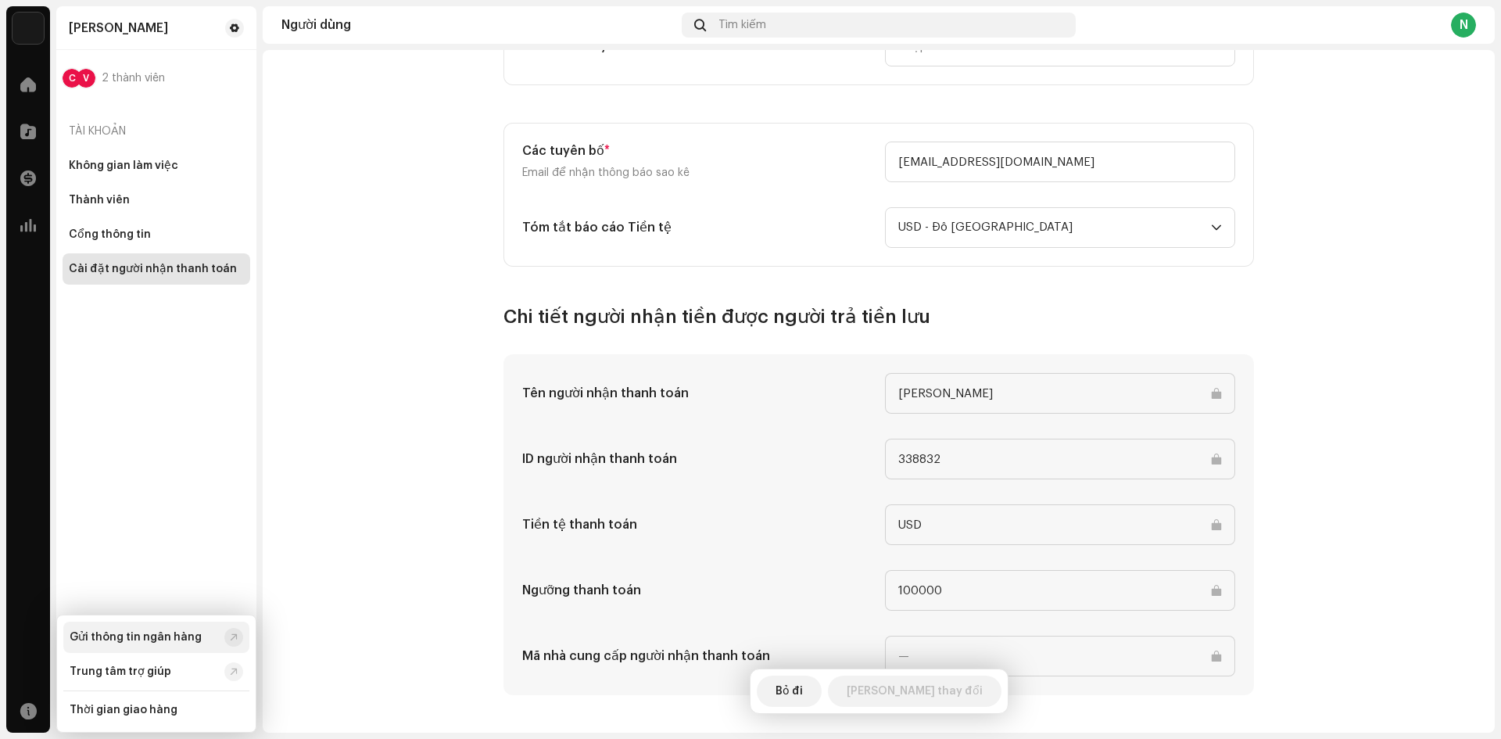
click at [163, 639] on font "Gửi thông tin ngân hàng" at bounding box center [136, 637] width 132 height 11
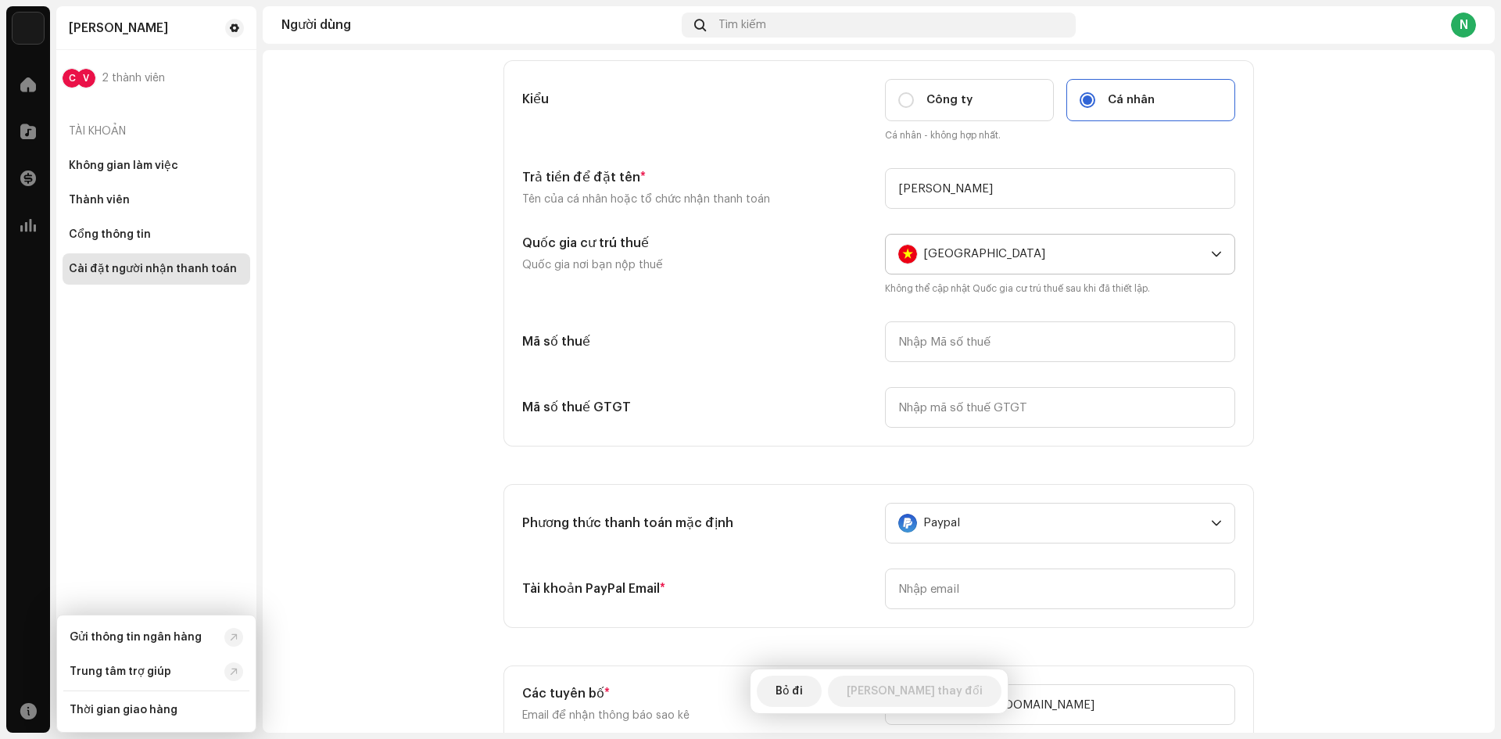
scroll to position [0, 0]
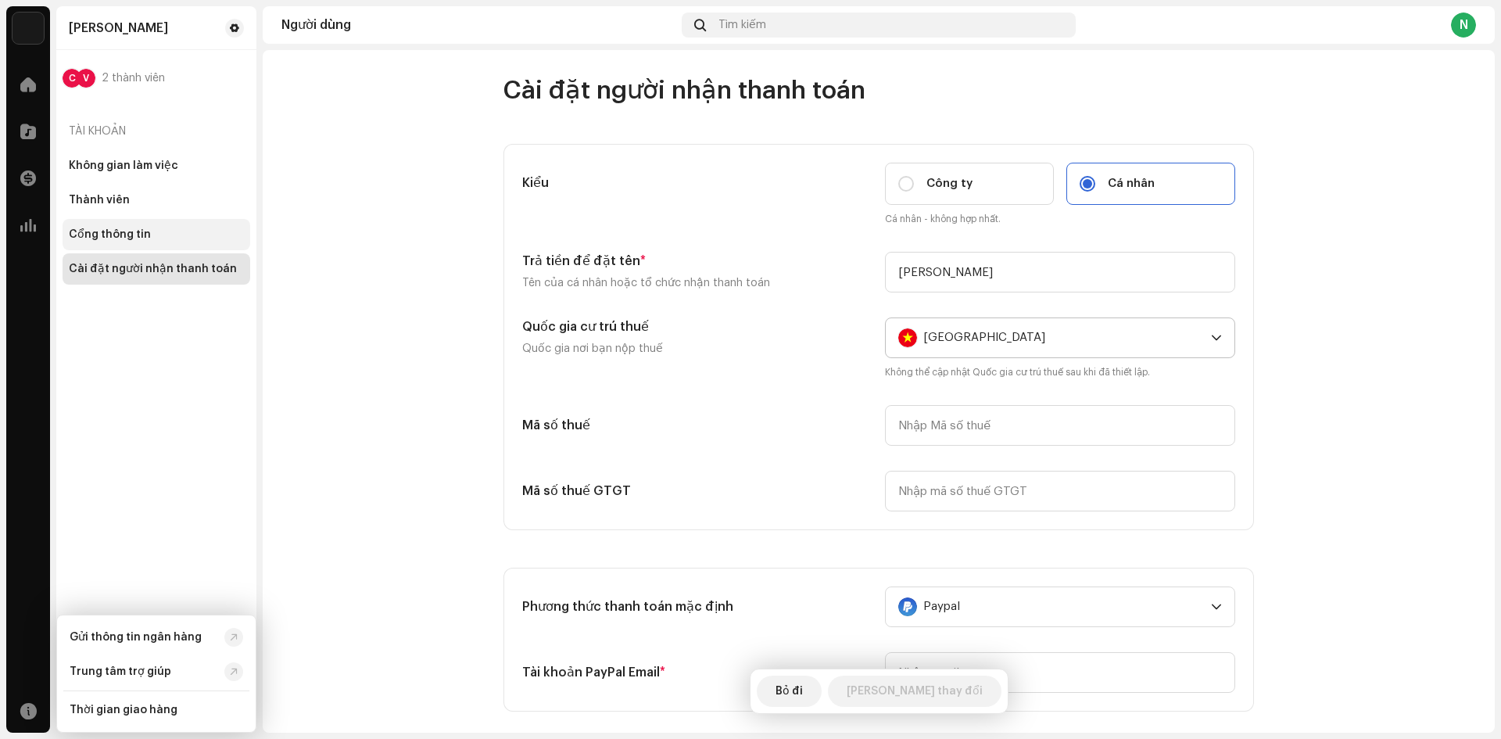
click at [108, 235] on font "Cổng thông tin" at bounding box center [110, 234] width 82 height 11
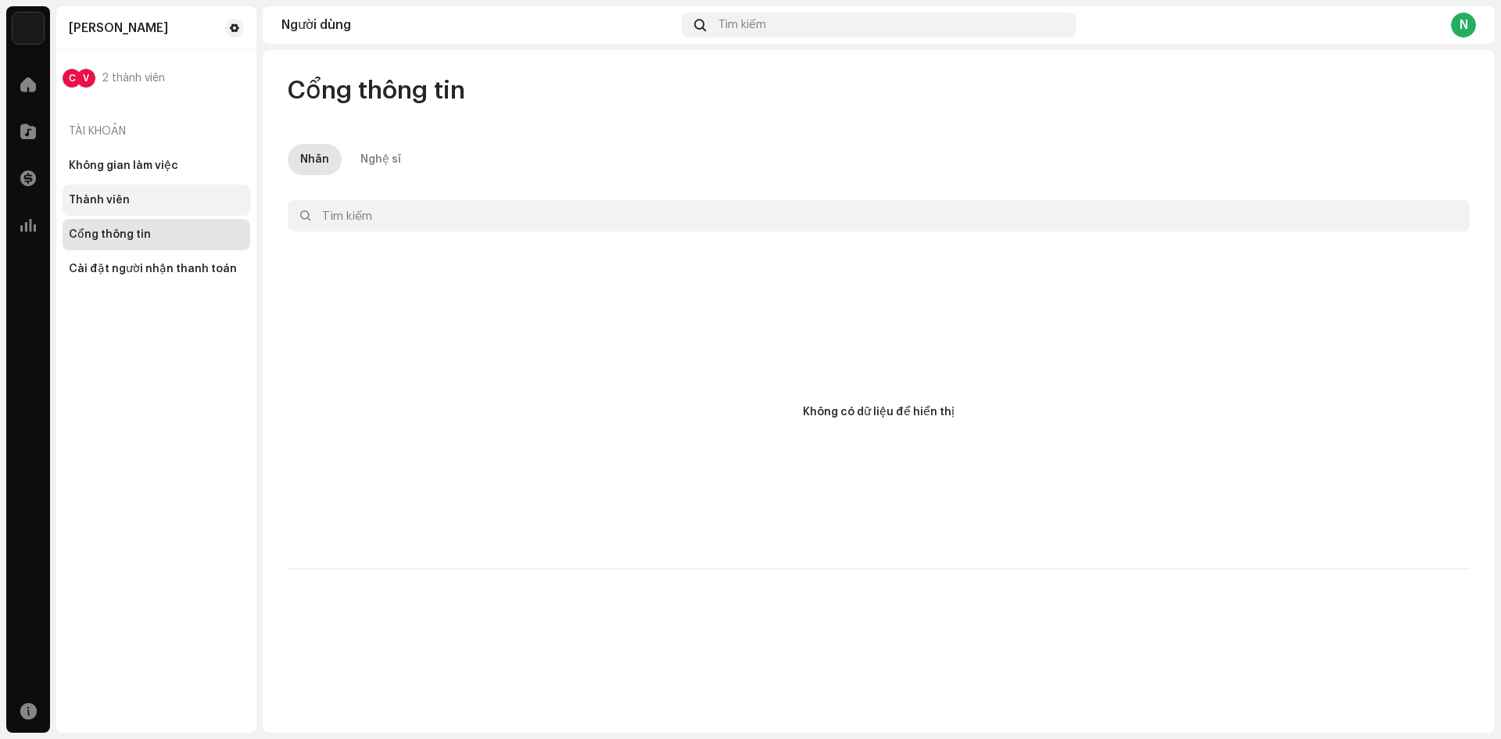
click at [97, 196] on font "Thành viên" at bounding box center [99, 200] width 61 height 11
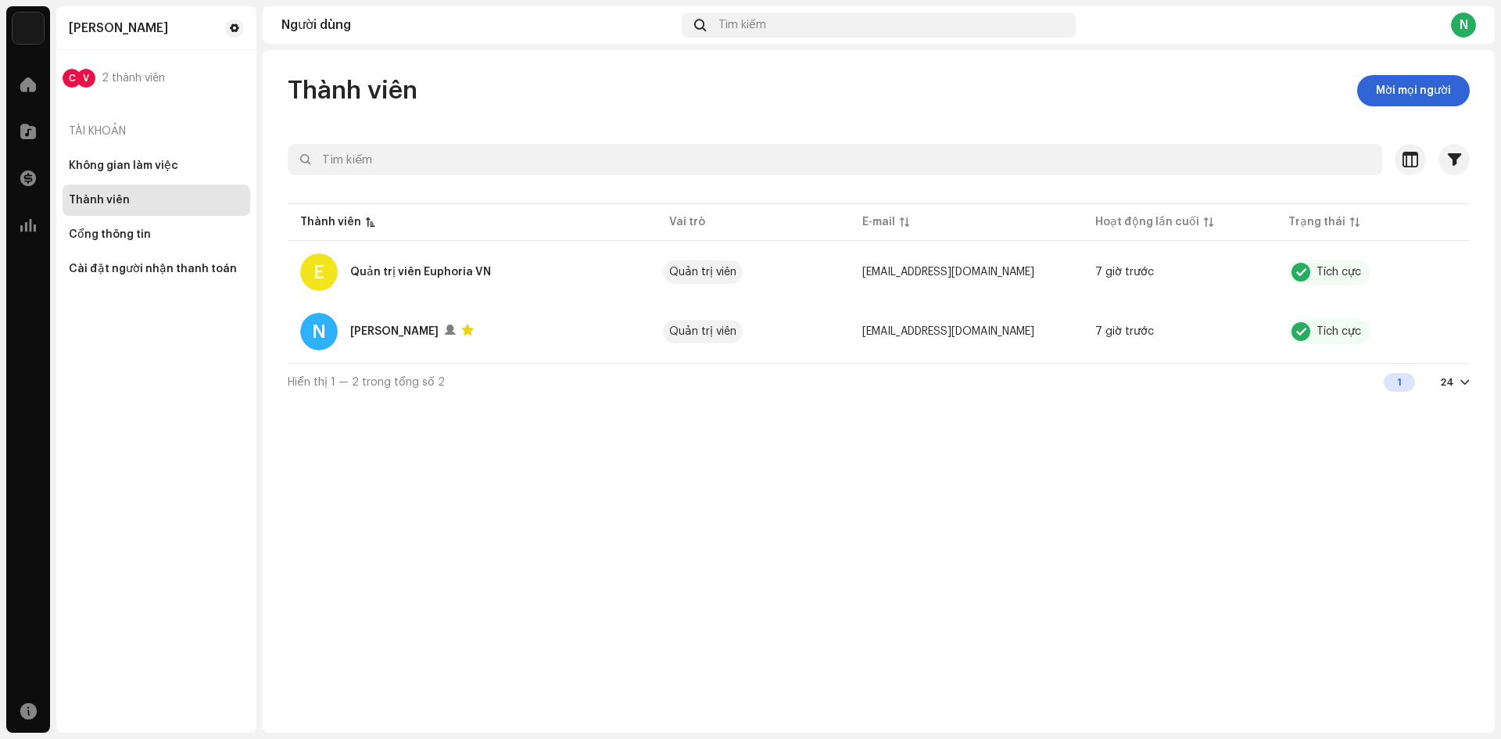
click at [1461, 16] on div "N" at bounding box center [1463, 25] width 25 height 25
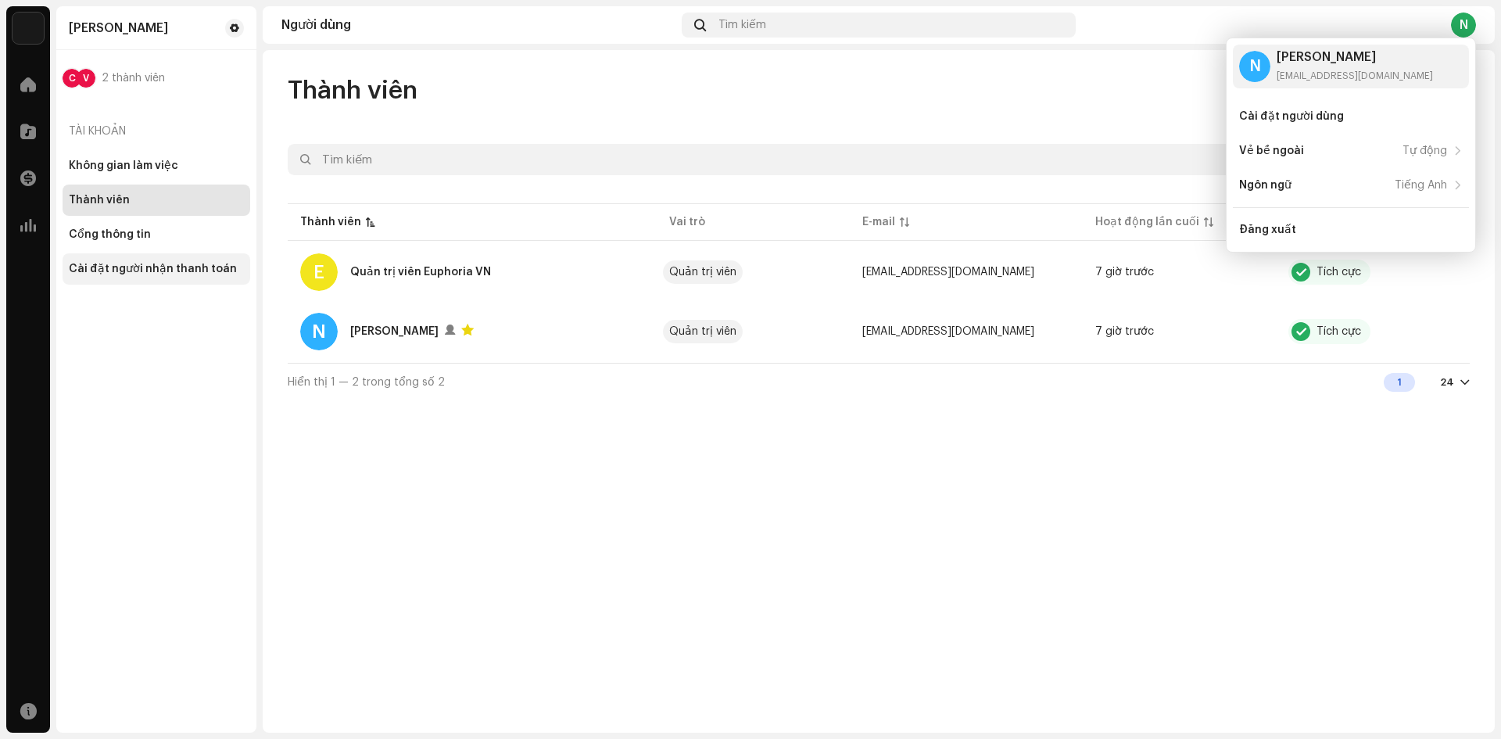
click at [159, 269] on font "Cài đặt người nhận thanh toán" at bounding box center [153, 268] width 168 height 11
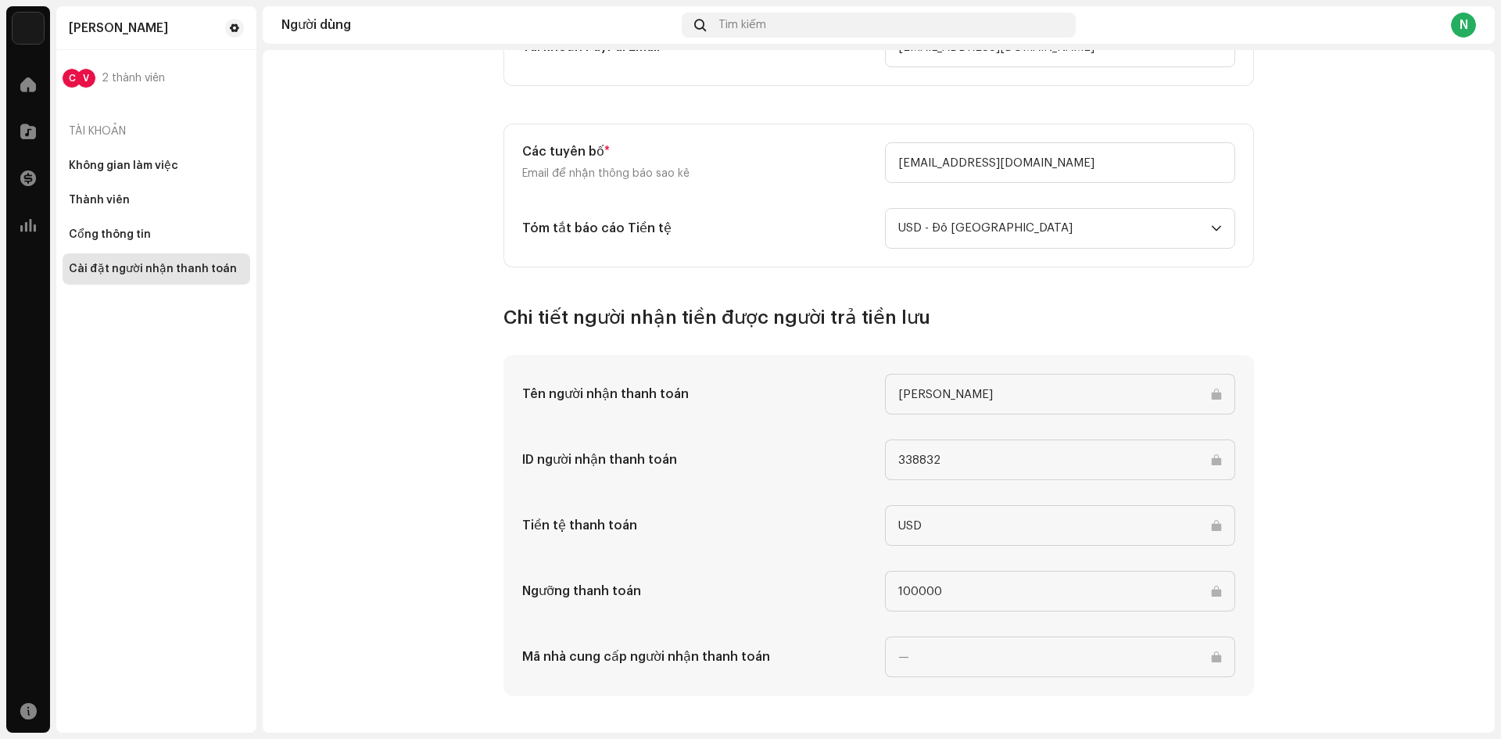
scroll to position [626, 0]
drag, startPoint x: 954, startPoint y: 463, endPoint x: 877, endPoint y: 463, distance: 76.6
click at [877, 463] on div "ID người nhận thanh toán 338832" at bounding box center [878, 459] width 713 height 41
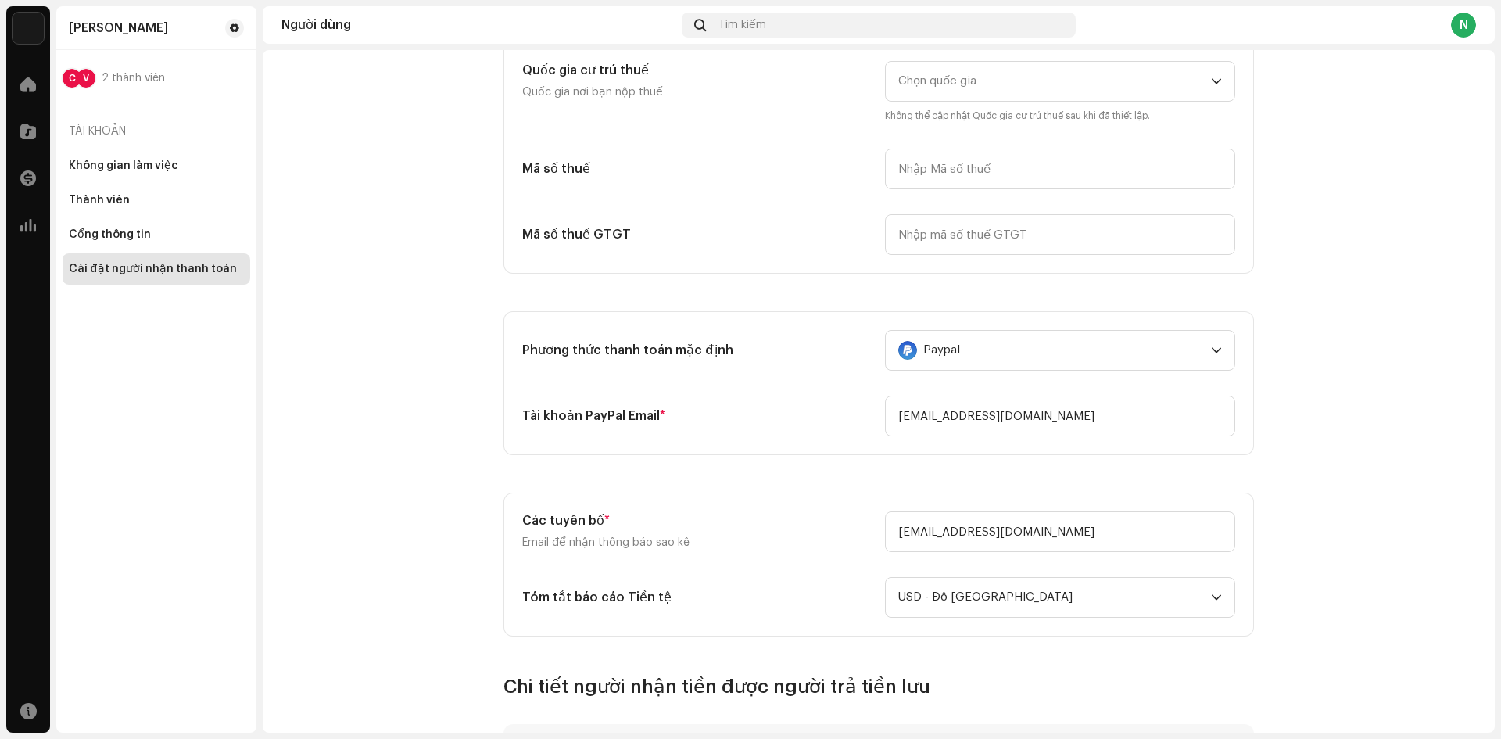
scroll to position [157, 0]
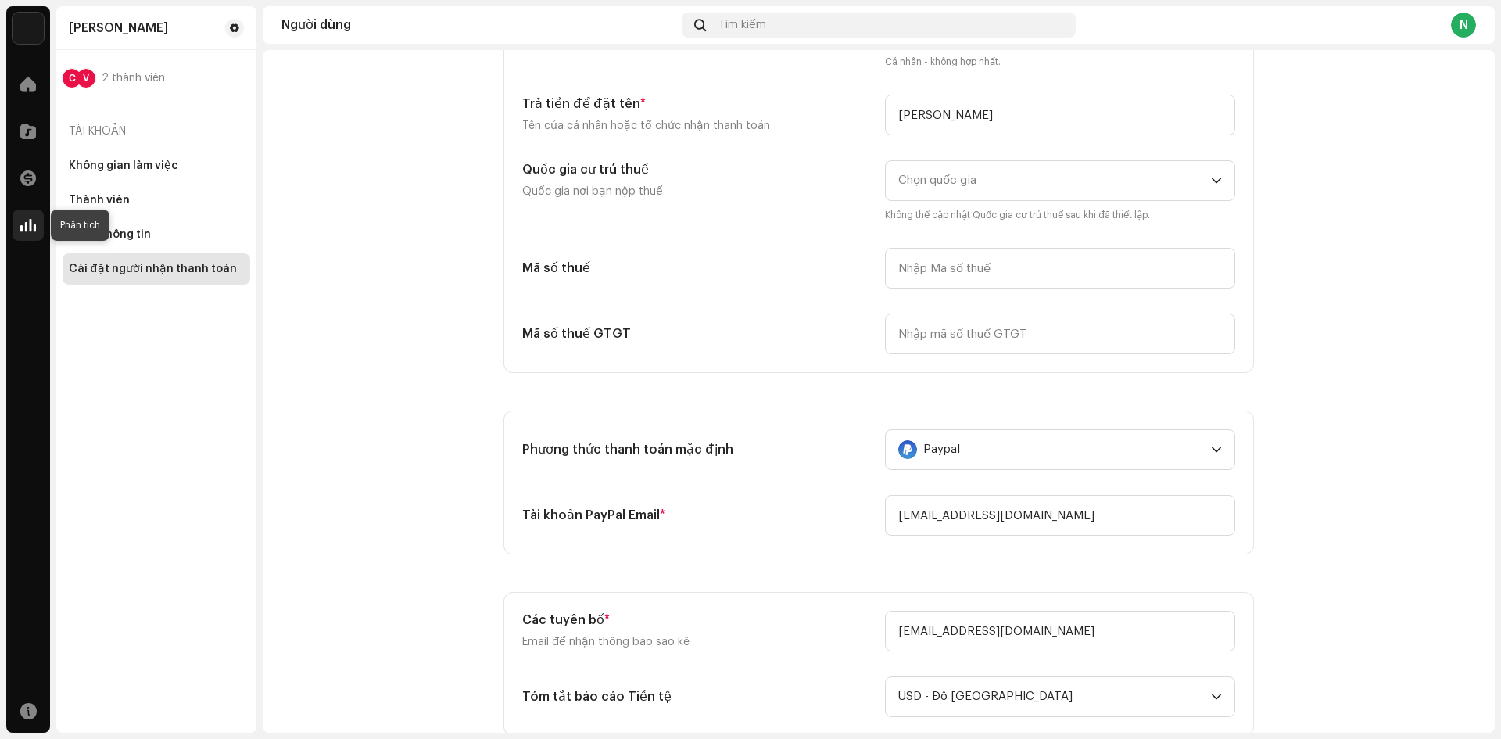
click at [28, 222] on span at bounding box center [28, 225] width 16 height 13
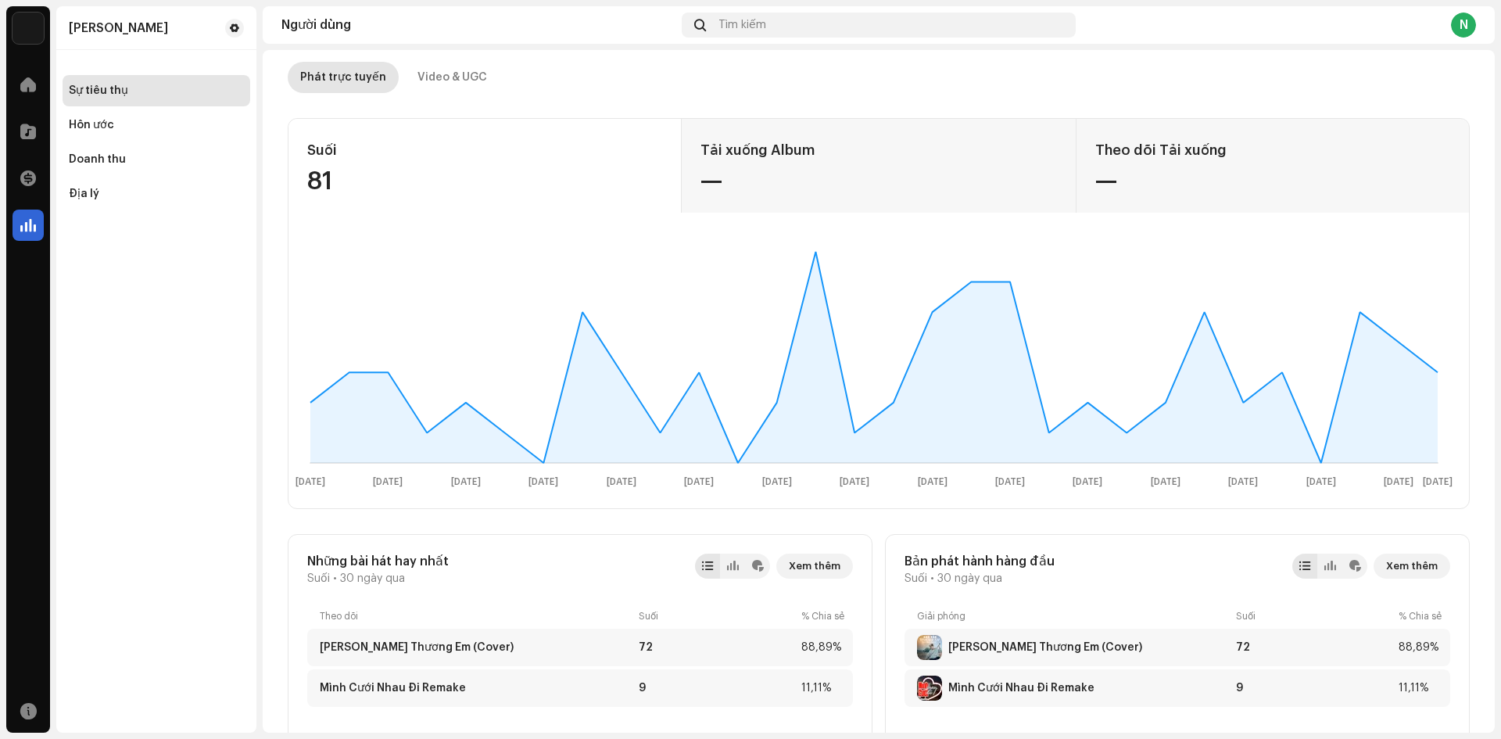
scroll to position [391, 0]
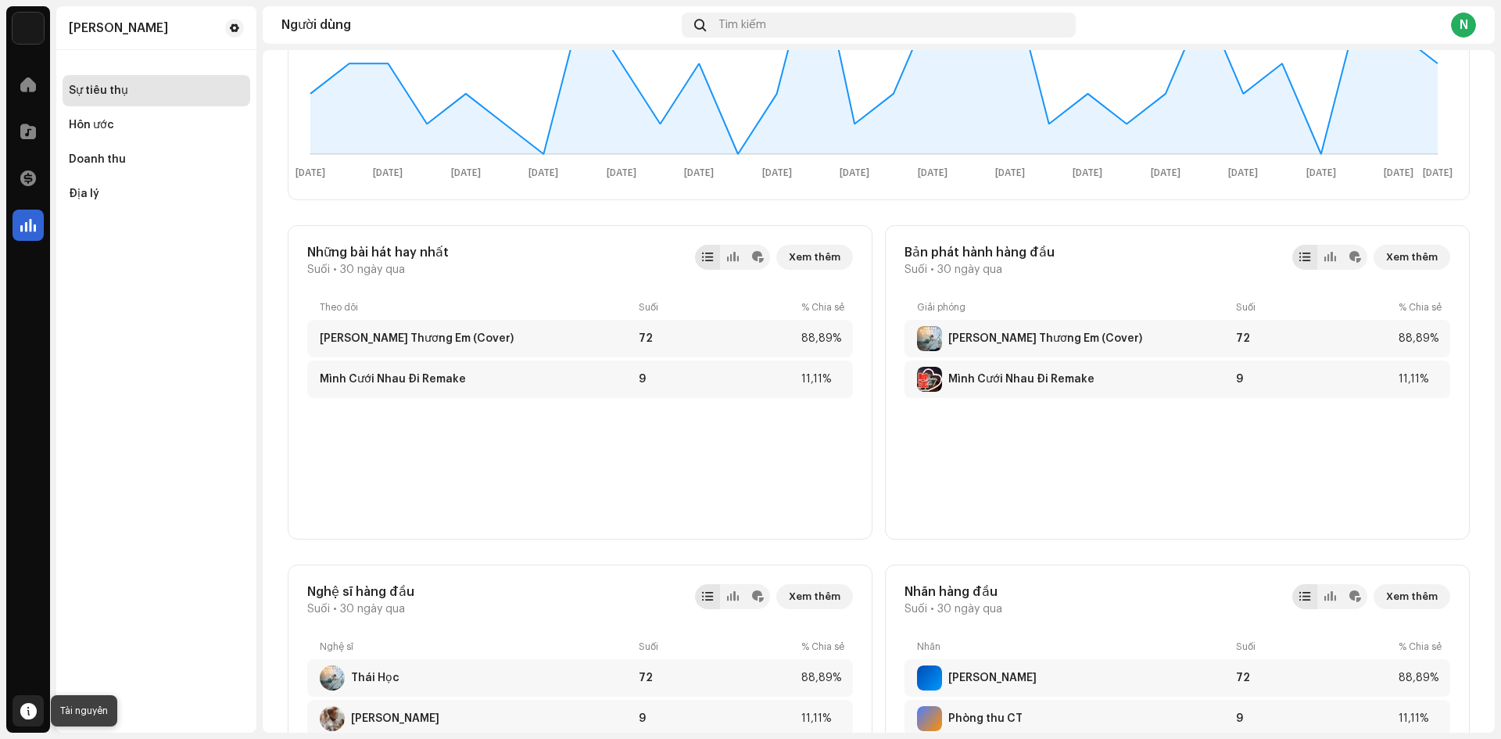
click at [27, 707] on span at bounding box center [28, 710] width 16 height 13
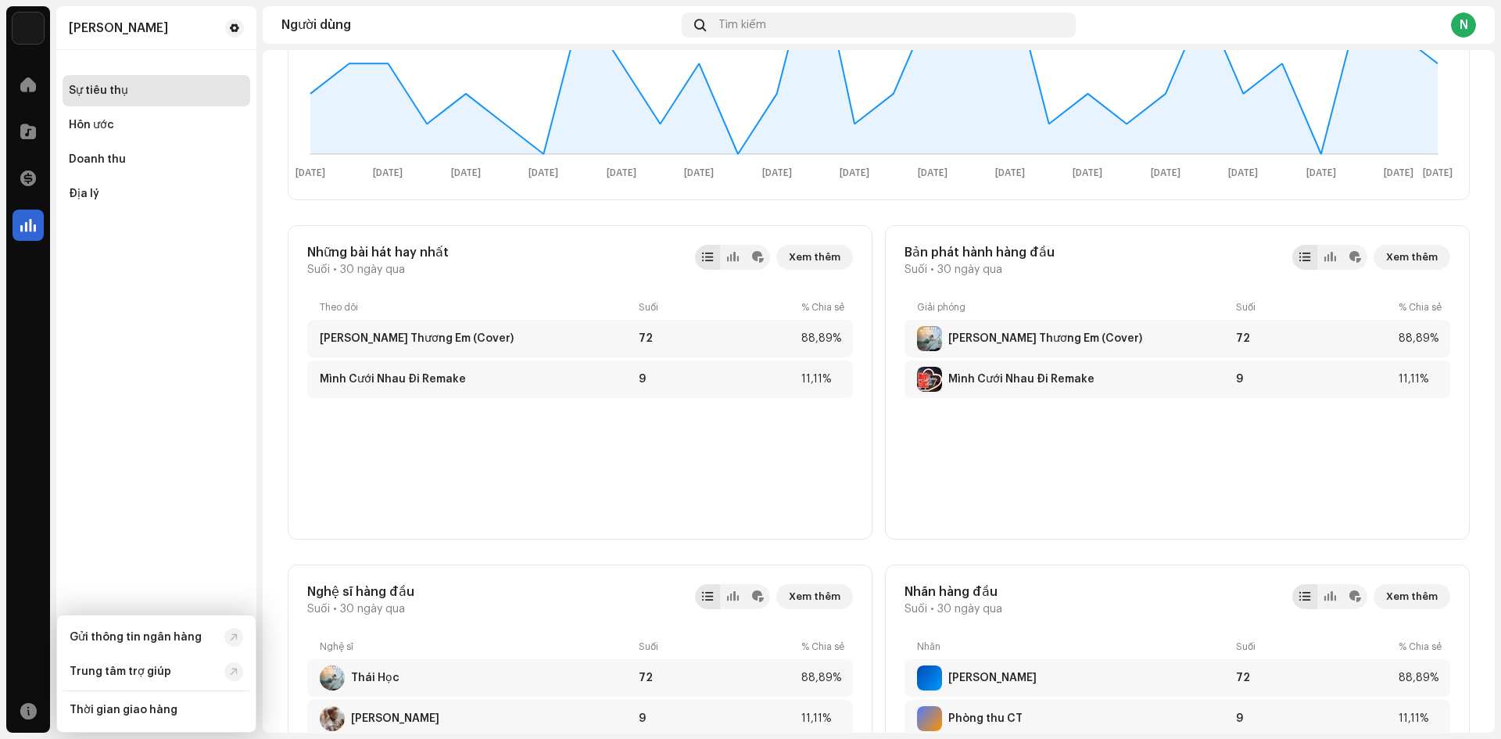
click at [138, 414] on div "Nguyễn Chí Tâm Sự tiêu thụ Hôn ước Doanh thu Địa lý" at bounding box center [156, 369] width 200 height 726
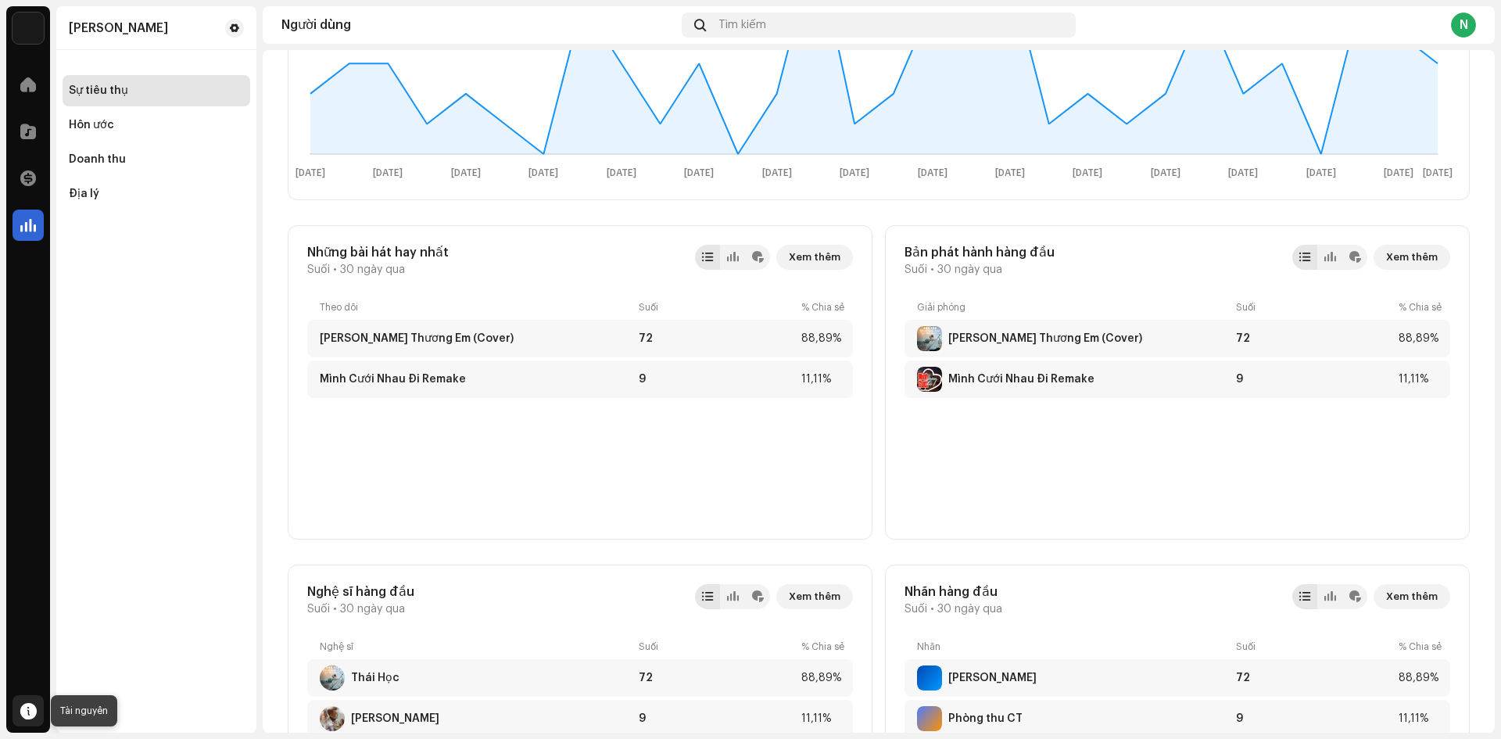
click at [32, 717] on span at bounding box center [28, 710] width 16 height 13
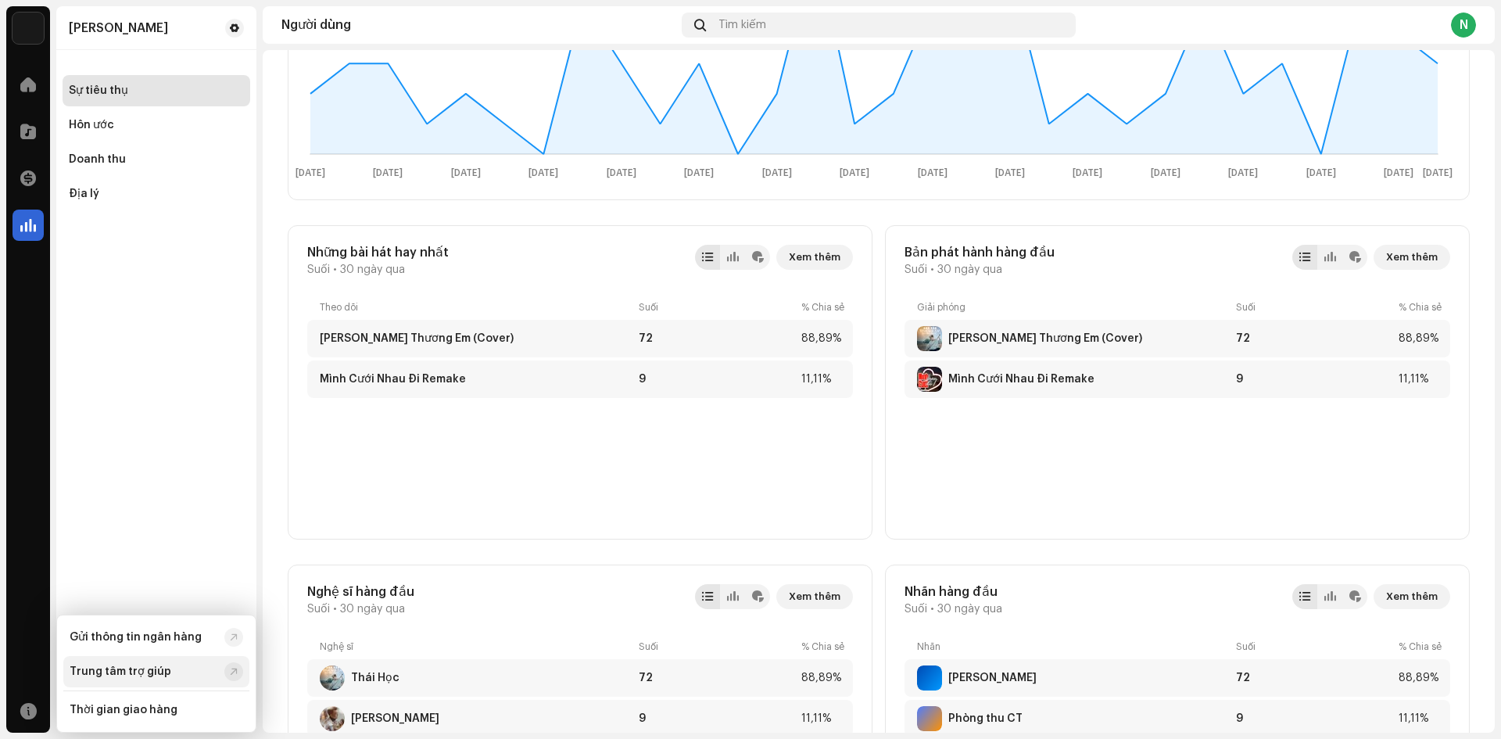
click at [161, 675] on font "Trung tâm trợ giúp" at bounding box center [121, 671] width 102 height 11
click at [23, 93] on div at bounding box center [28, 84] width 31 height 31
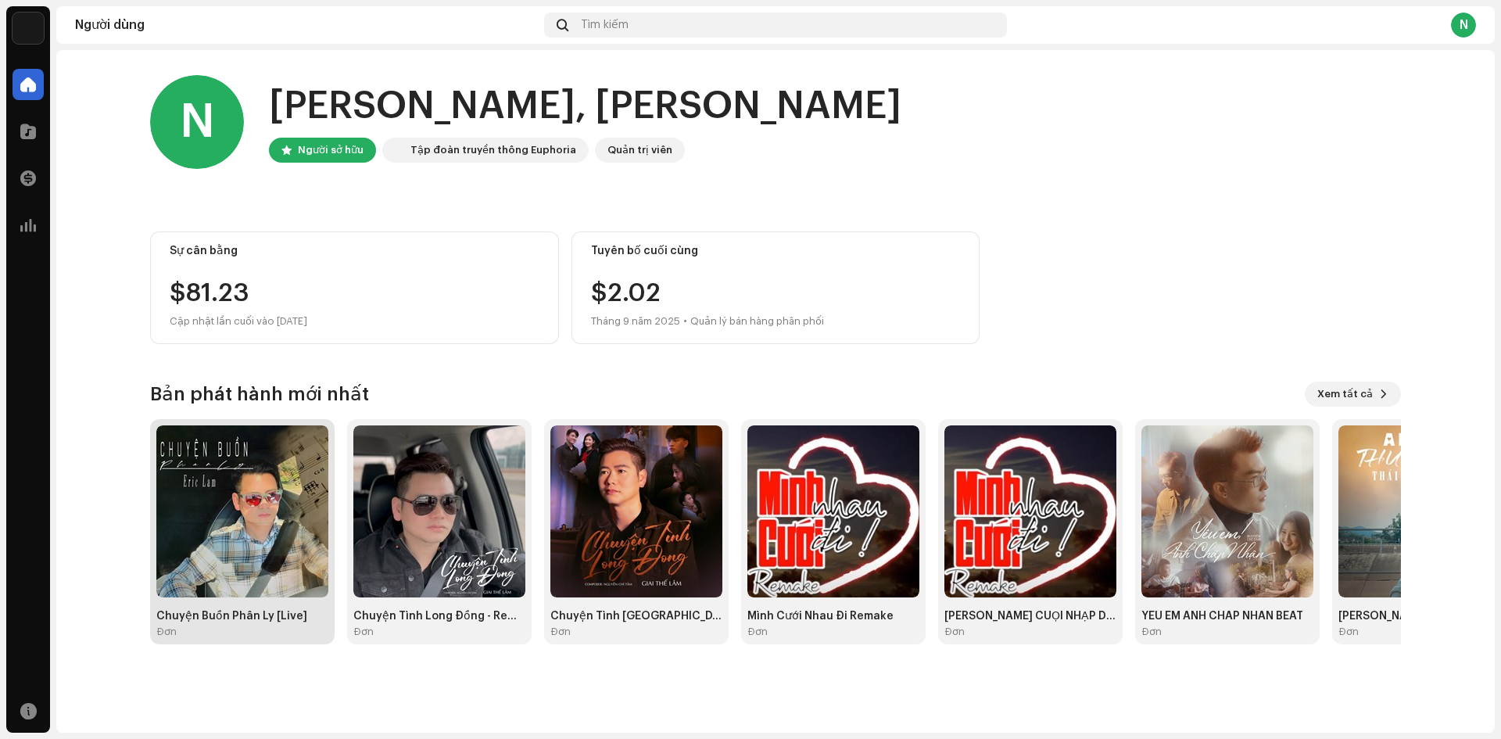
click at [232, 538] on img at bounding box center [242, 511] width 172 height 172
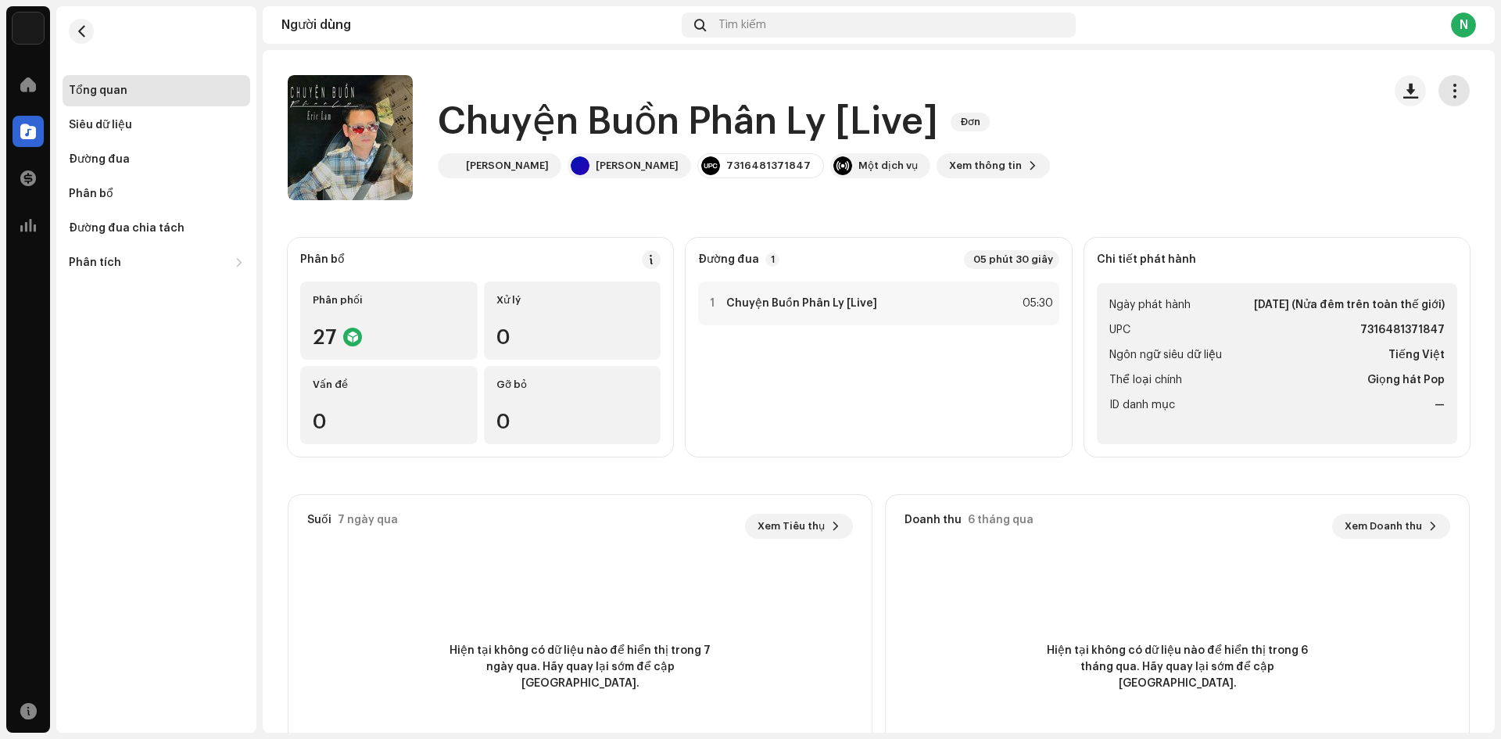
click at [1449, 97] on span "button" at bounding box center [1454, 90] width 15 height 13
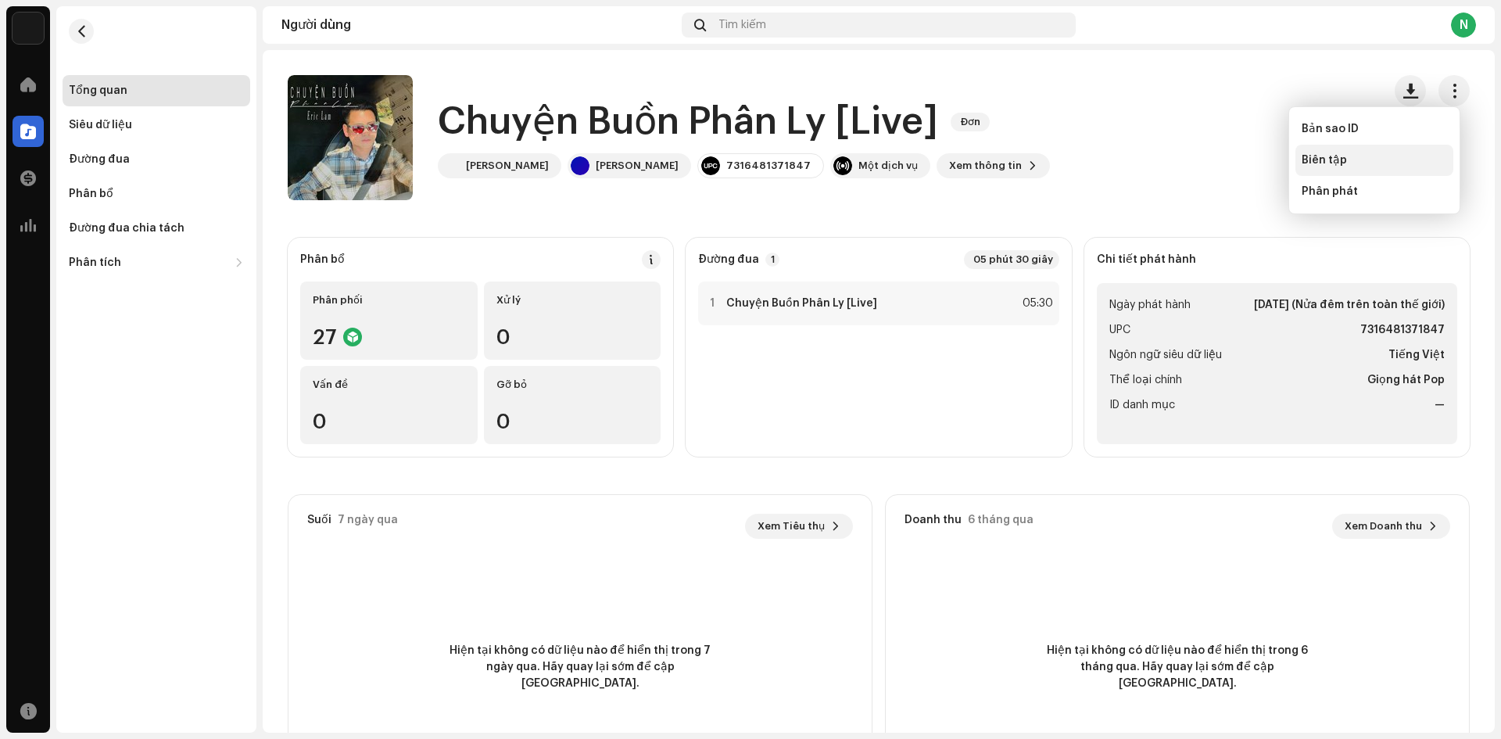
click at [1330, 157] on font "Biên tập" at bounding box center [1324, 160] width 45 height 11
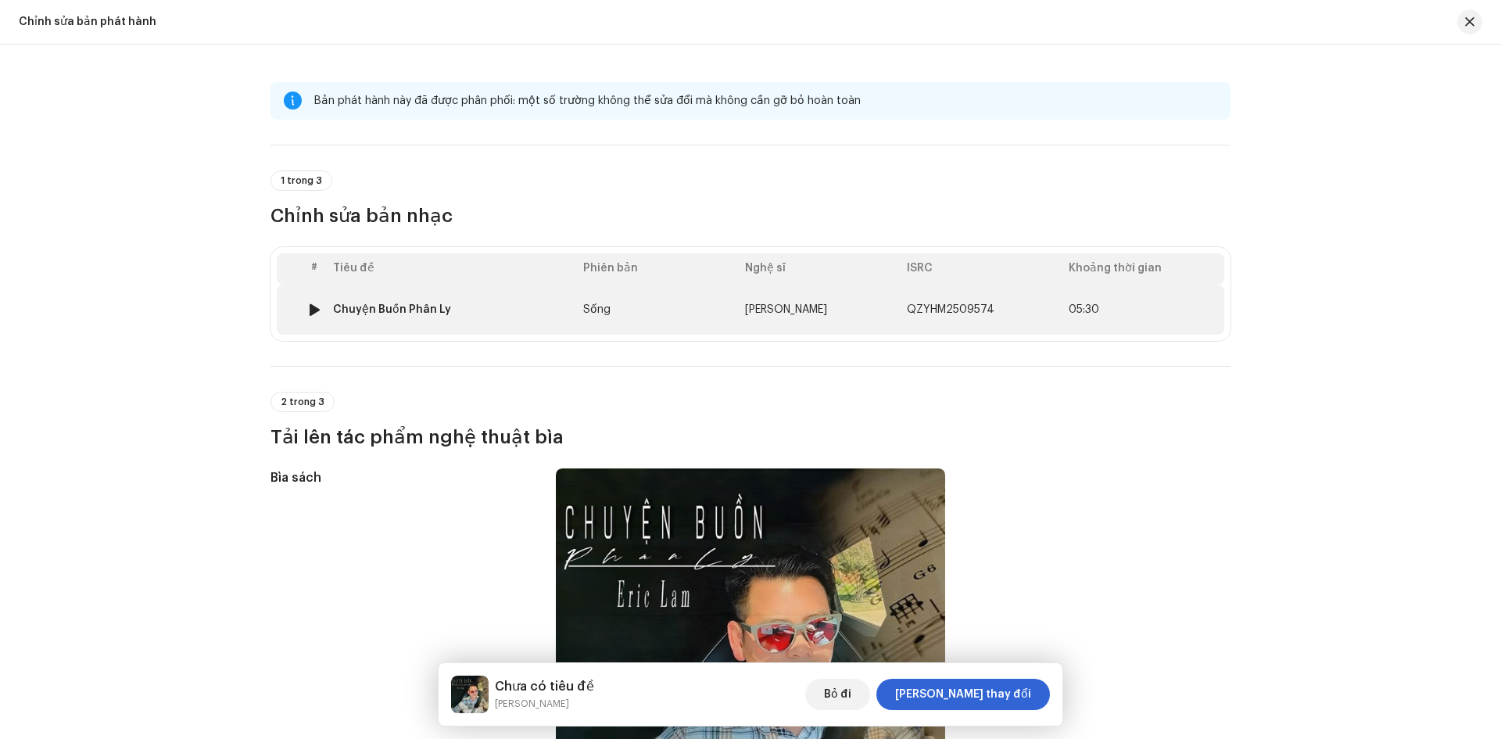
click at [951, 309] on font "QZYHM2509574" at bounding box center [951, 309] width 88 height 11
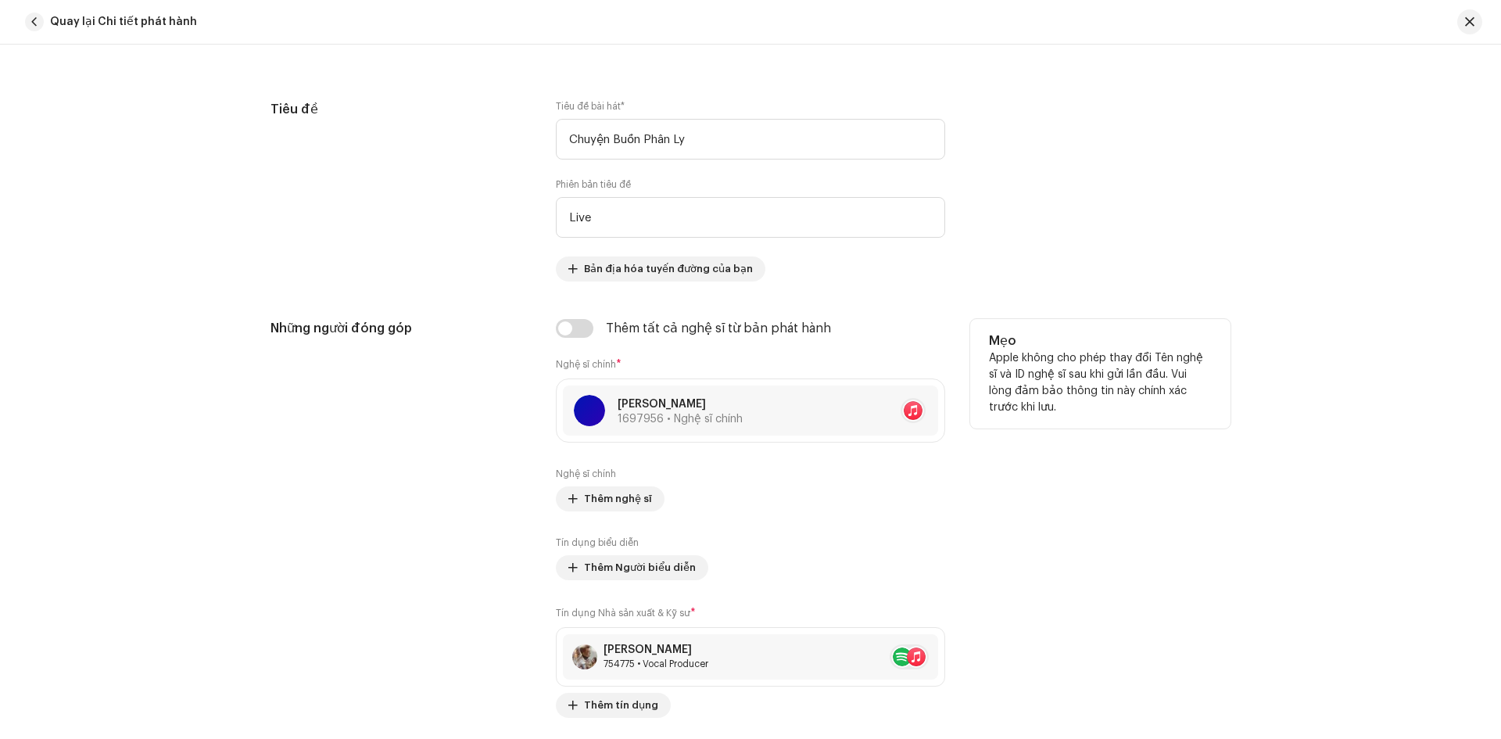
scroll to position [667, 0]
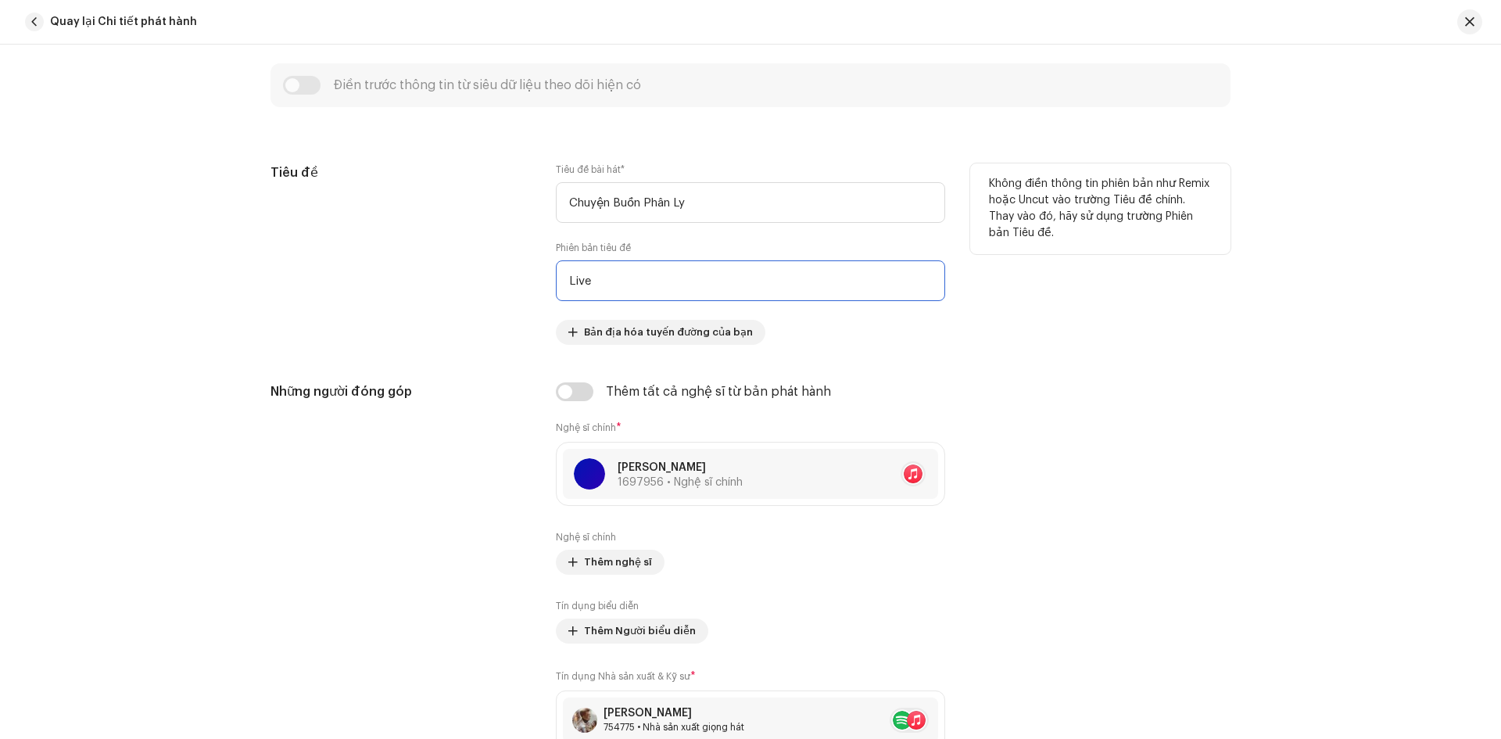
drag, startPoint x: 591, startPoint y: 283, endPoint x: 496, endPoint y: 269, distance: 95.6
click at [493, 270] on div "Tiêu đề Tiêu đề bài hát * Chuyện Buồn Phân Ly Phiên bản tiêu đề Live Bản địa hó…" at bounding box center [750, 253] width 960 height 181
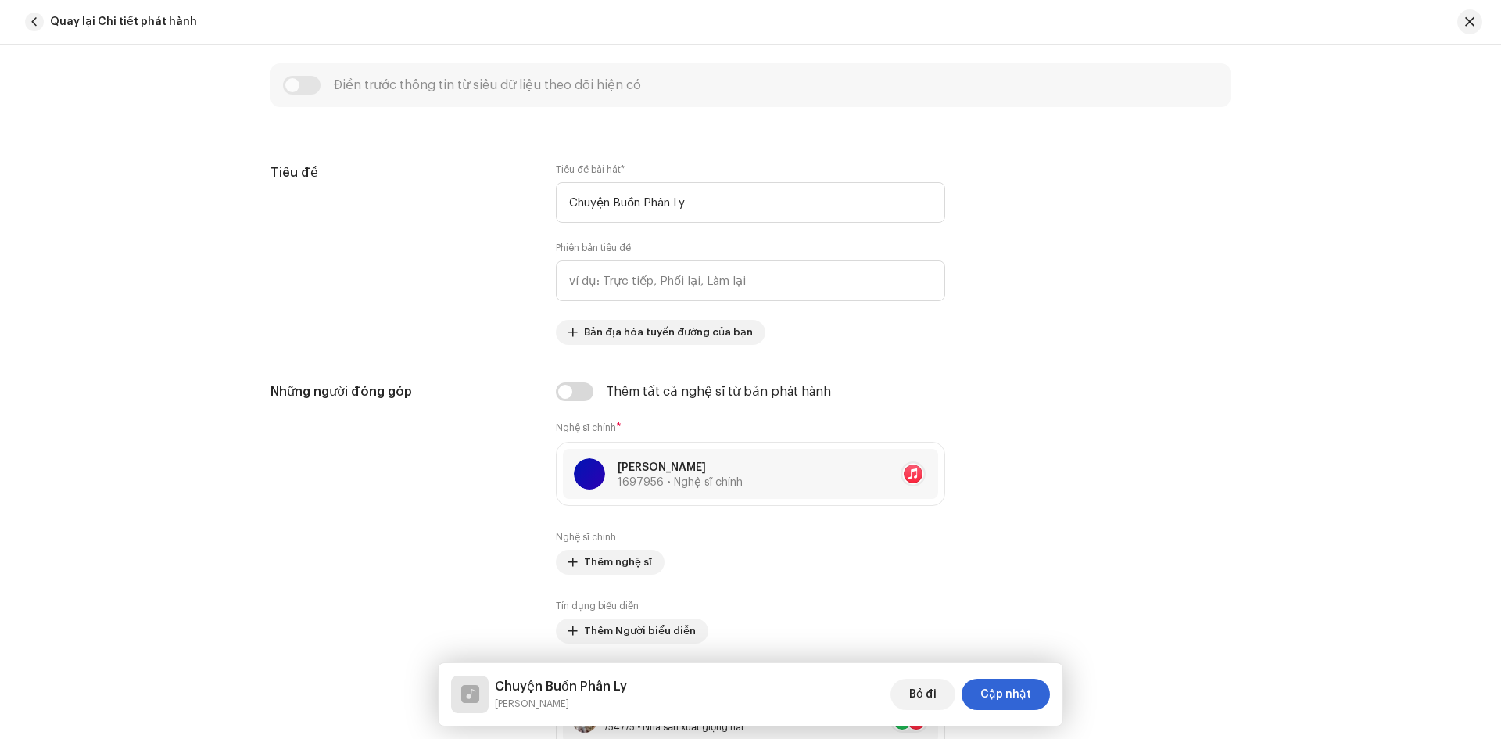
drag, startPoint x: 1019, startPoint y: 693, endPoint x: 1033, endPoint y: 690, distance: 13.7
click at [1019, 693] on font "Cập nhật" at bounding box center [1005, 694] width 51 height 11
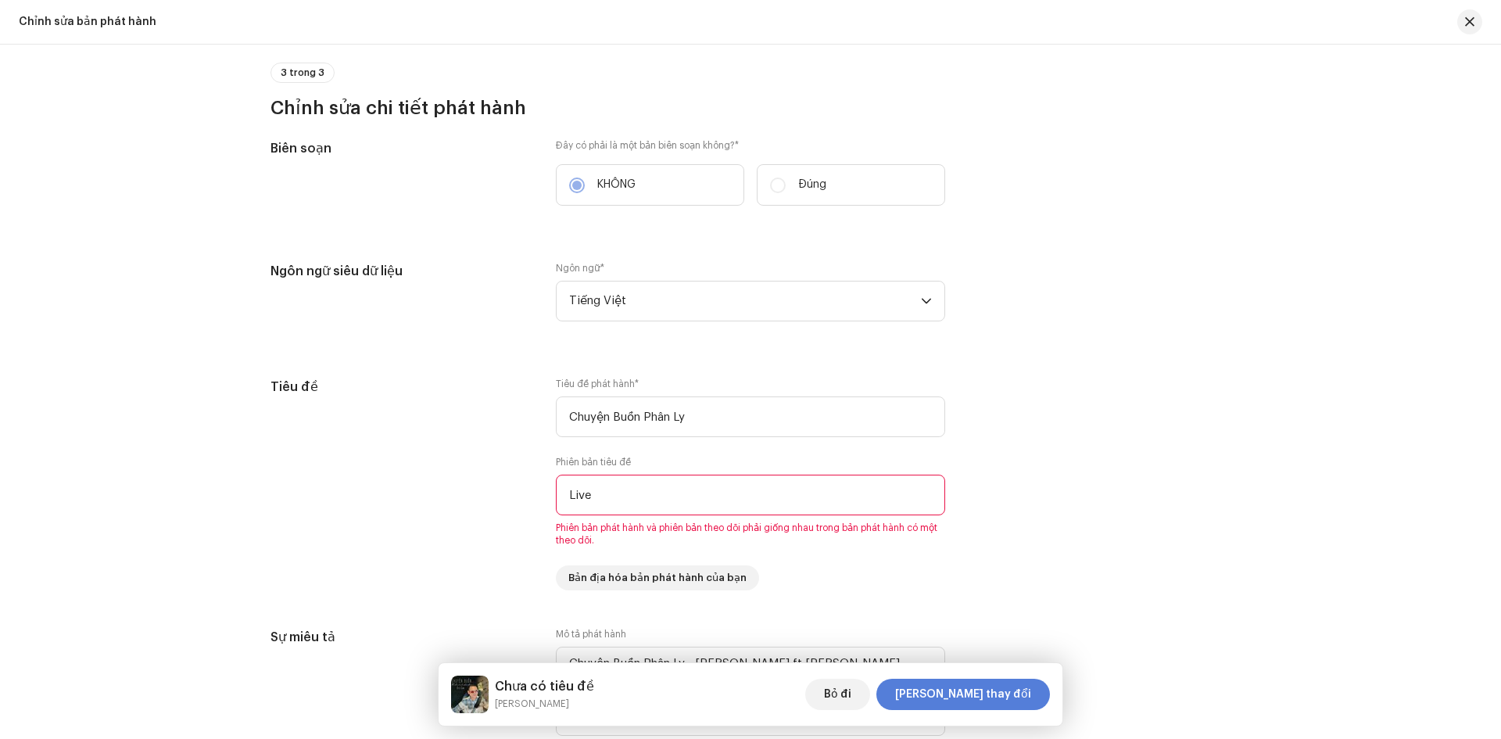
scroll to position [860, 0]
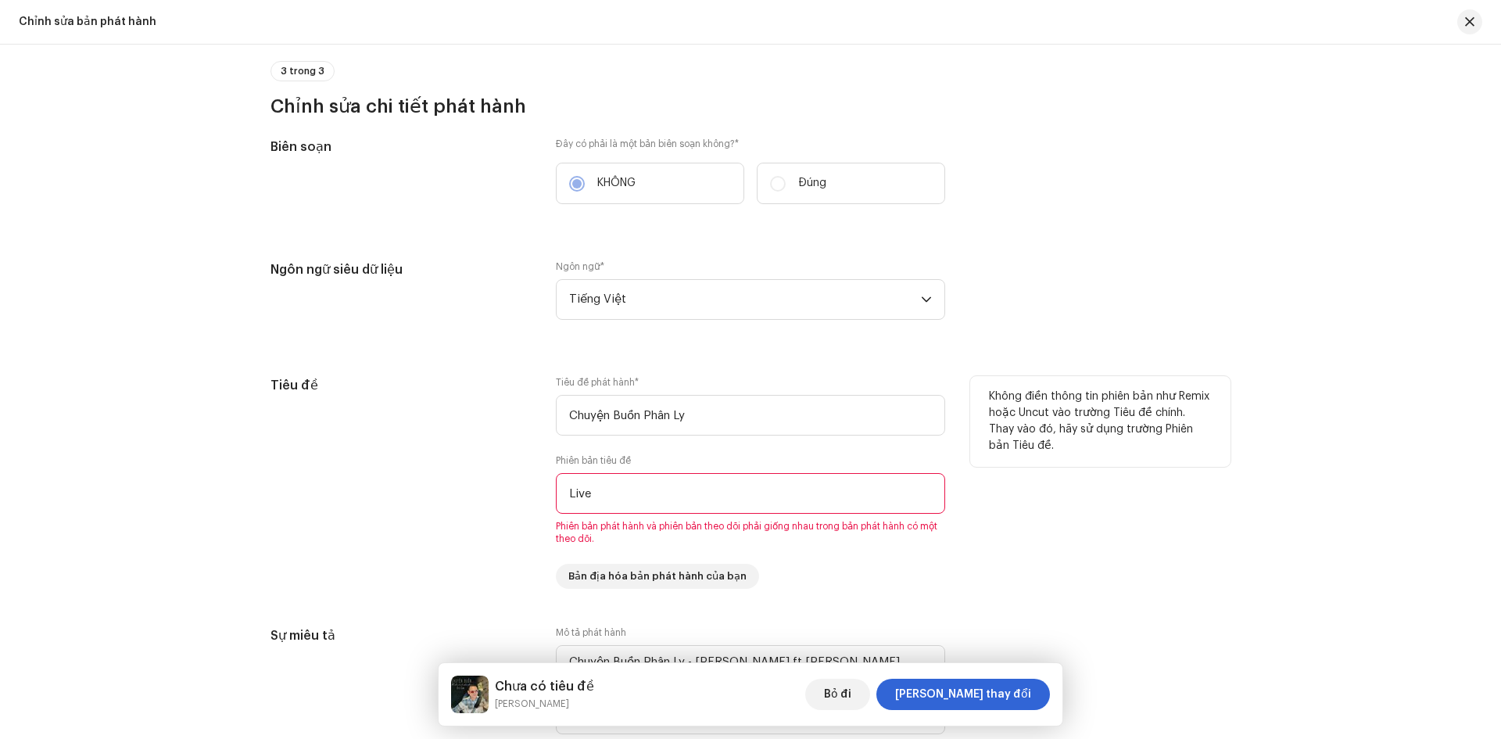
click at [627, 497] on input "Live" at bounding box center [750, 493] width 389 height 41
type input "L"
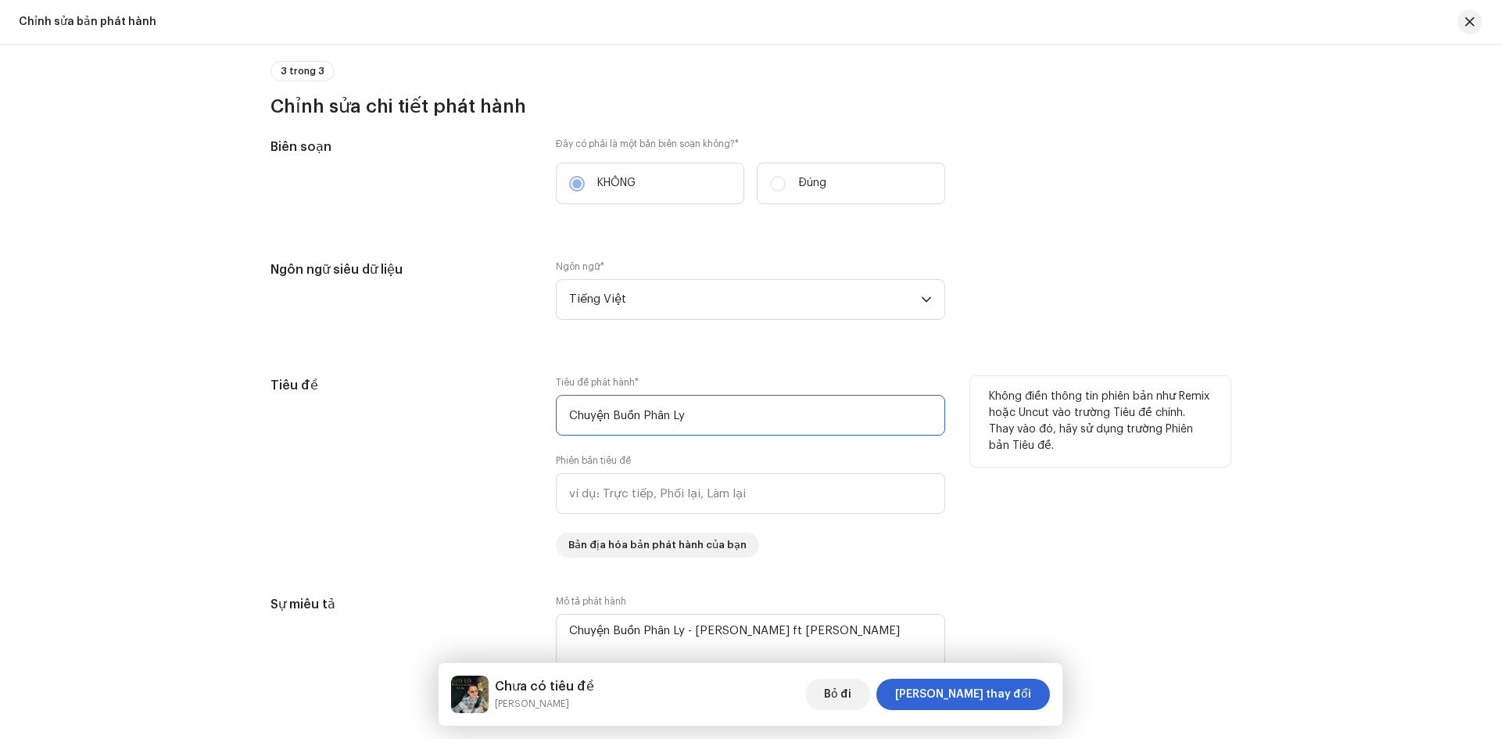
click at [718, 402] on input "Chuyện Buồn Phân Ly" at bounding box center [750, 415] width 389 height 41
click at [546, 686] on font "Chưa có tiêu đề" at bounding box center [544, 686] width 99 height 13
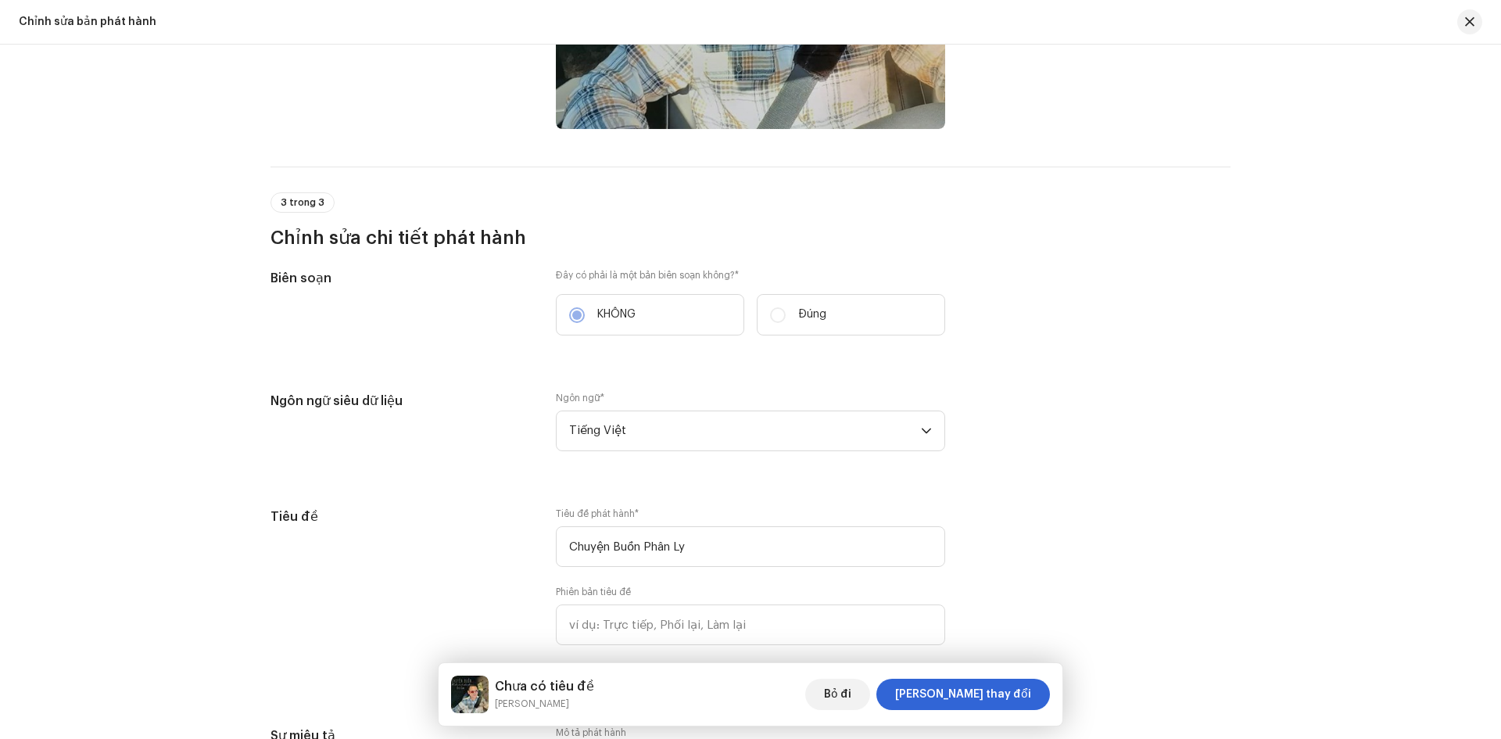
scroll to position [938, 0]
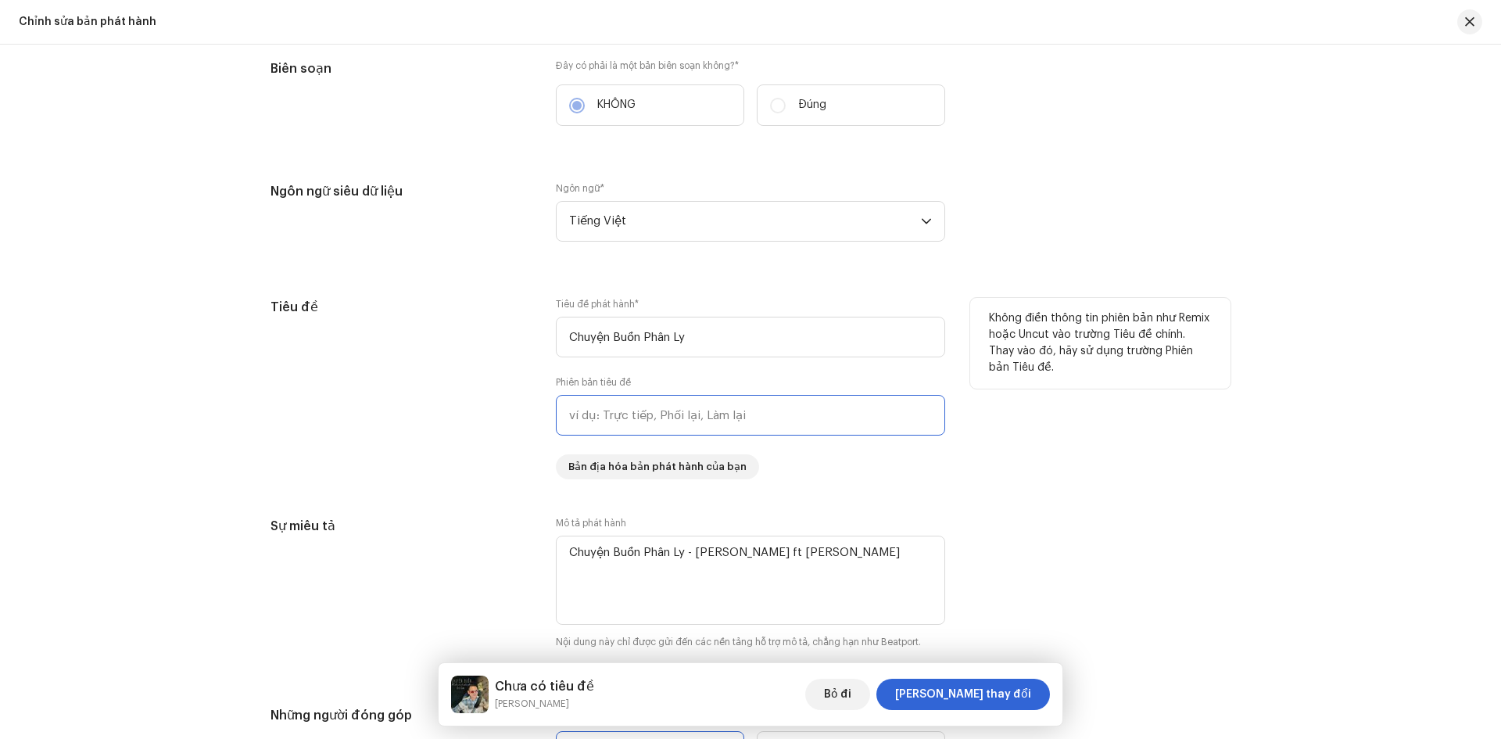
click at [610, 417] on input "text" at bounding box center [750, 415] width 389 height 41
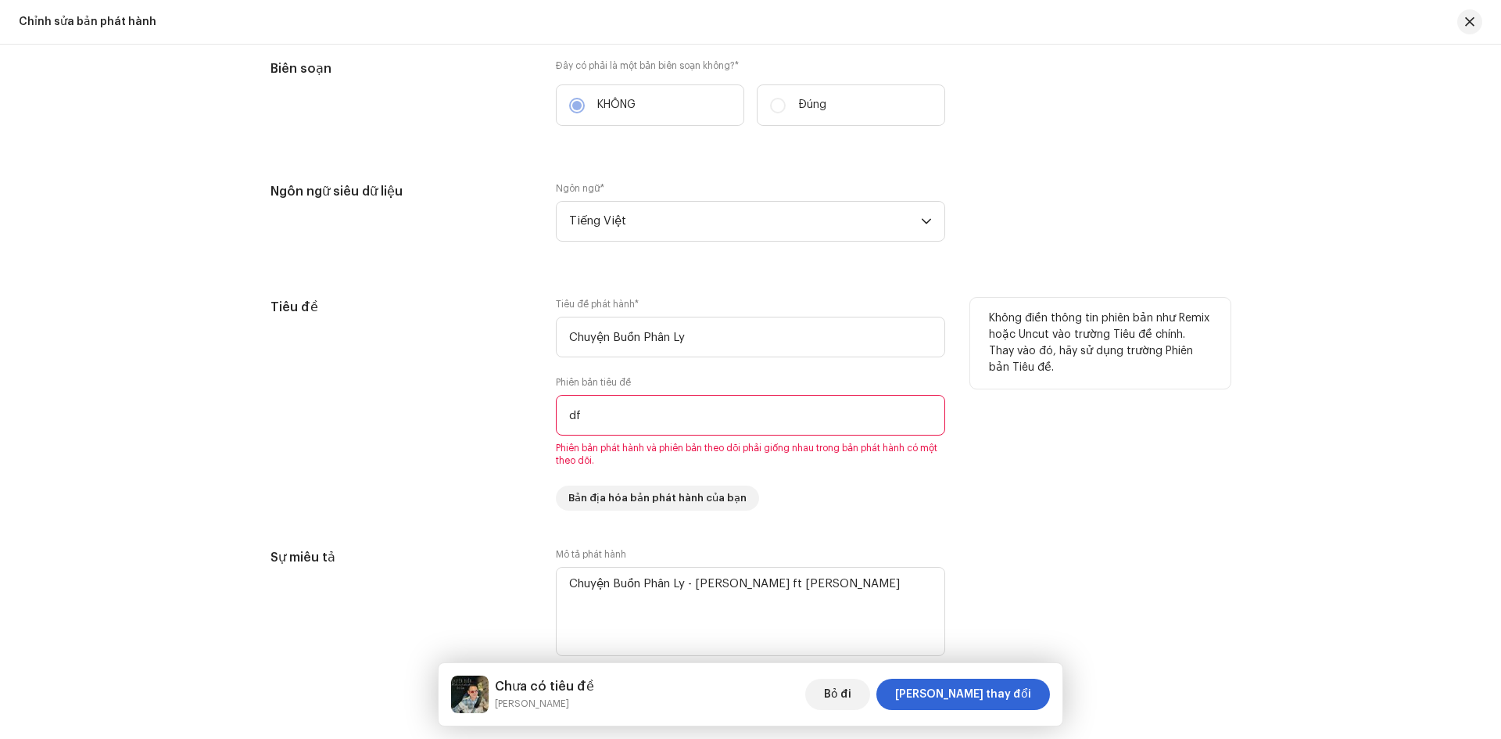
type input "d"
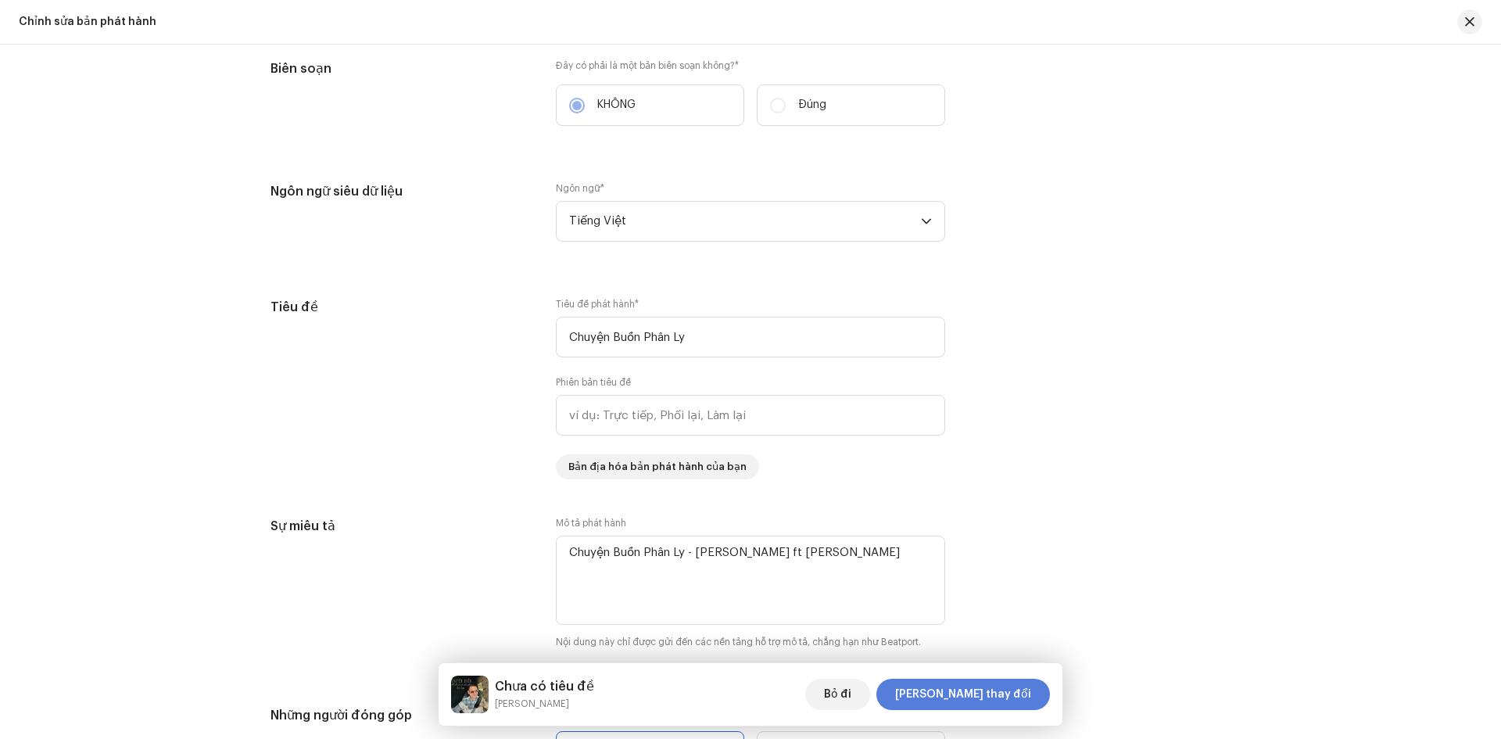
click at [998, 695] on font "[PERSON_NAME] thay đổi" at bounding box center [963, 694] width 136 height 11
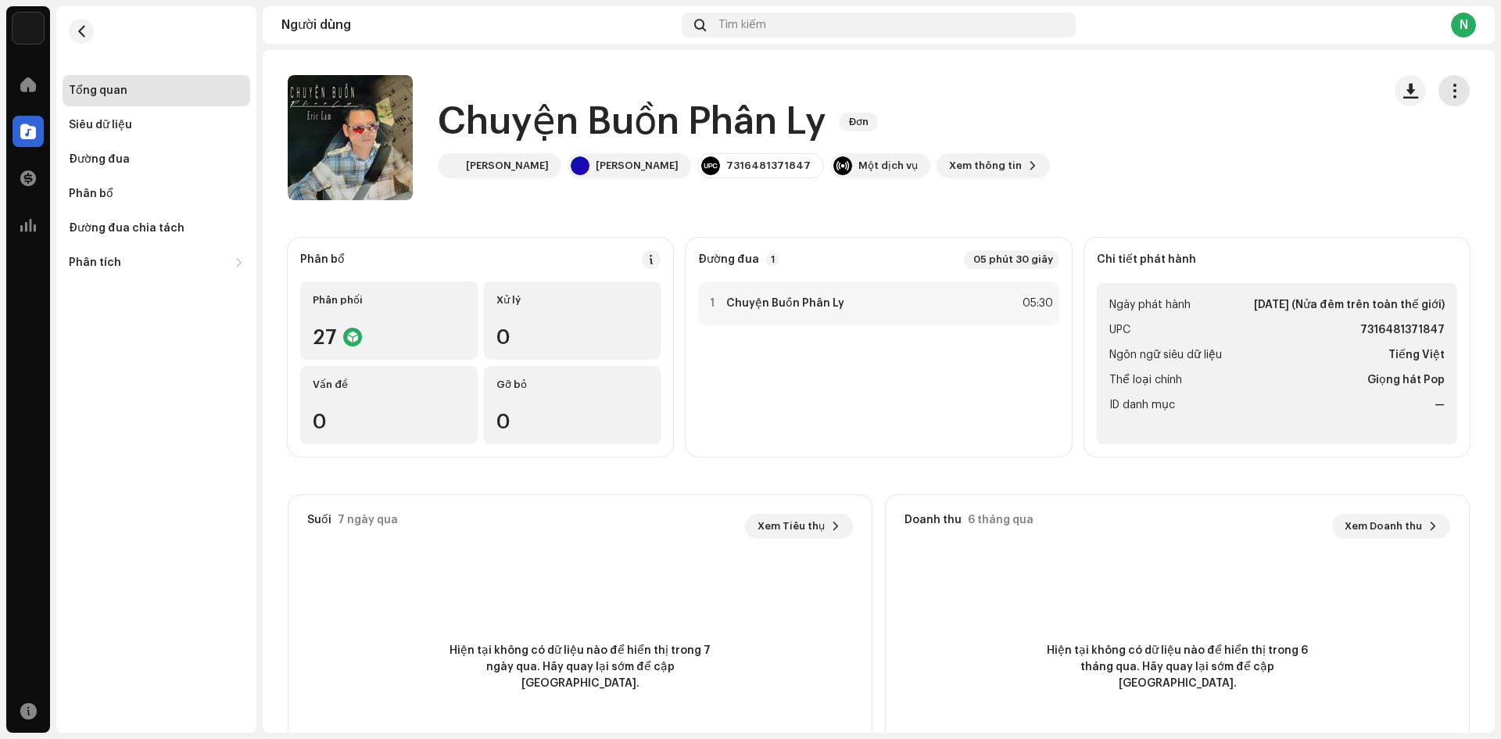
click at [1447, 95] on span "button" at bounding box center [1454, 90] width 15 height 13
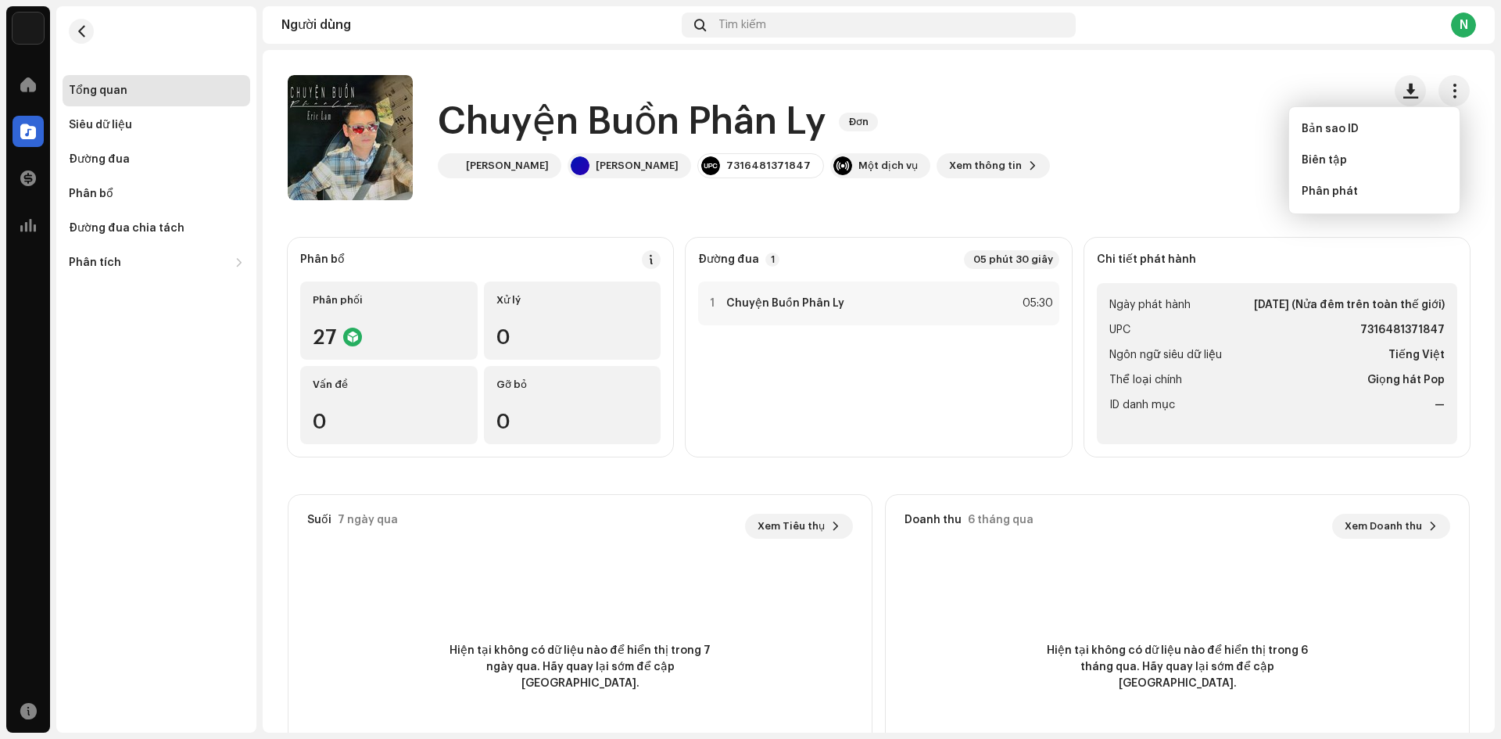
drag, startPoint x: 1176, startPoint y: 98, endPoint x: 1193, endPoint y: 101, distance: 16.7
click at [1182, 100] on div "Chuyện Buồn Phân Ly Đơn Eric Lam Eric Lam 7316481371847 Một dịch vụ Xem thông t…" at bounding box center [829, 137] width 1082 height 125
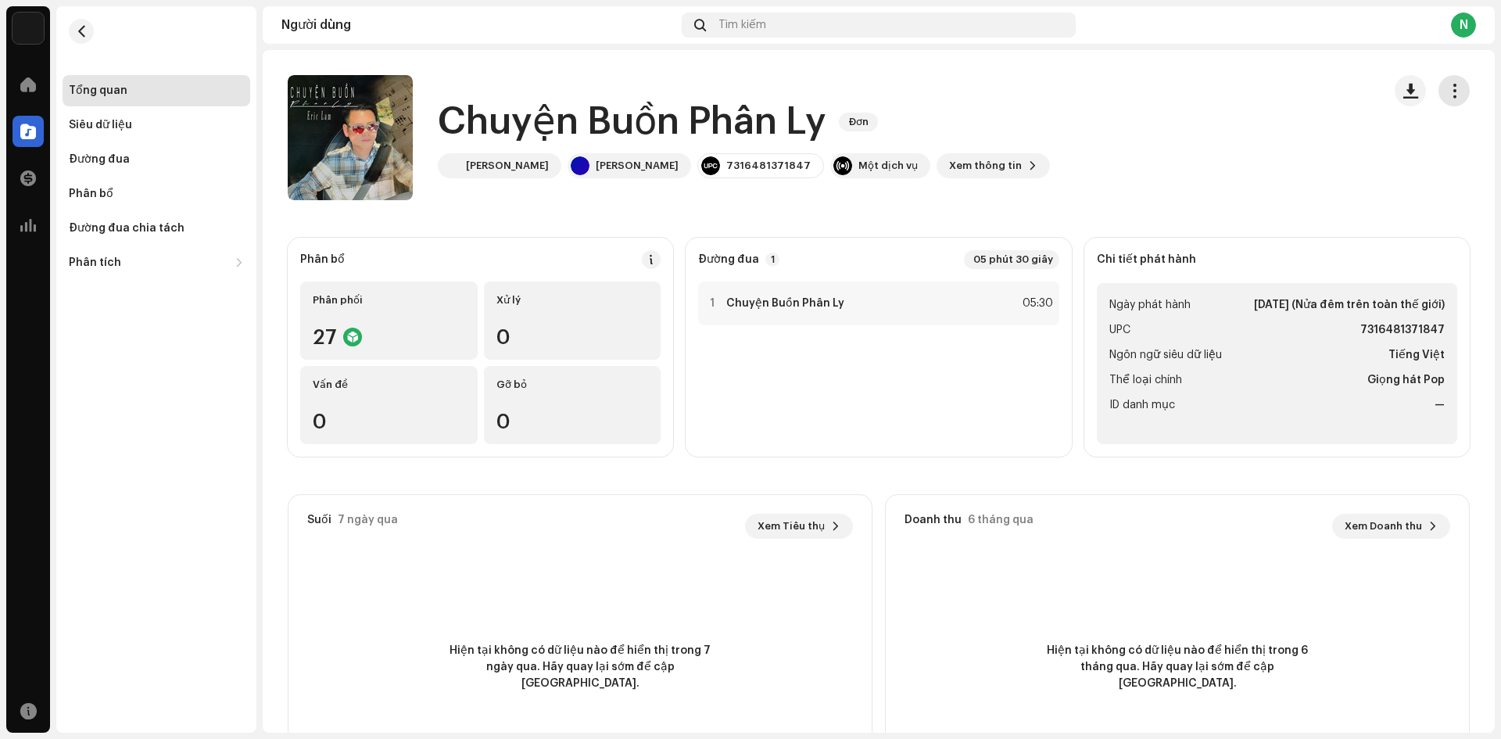
click at [1438, 99] on button "button" at bounding box center [1453, 90] width 31 height 31
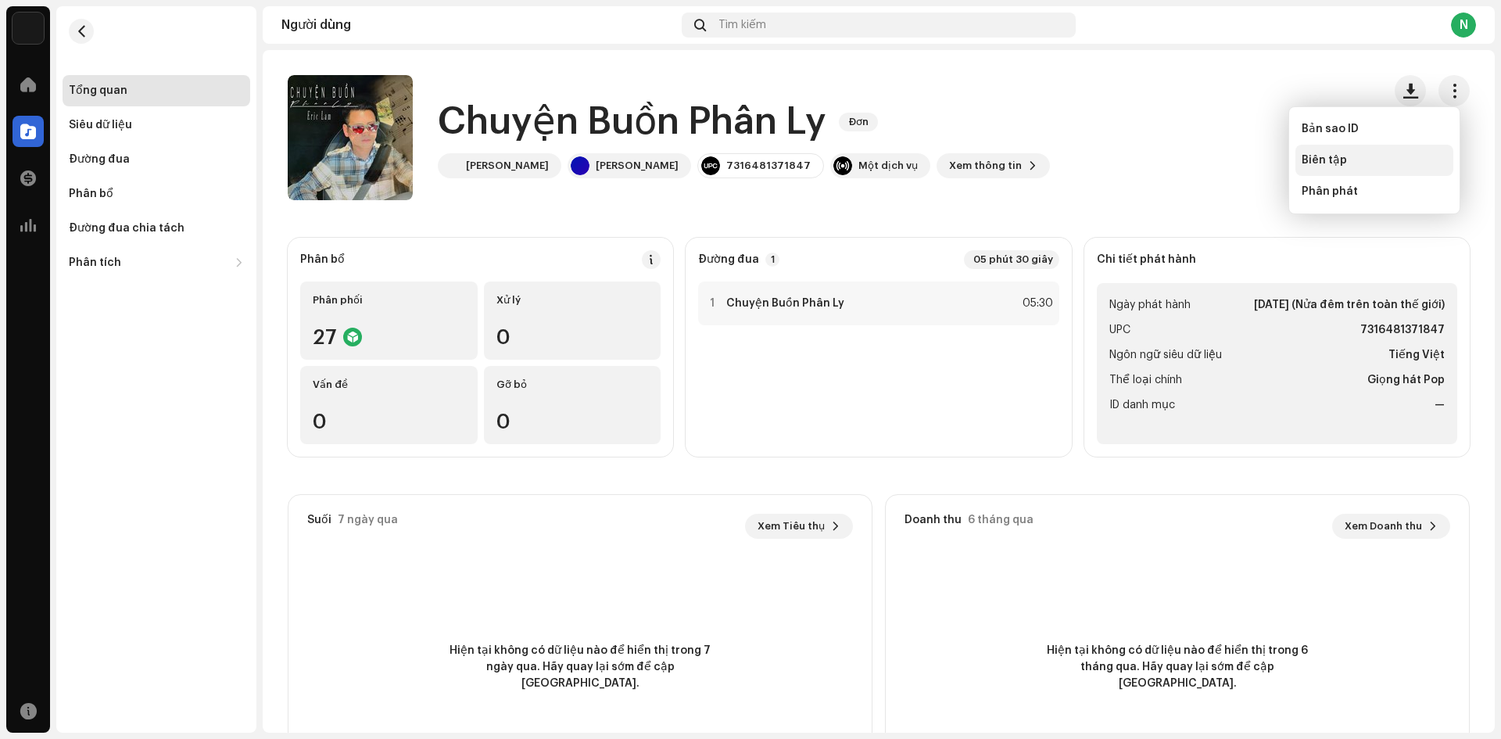
click at [1337, 161] on font "Biên tập" at bounding box center [1324, 160] width 45 height 11
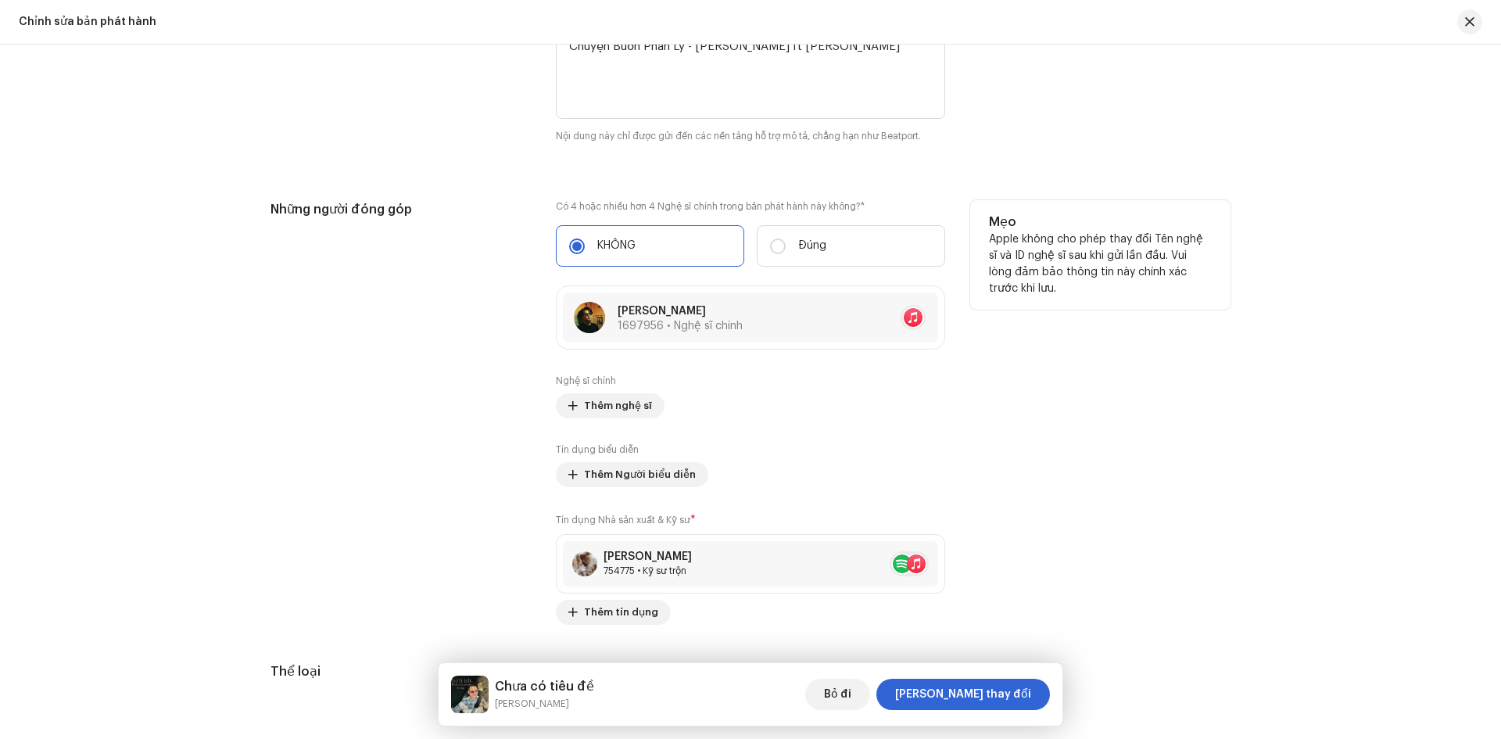
scroll to position [1407, 0]
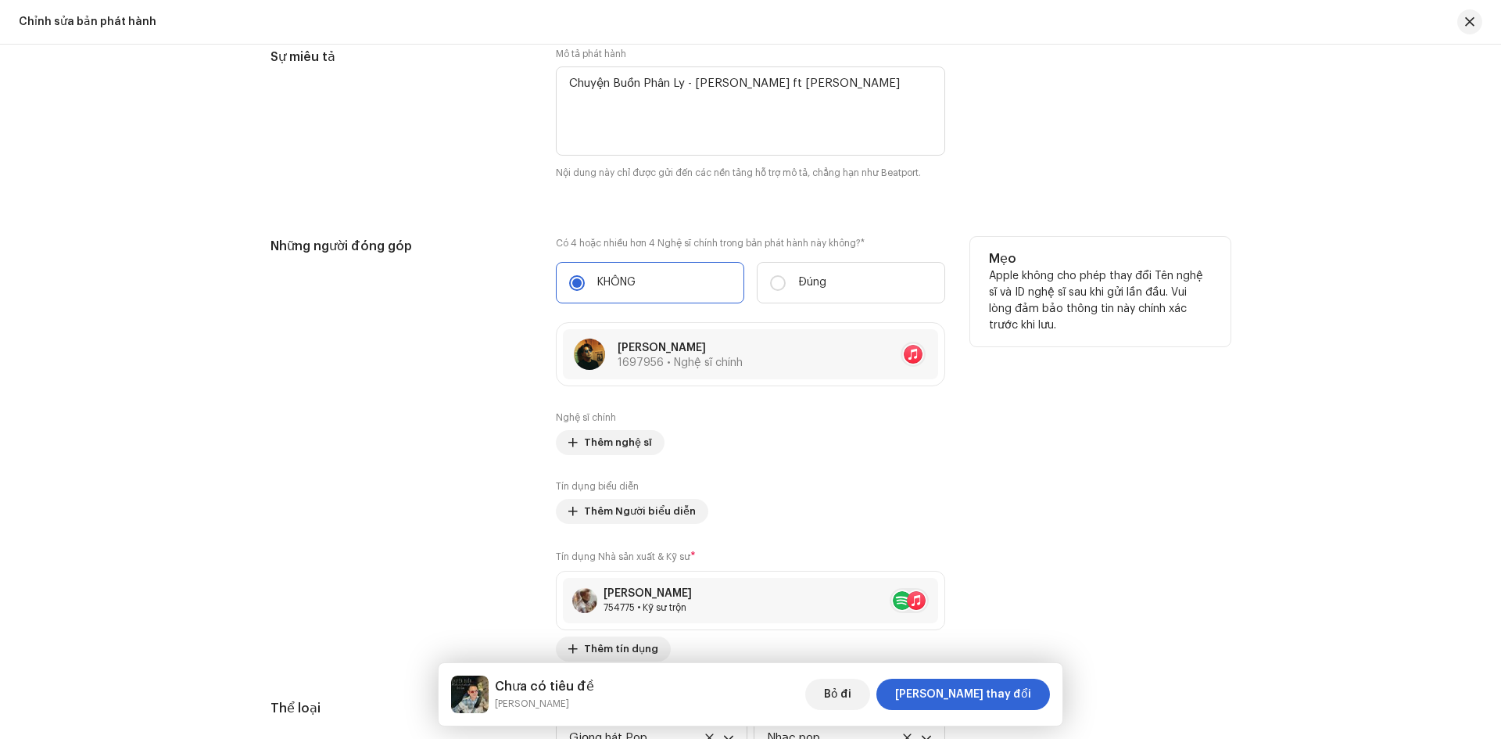
click at [772, 471] on div "Nghệ sĩ chính Thêm nghệ sĩ Tín dụng biểu diễn Thêm Người biểu diễn Tín dụng Nhà…" at bounding box center [750, 536] width 389 height 250
click at [623, 442] on font "Thêm nghệ sĩ" at bounding box center [618, 442] width 68 height 10
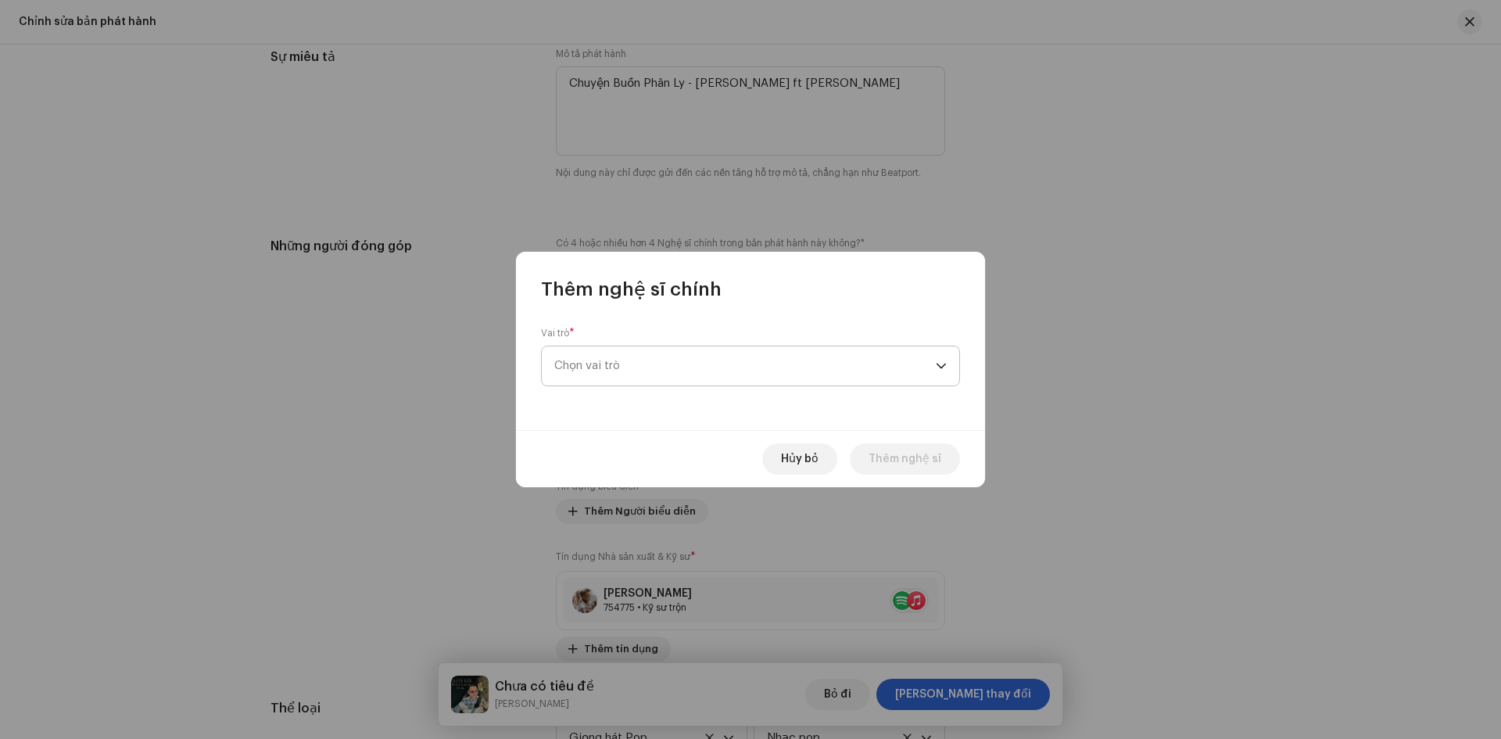
click at [704, 349] on span "Chọn vai trò" at bounding box center [744, 365] width 381 height 39
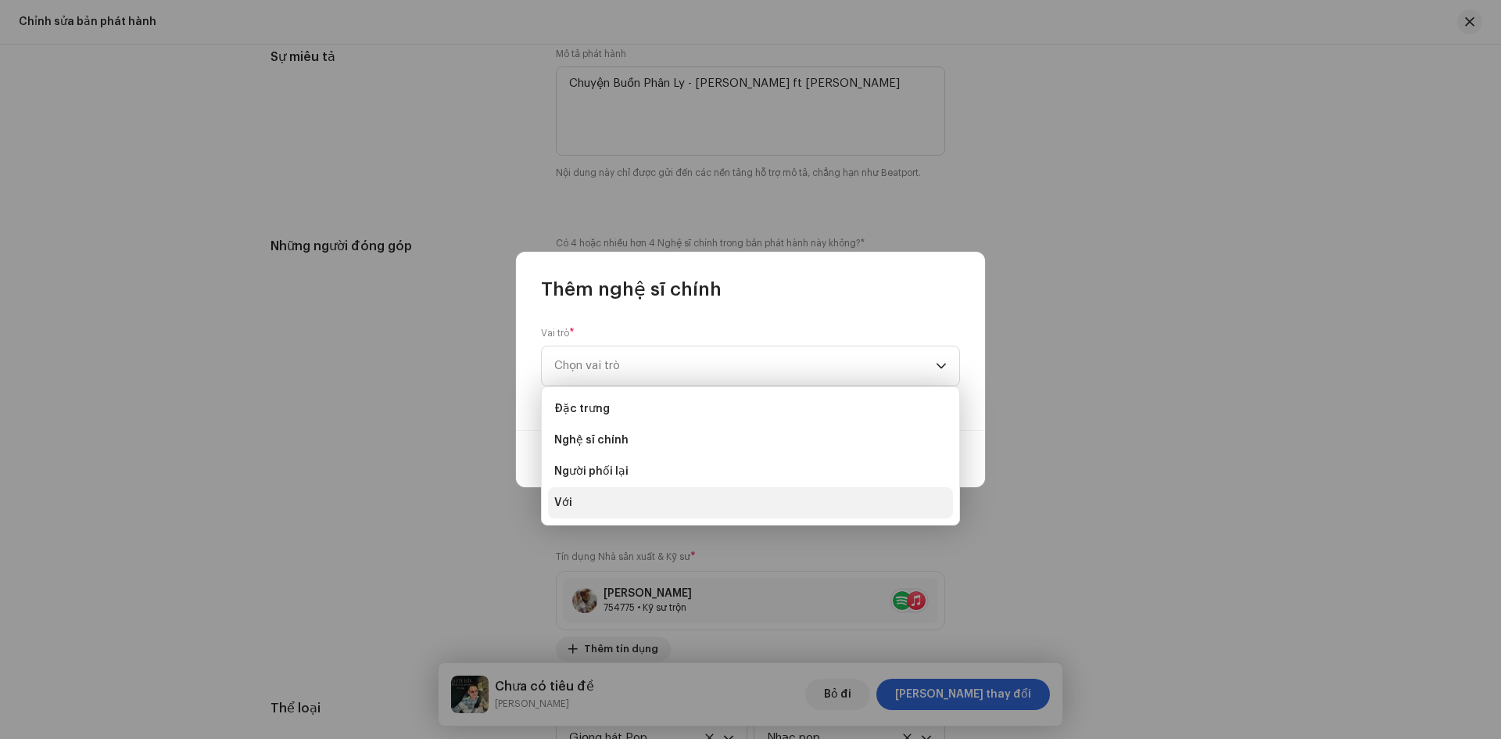
click at [577, 503] on li "Với" at bounding box center [750, 502] width 405 height 31
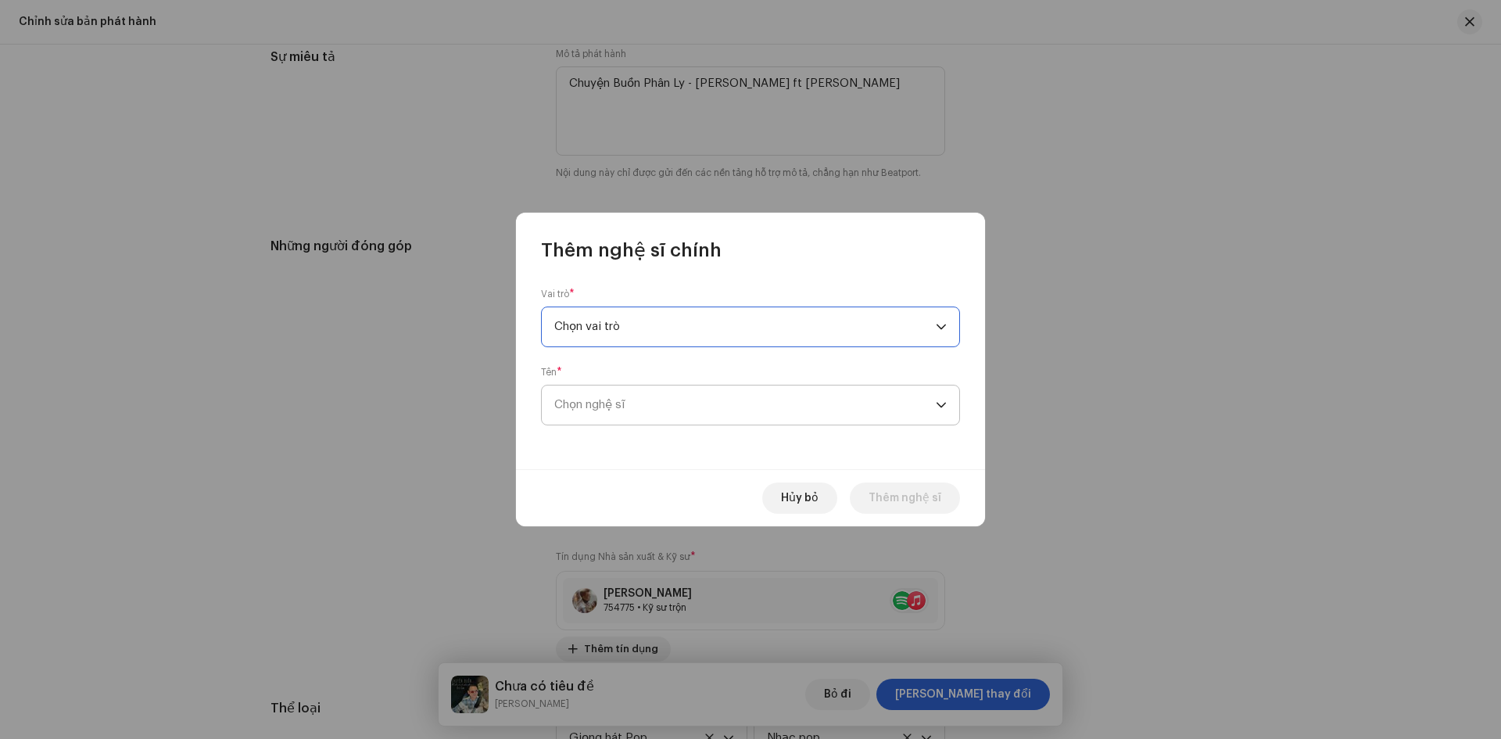
click at [670, 406] on span "Chọn nghệ sĩ" at bounding box center [744, 404] width 381 height 39
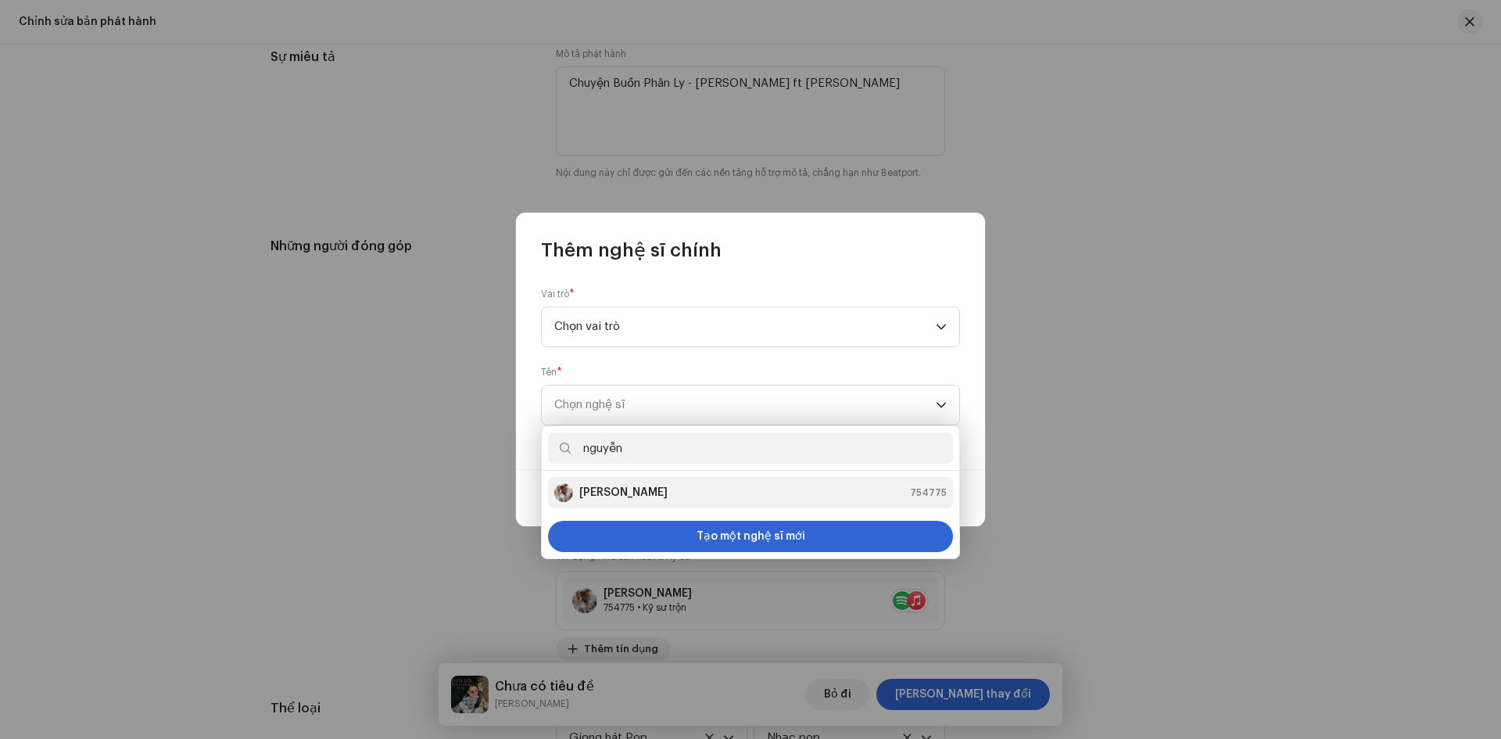
type input "nguyễn"
click at [650, 500] on div "[PERSON_NAME]" at bounding box center [610, 492] width 113 height 19
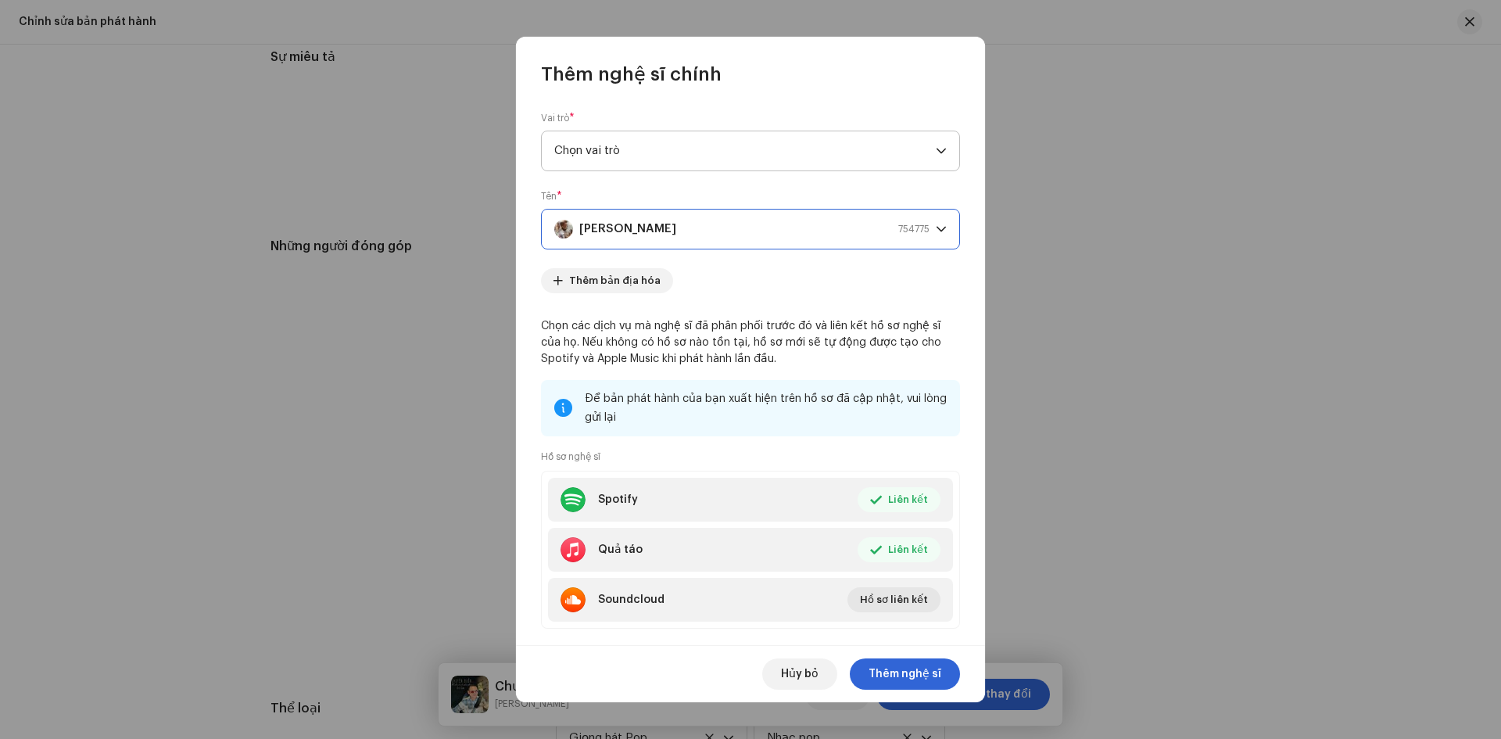
click at [719, 149] on span "Chọn vai trò" at bounding box center [744, 150] width 381 height 39
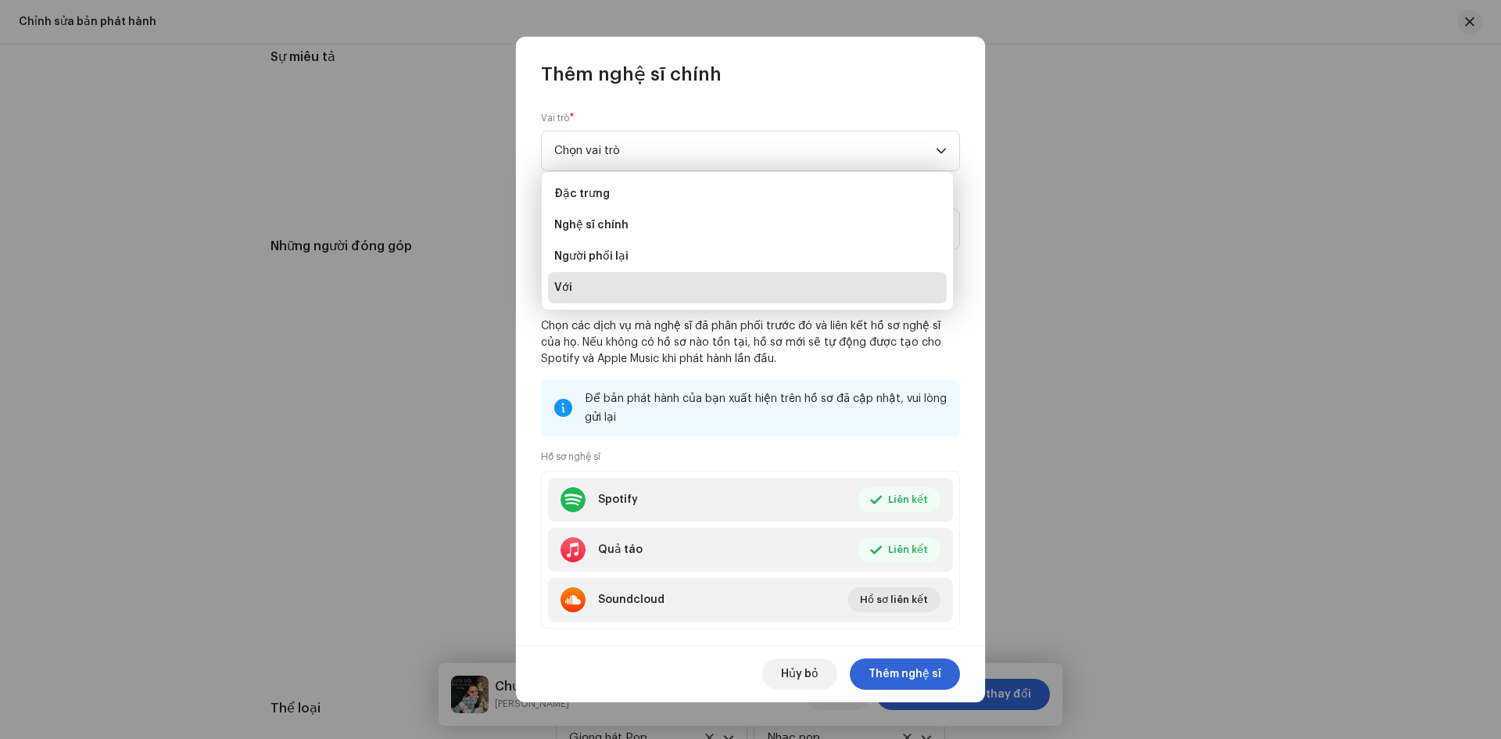
click at [562, 287] on font "Với" at bounding box center [563, 287] width 18 height 11
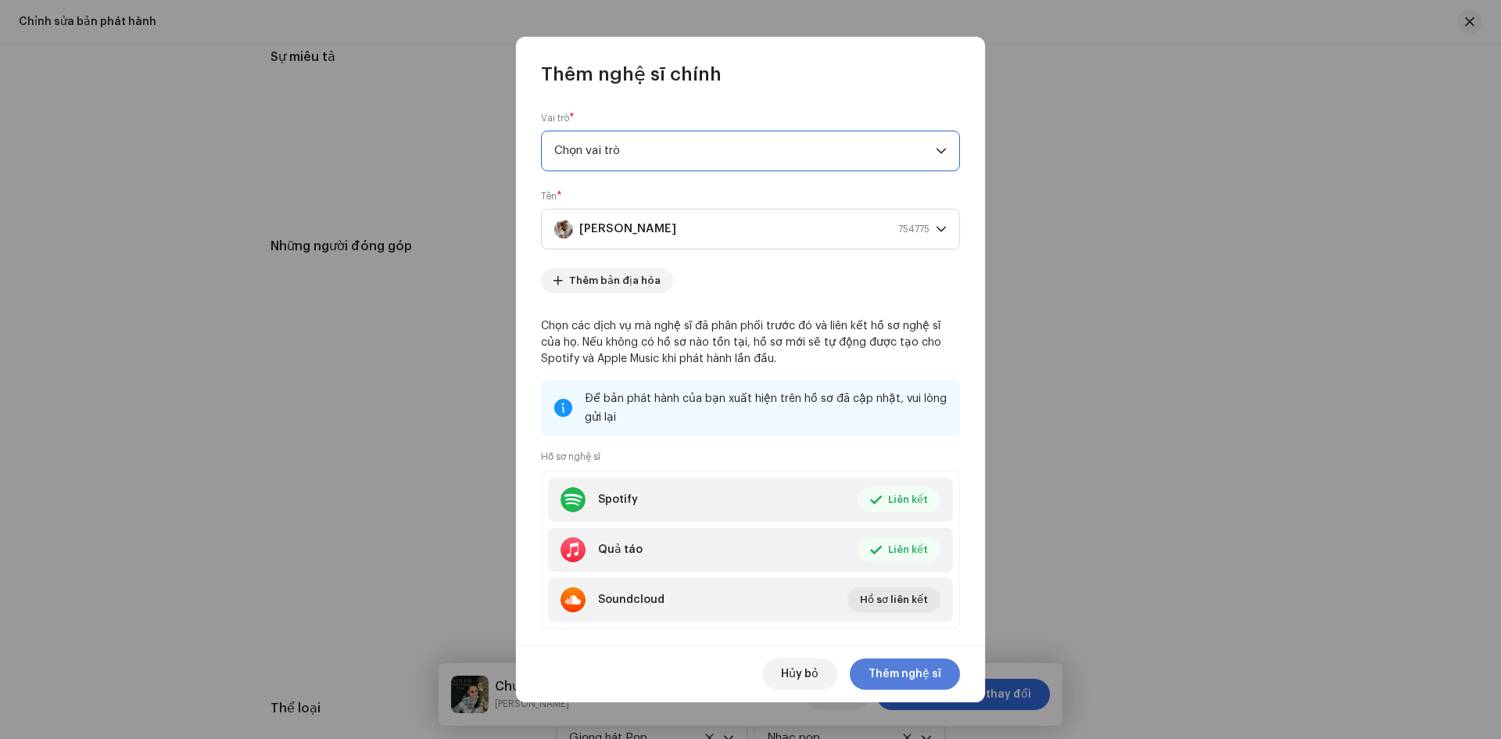
click at [894, 679] on font "Thêm nghệ sĩ" at bounding box center [904, 673] width 73 height 11
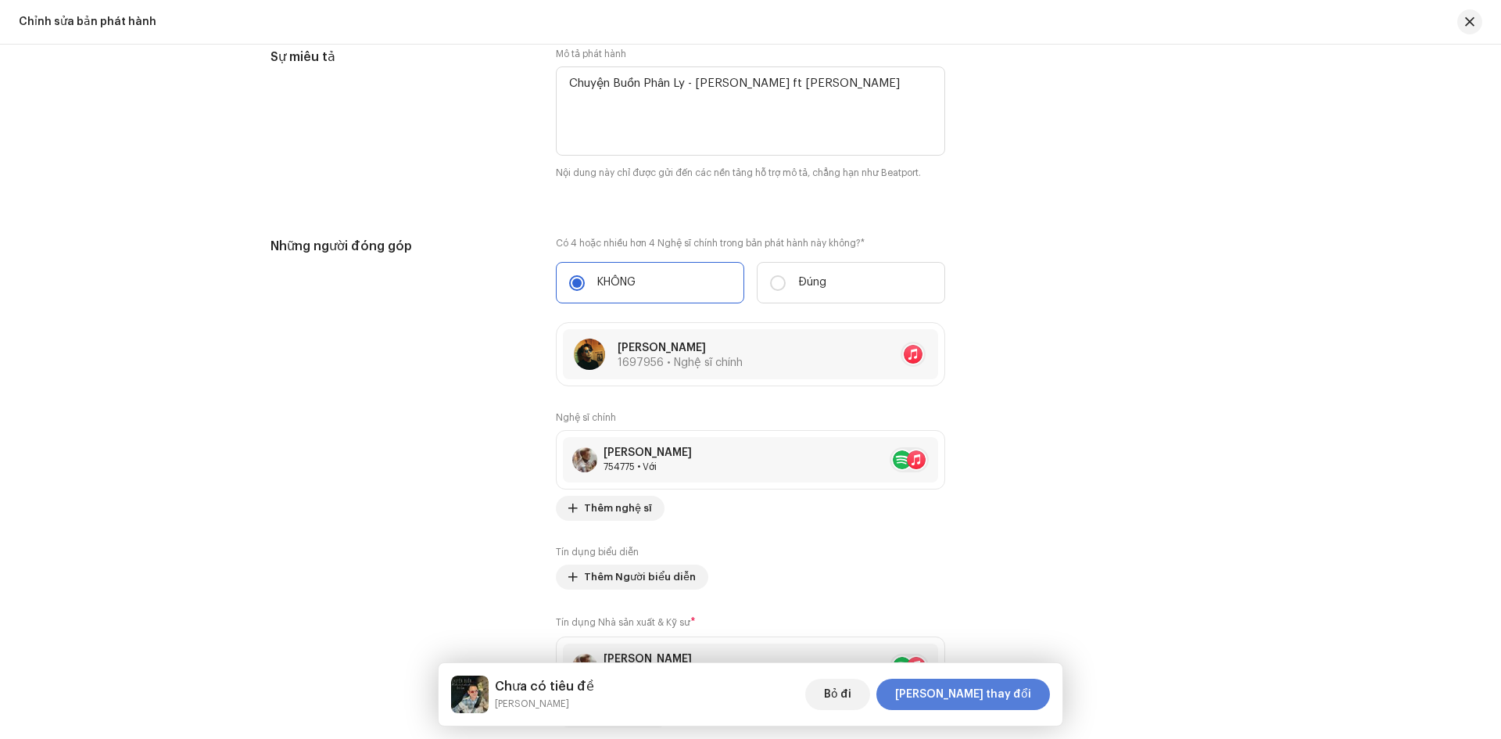
click at [990, 700] on span "[PERSON_NAME] thay đổi" at bounding box center [963, 694] width 136 height 31
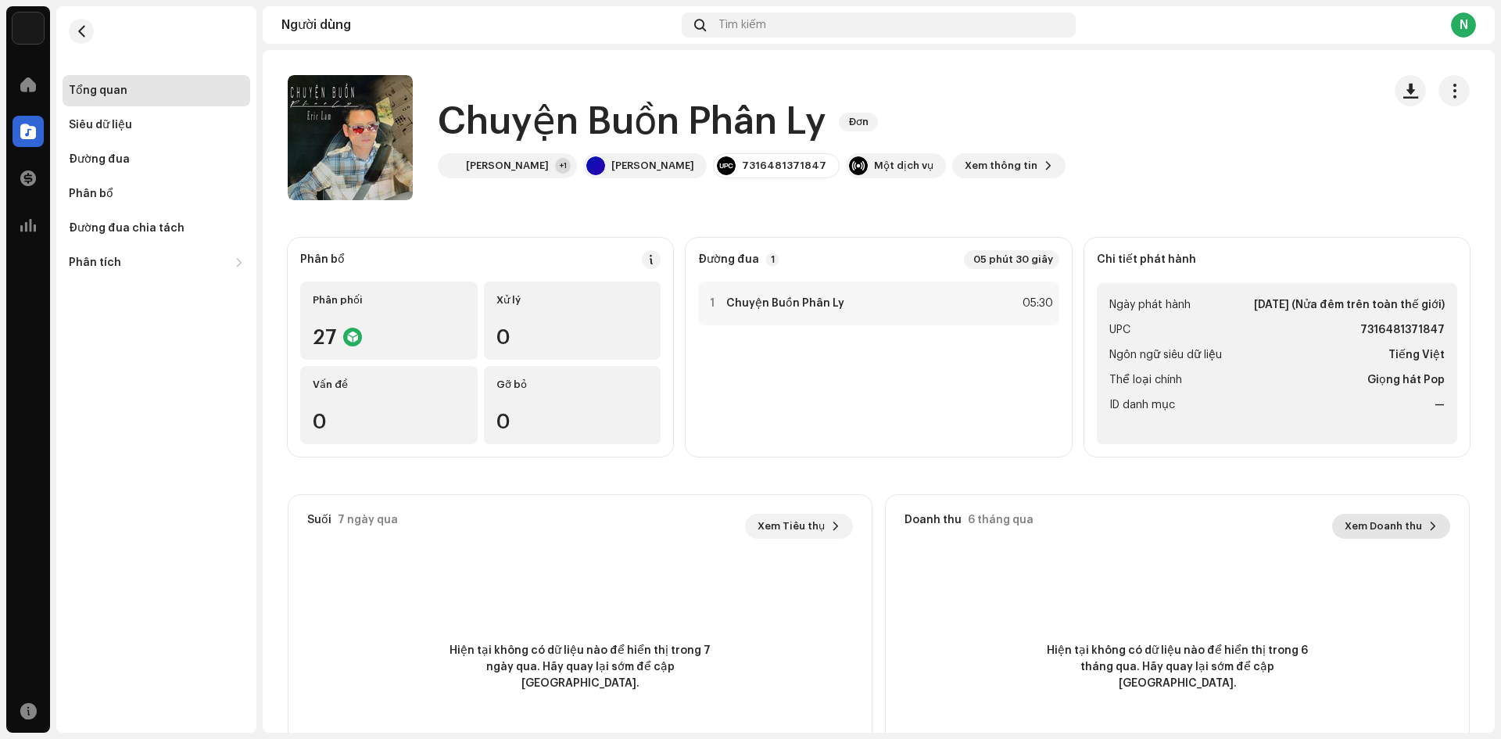
click at [1394, 522] on font "Xem Doanh thu" at bounding box center [1382, 526] width 77 height 10
